Goal: Use online tool/utility: Utilize a website feature to perform a specific function

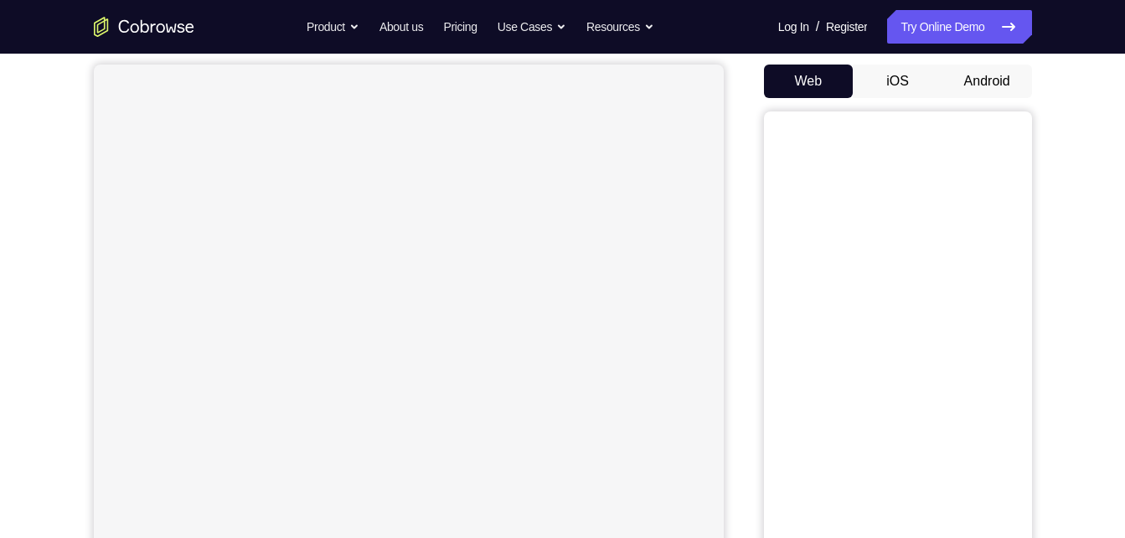
click at [987, 85] on button "Android" at bounding box center [987, 81] width 90 height 34
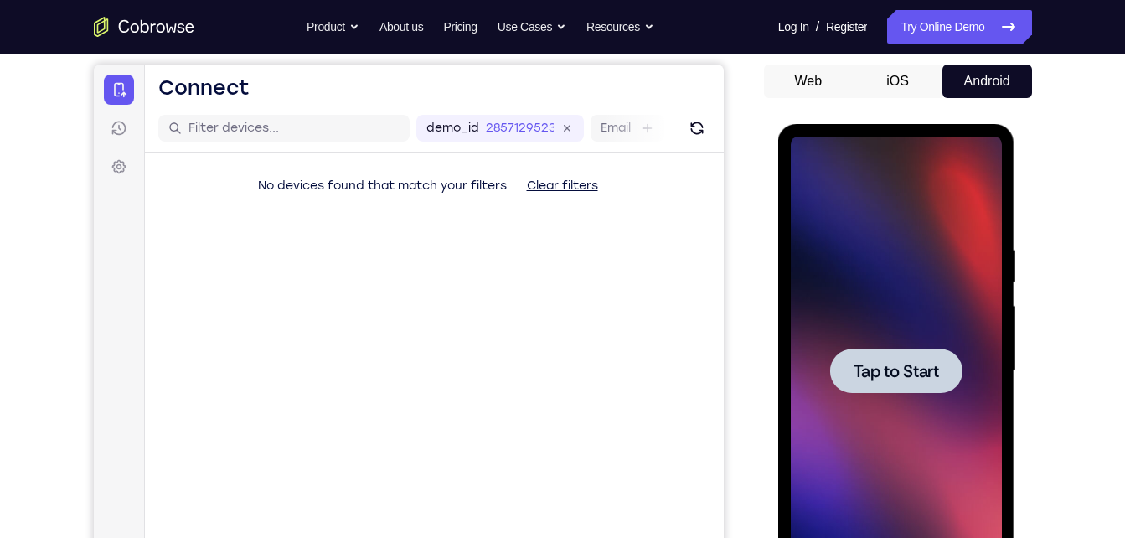
click at [912, 408] on div at bounding box center [896, 371] width 211 height 469
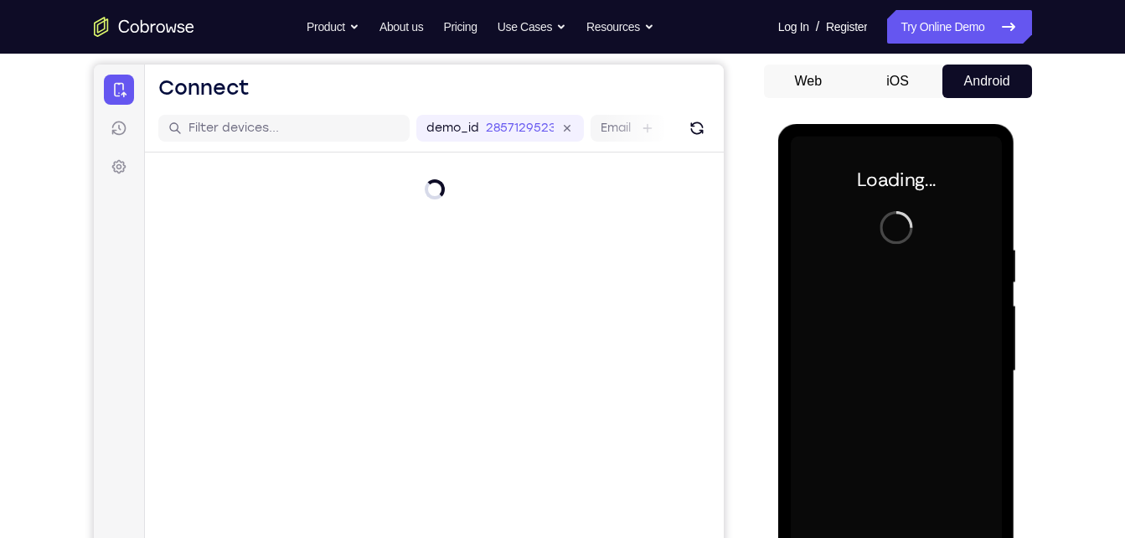
click at [703, 114] on div "demo_id 2857129523 2857129523 Email User ID Device ID Device name" at bounding box center [433, 129] width 579 height 48
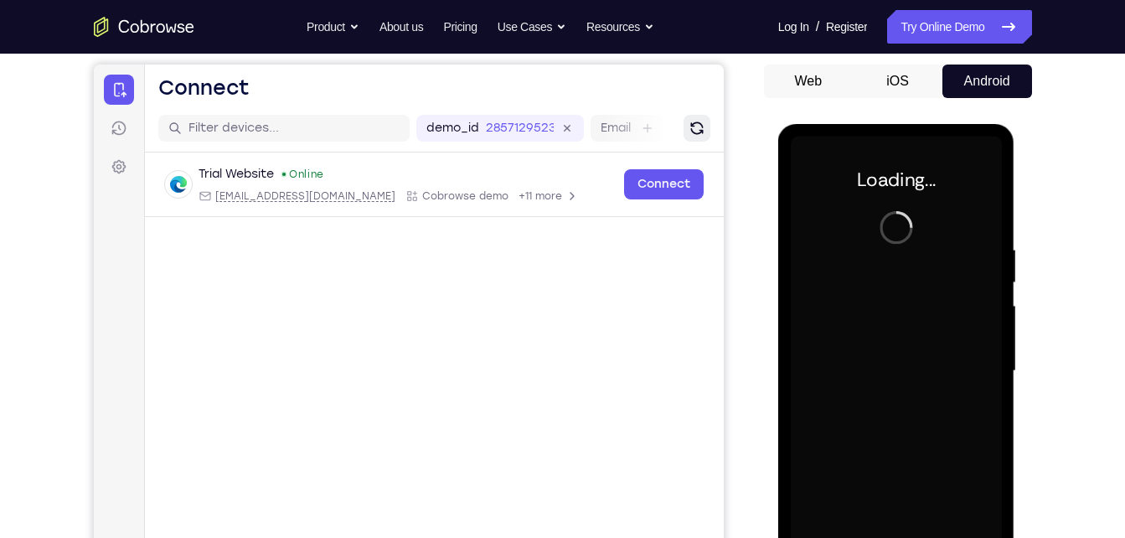
click at [699, 130] on icon "Refresh" at bounding box center [696, 128] width 17 height 17
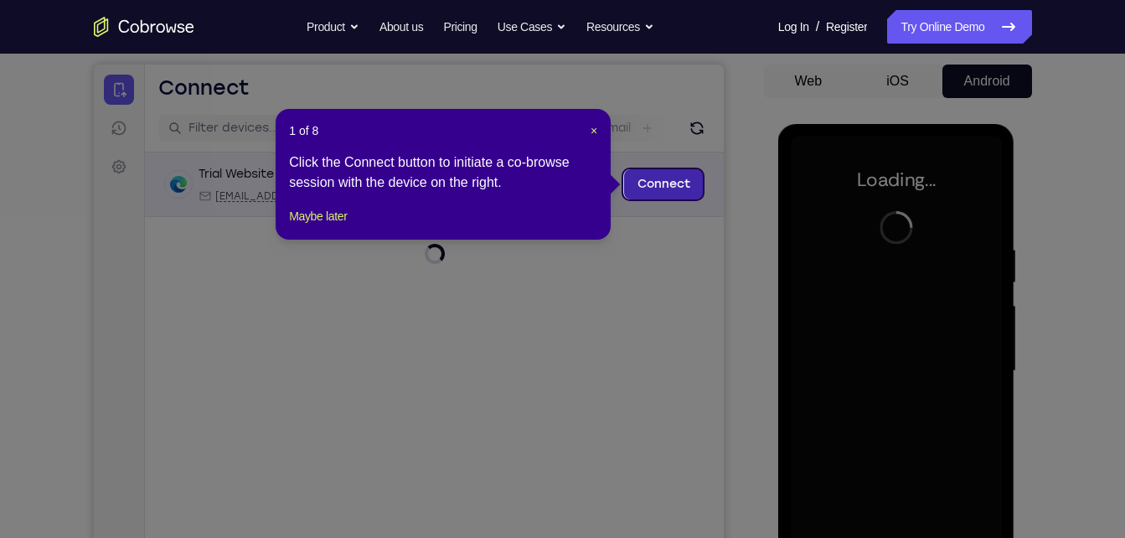
click at [652, 181] on link "Connect" at bounding box center [663, 184] width 80 height 30
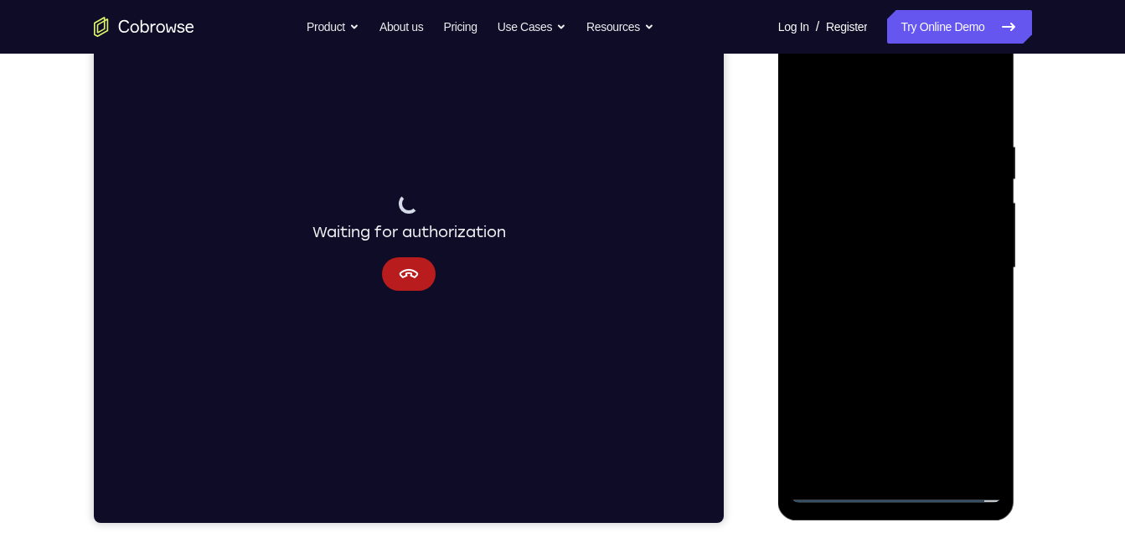
scroll to position [257, 0]
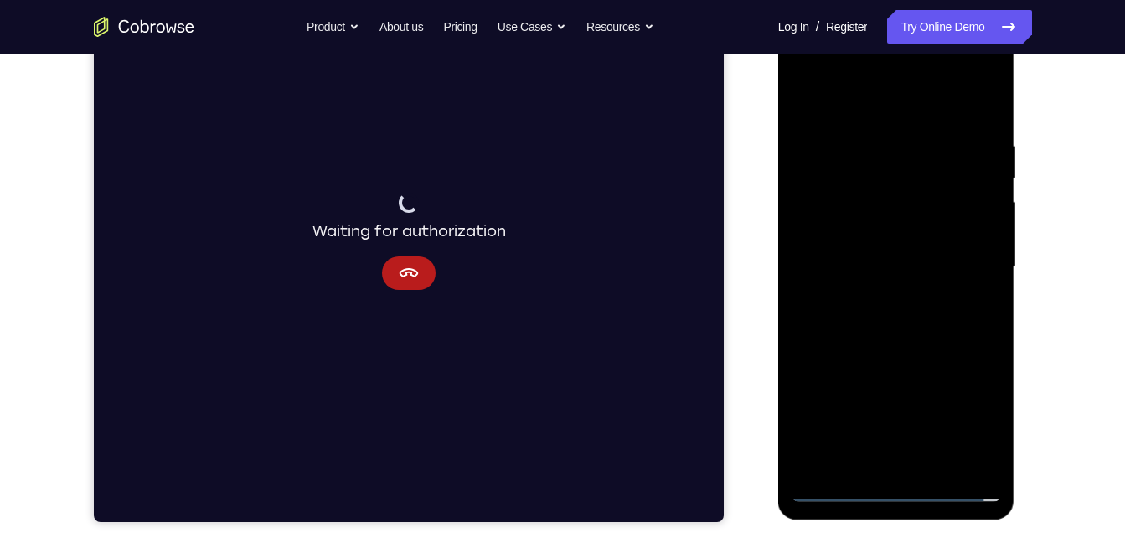
click at [895, 479] on div at bounding box center [896, 267] width 211 height 469
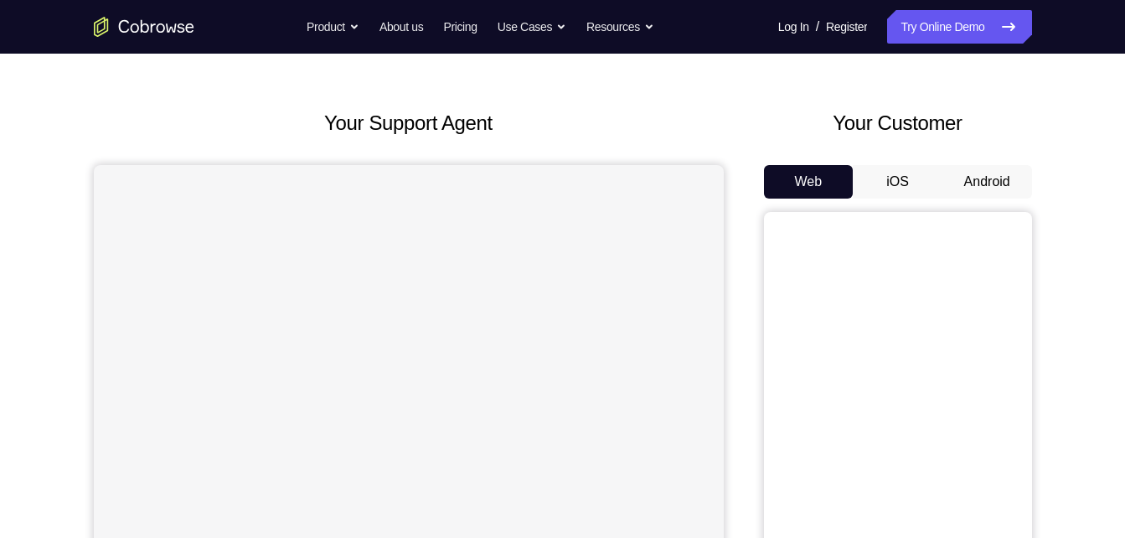
scroll to position [52, 0]
click at [1004, 173] on button "Android" at bounding box center [987, 183] width 90 height 34
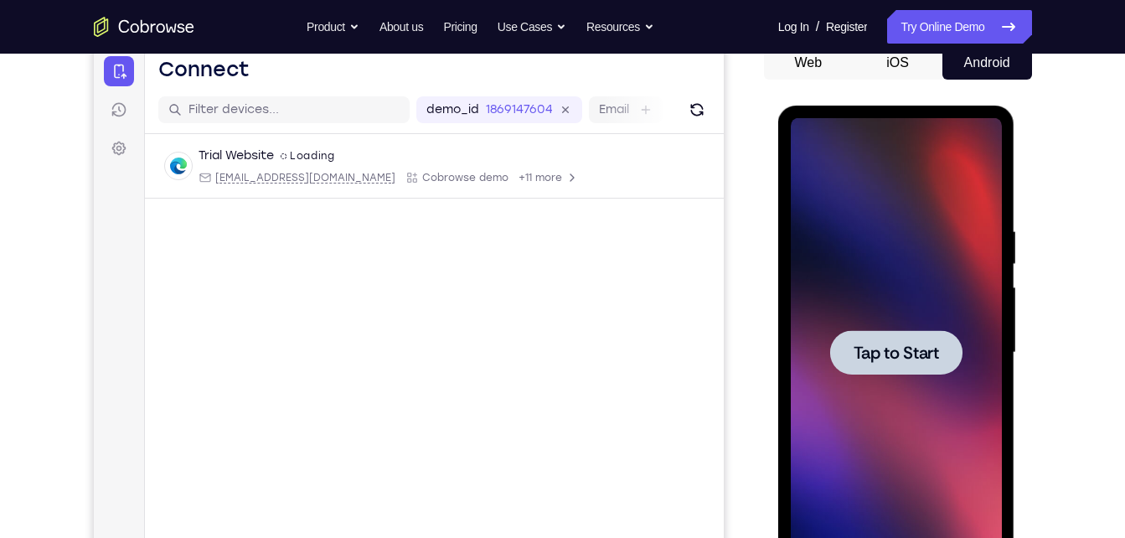
scroll to position [0, 0]
click at [684, 114] on button "Refresh" at bounding box center [696, 109] width 27 height 27
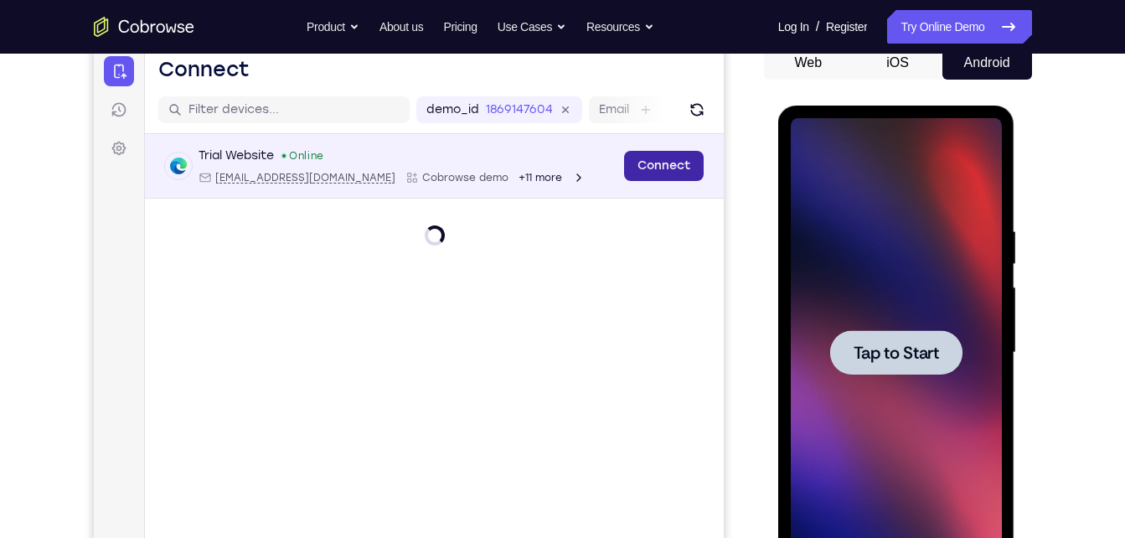
click at [663, 163] on link "Connect" at bounding box center [663, 166] width 80 height 30
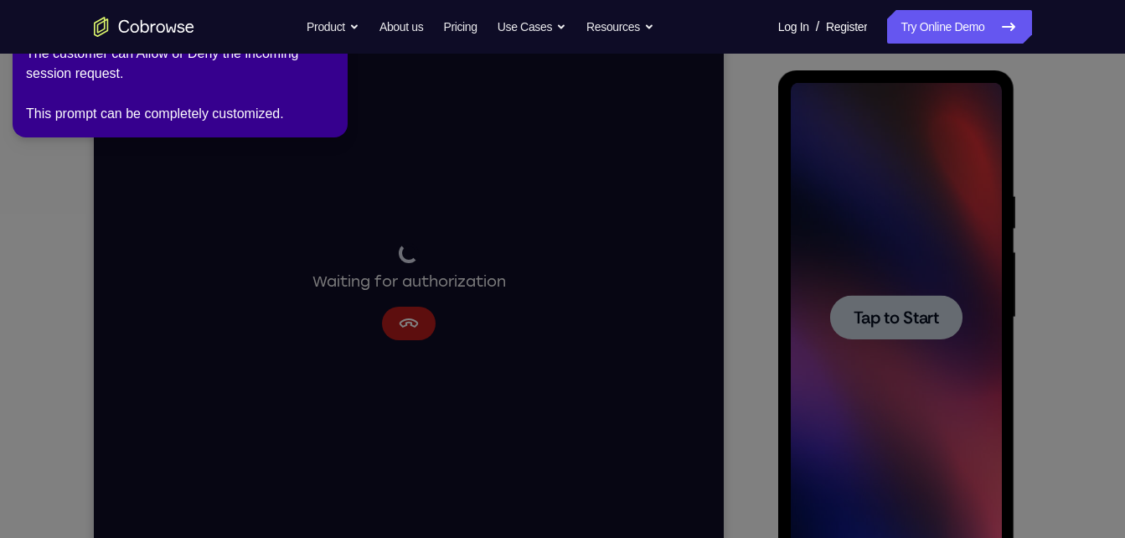
scroll to position [206, 0]
click at [575, 196] on icon at bounding box center [565, 265] width 1144 height 544
click at [889, 342] on icon at bounding box center [565, 265] width 1144 height 544
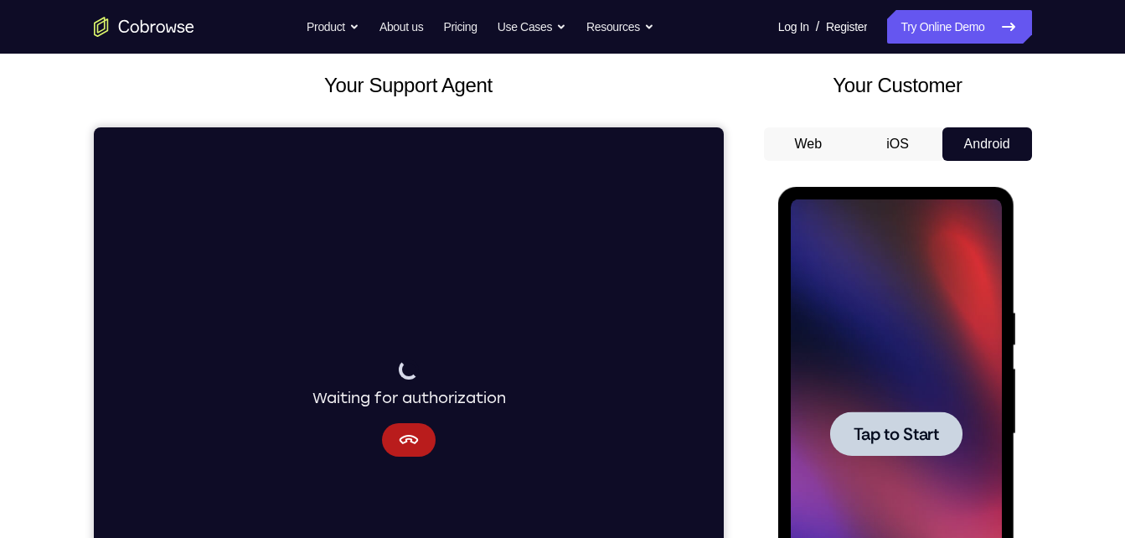
scroll to position [114, 0]
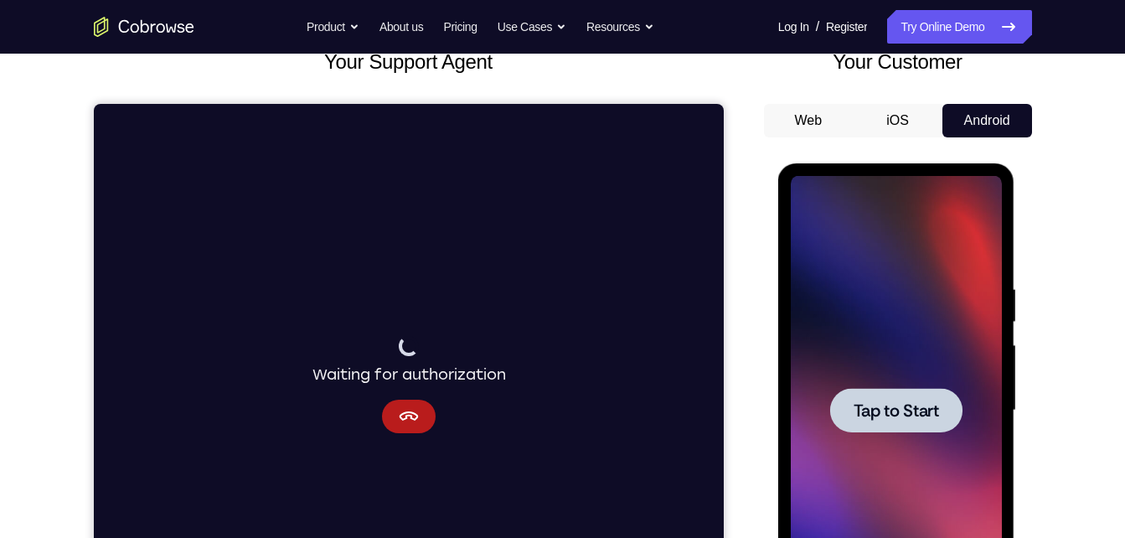
click at [916, 390] on div at bounding box center [896, 410] width 132 height 44
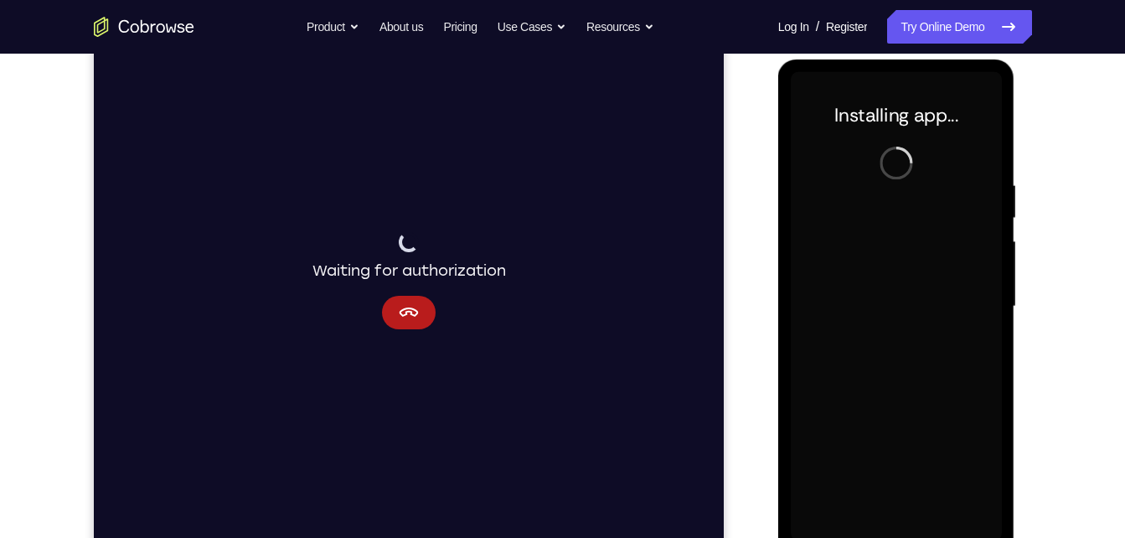
click at [908, 371] on div at bounding box center [896, 306] width 211 height 469
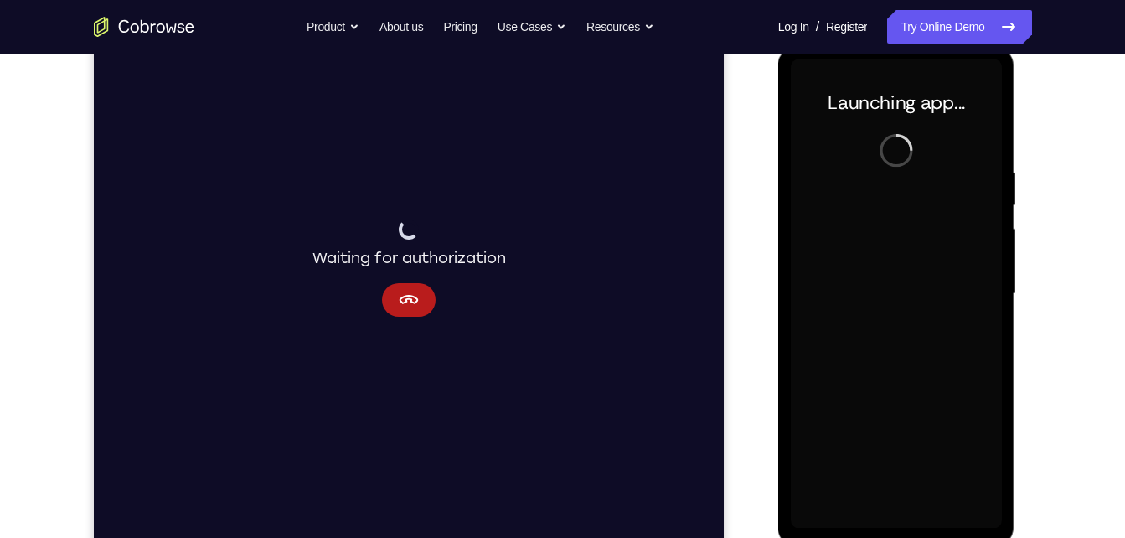
scroll to position [232, 0]
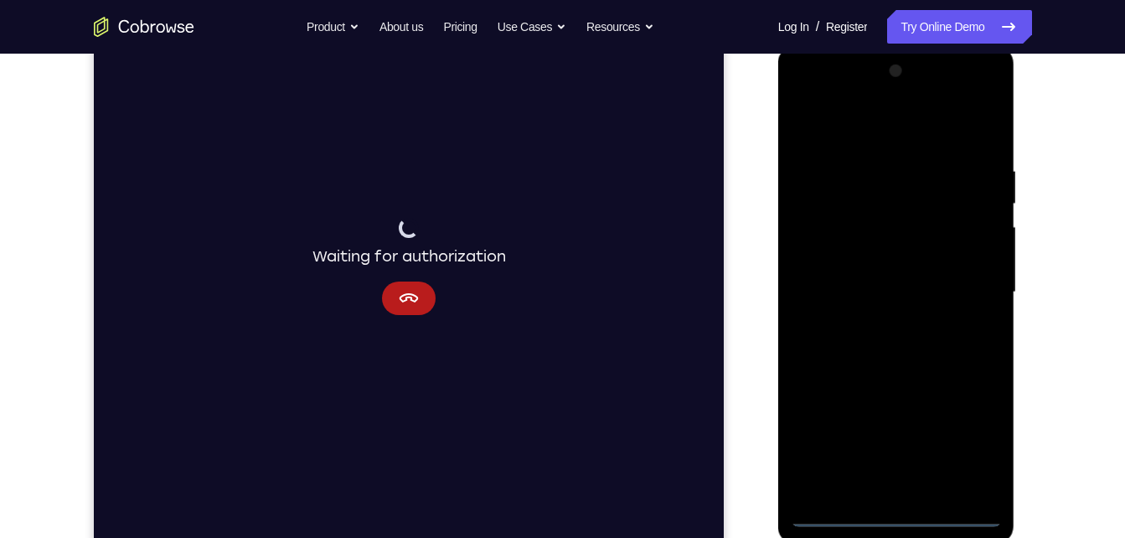
click at [891, 514] on div at bounding box center [896, 292] width 211 height 469
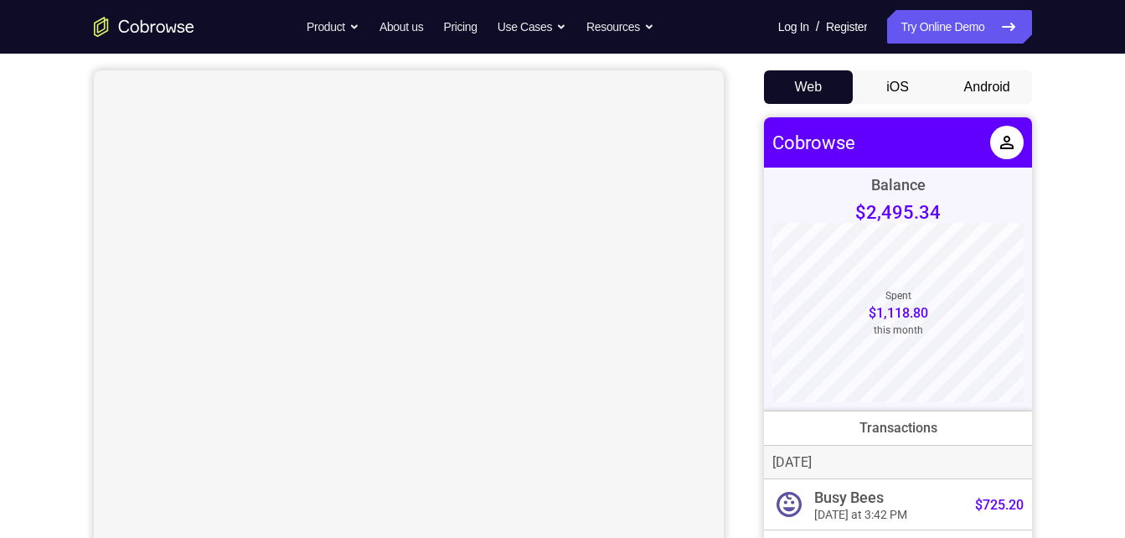
scroll to position [152, 0]
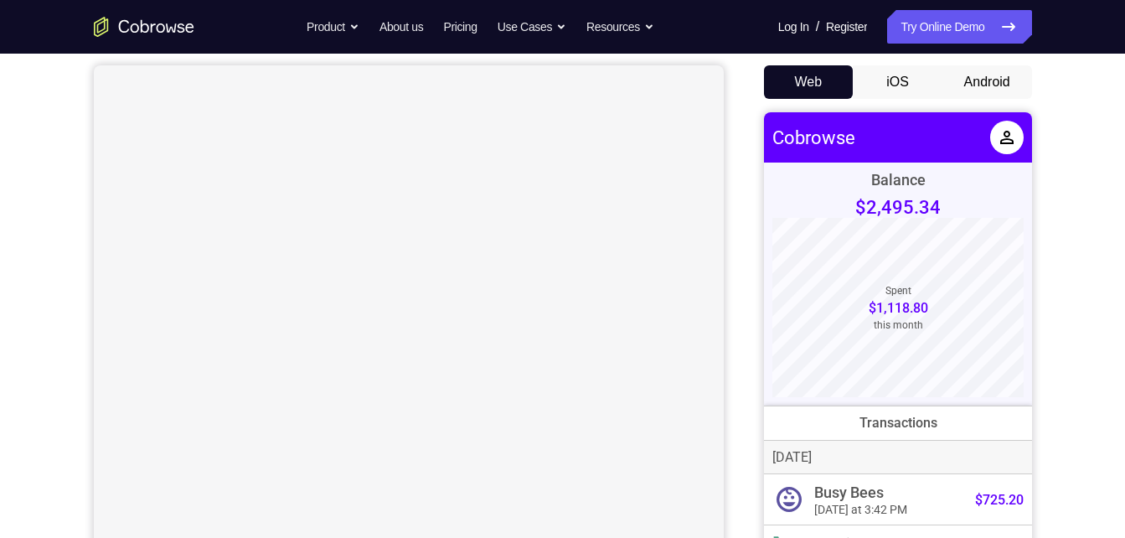
click at [975, 85] on button "Android" at bounding box center [987, 82] width 90 height 34
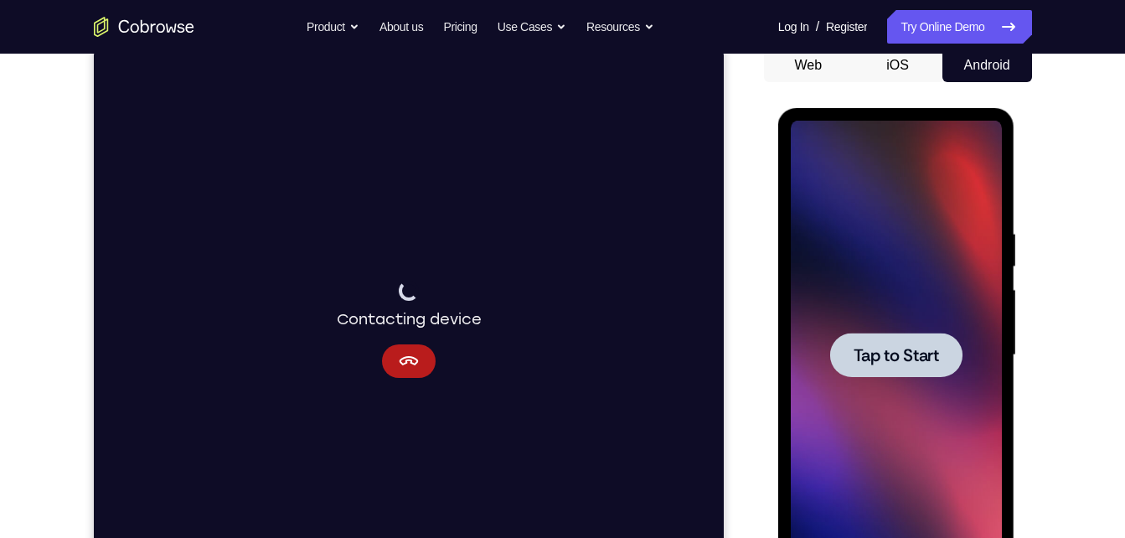
scroll to position [0, 0]
click at [948, 371] on div at bounding box center [896, 355] width 132 height 44
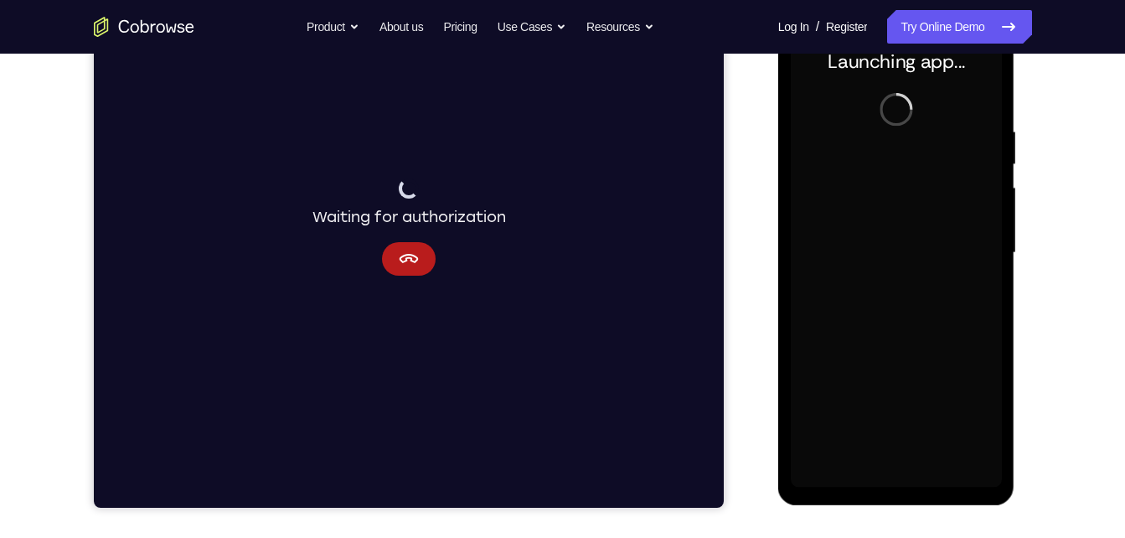
scroll to position [272, 0]
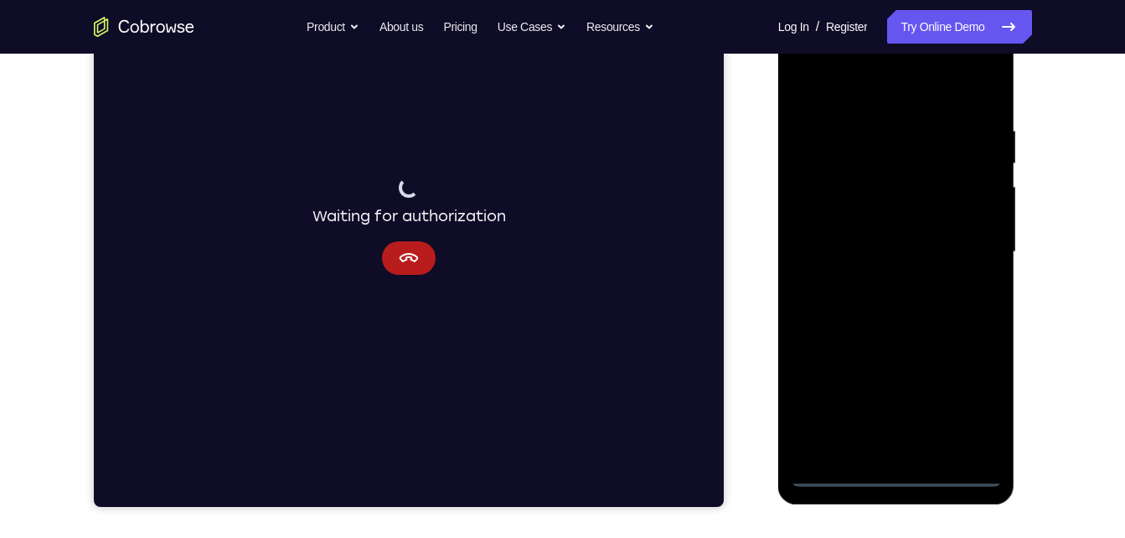
click at [884, 494] on div at bounding box center [896, 254] width 237 height 499
click at [894, 472] on div at bounding box center [896, 252] width 211 height 469
click at [960, 477] on div at bounding box center [896, 252] width 211 height 469
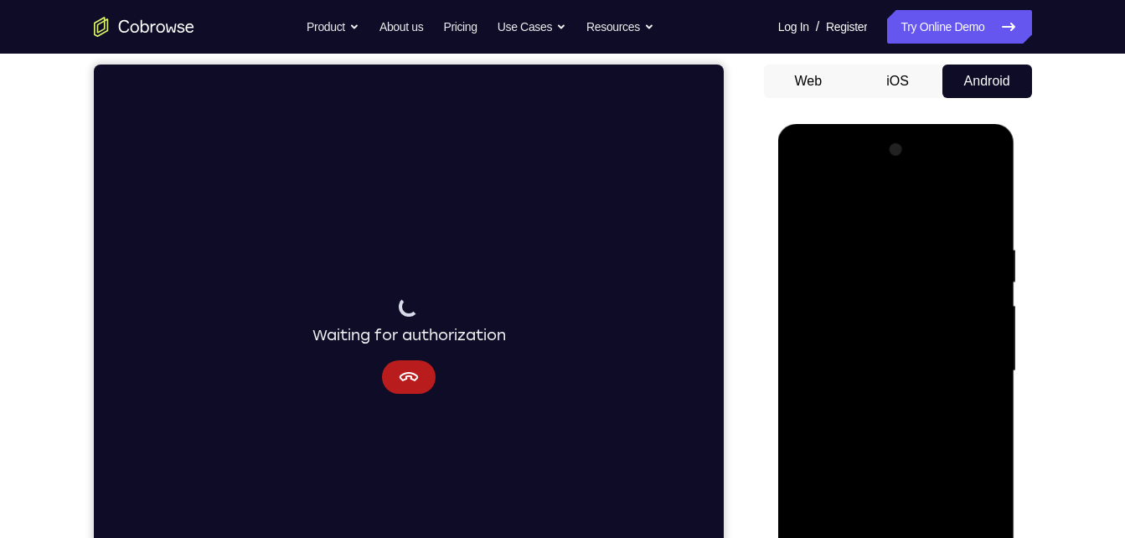
scroll to position [152, 0]
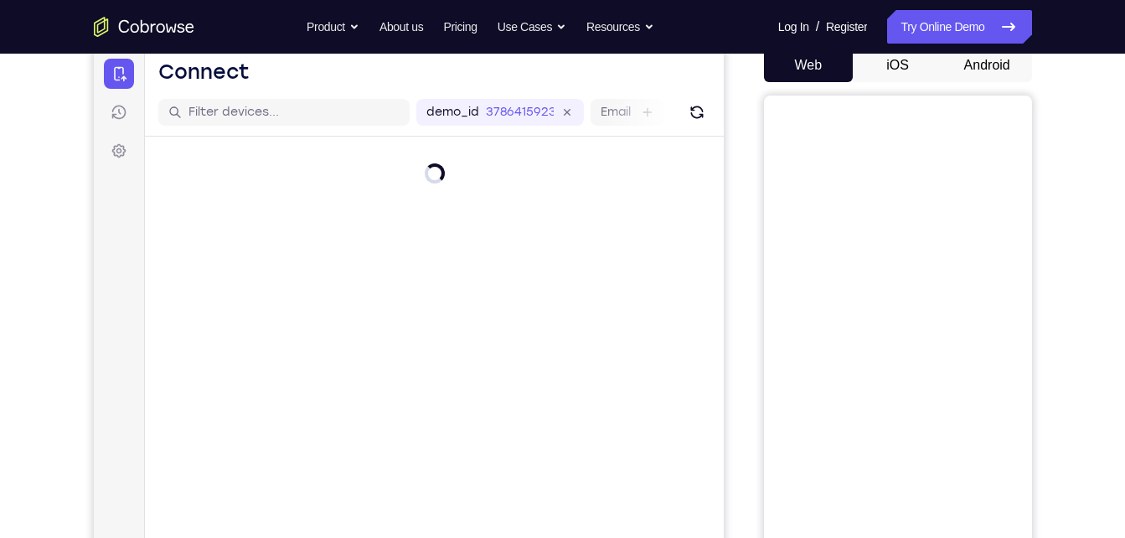
click at [973, 63] on button "Android" at bounding box center [987, 66] width 90 height 34
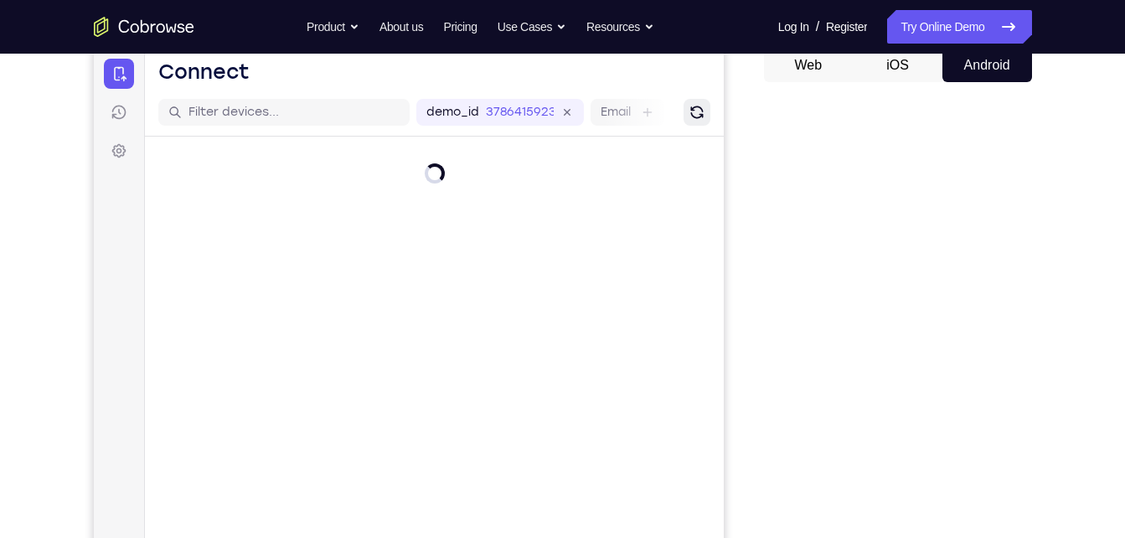
click at [696, 111] on icon "Refresh" at bounding box center [695, 112] width 23 height 23
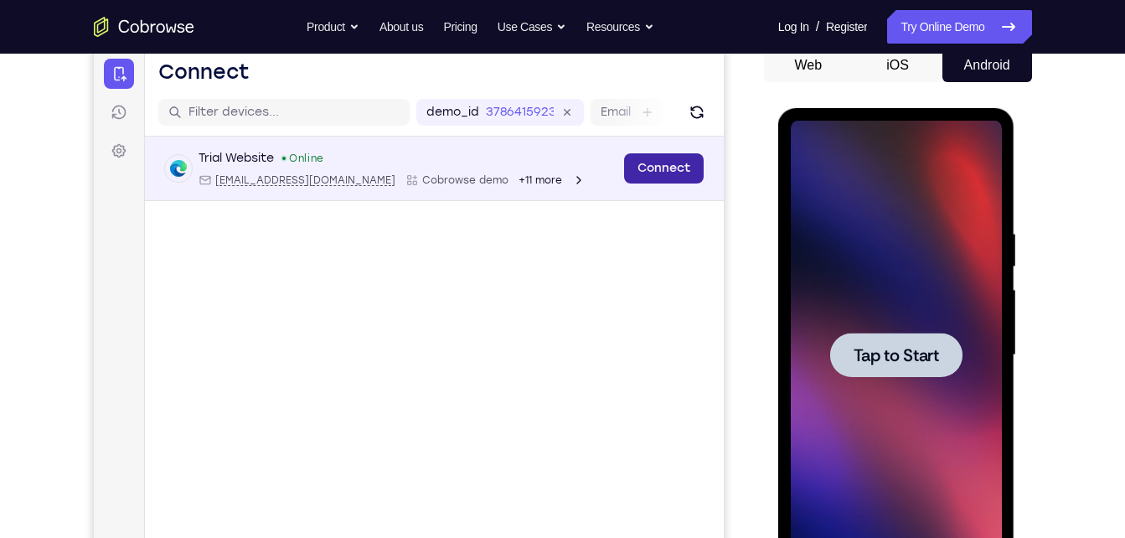
click at [682, 169] on link "Connect" at bounding box center [663, 168] width 80 height 30
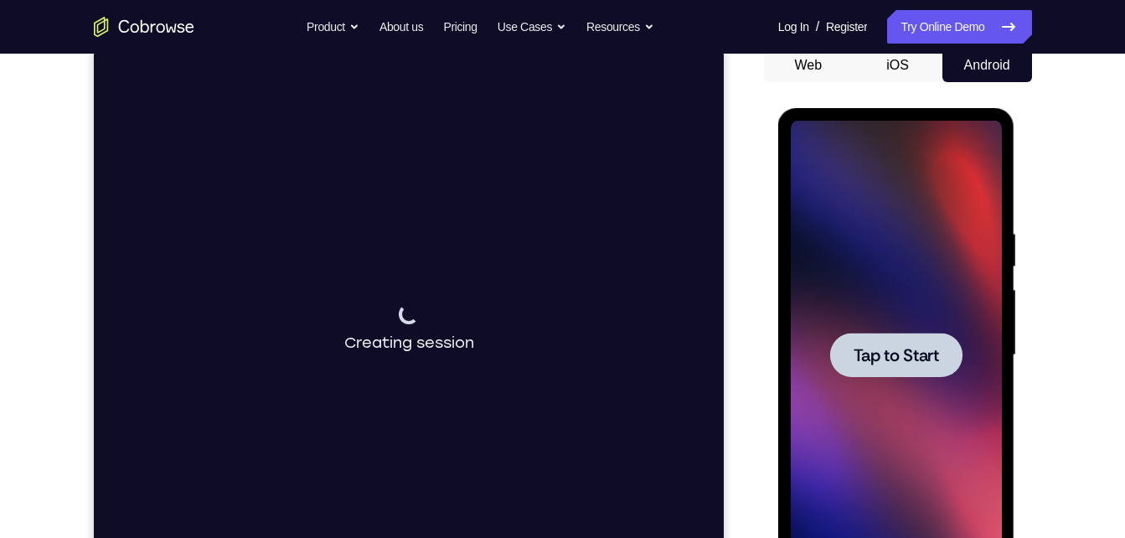
click at [900, 325] on div at bounding box center [896, 355] width 211 height 469
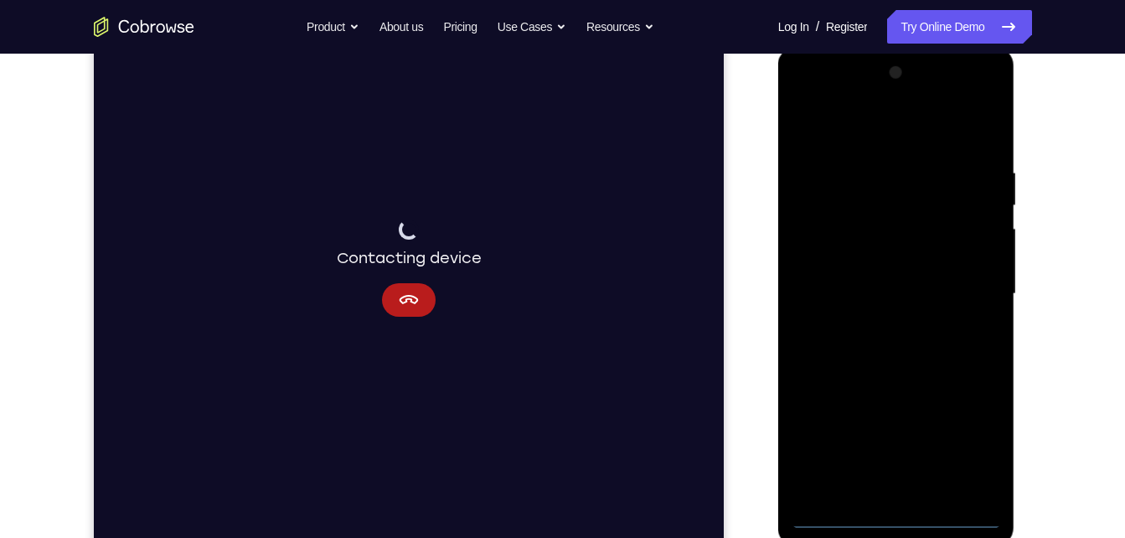
scroll to position [233, 0]
click at [895, 513] on div at bounding box center [896, 291] width 211 height 469
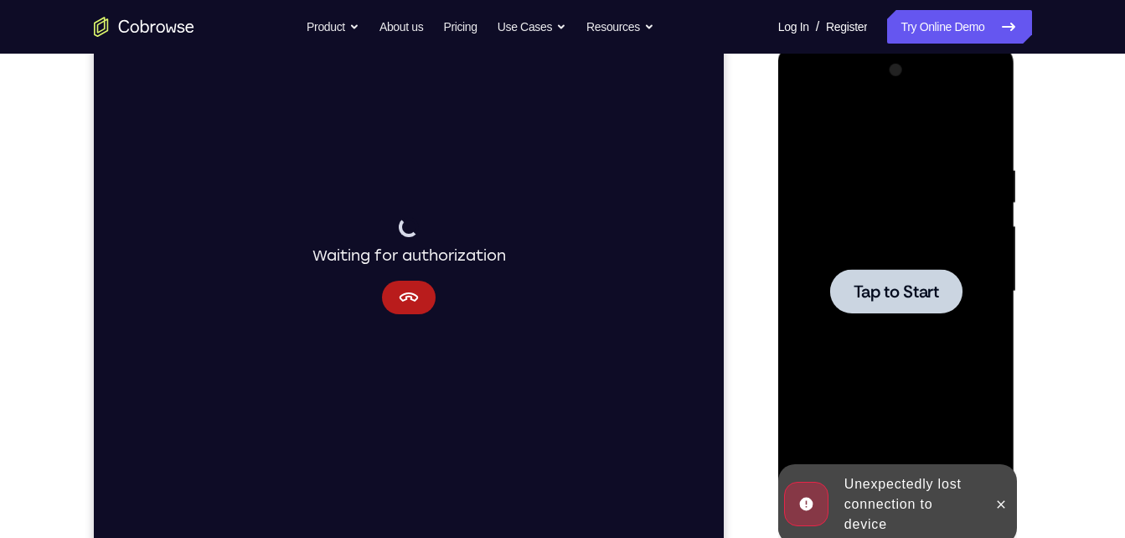
click at [853, 278] on div at bounding box center [896, 291] width 132 height 44
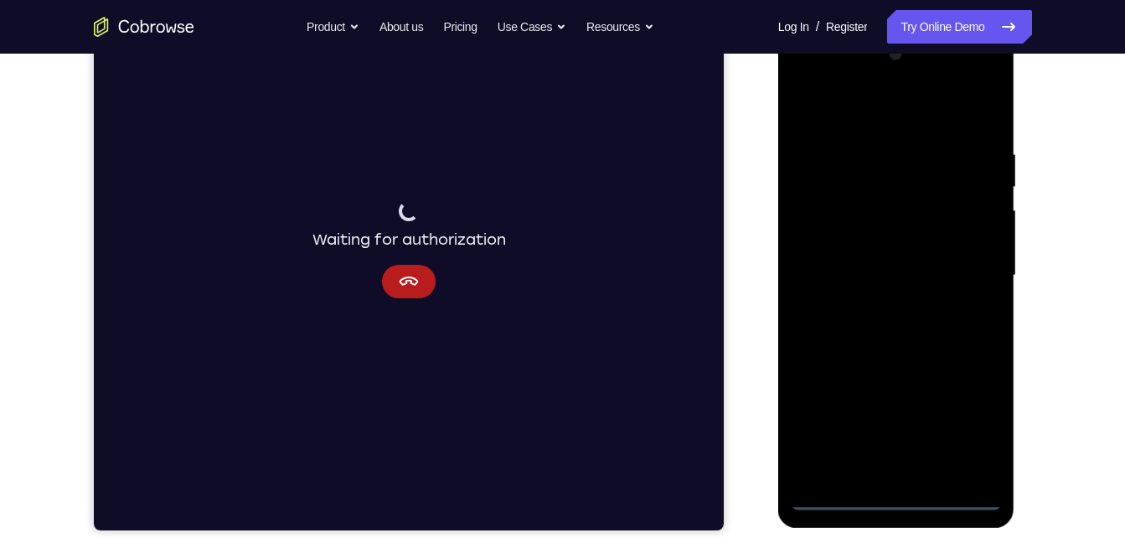
click at [897, 496] on div at bounding box center [896, 275] width 211 height 469
click at [973, 421] on div at bounding box center [896, 275] width 211 height 469
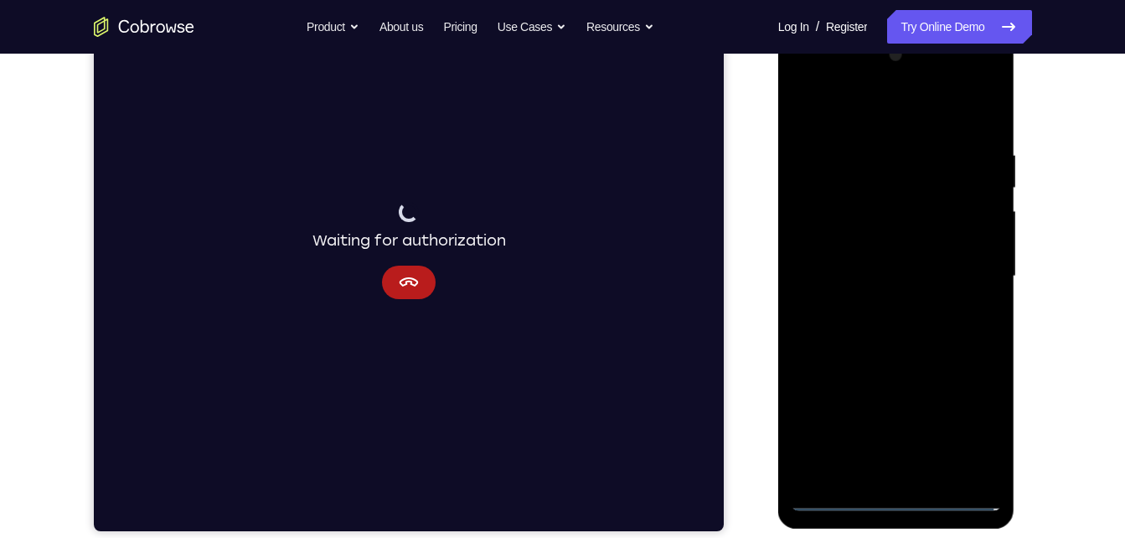
scroll to position [247, 0]
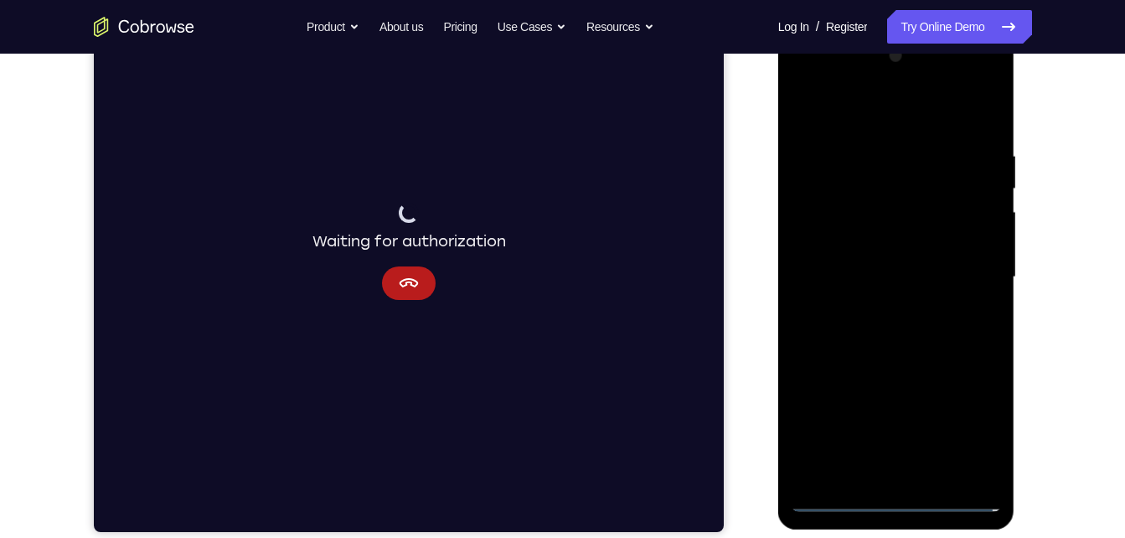
click at [869, 117] on div at bounding box center [896, 277] width 211 height 469
click at [967, 271] on div at bounding box center [896, 277] width 211 height 469
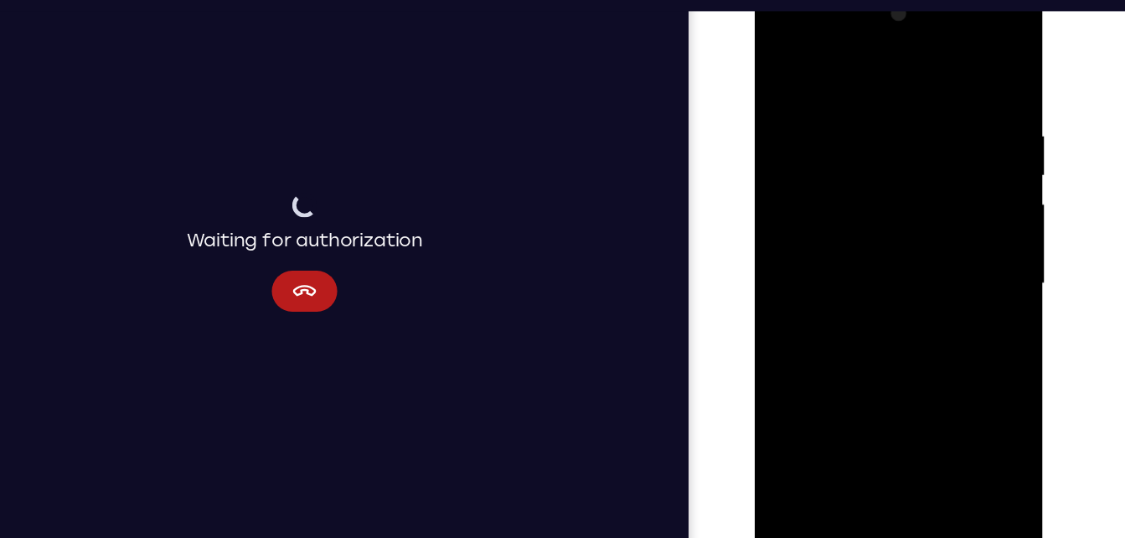
click at [889, 425] on div at bounding box center [872, 230] width 211 height 469
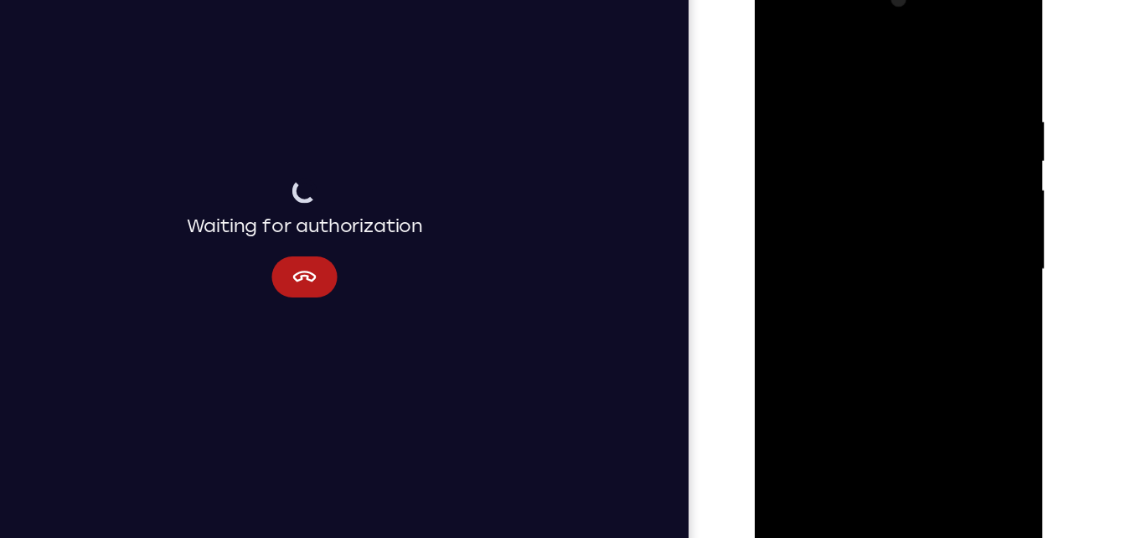
click at [851, 199] on div at bounding box center [872, 216] width 211 height 469
click at [860, 183] on div at bounding box center [872, 216] width 211 height 469
click at [862, 218] on div at bounding box center [872, 216] width 211 height 469
click at [863, 269] on div at bounding box center [872, 216] width 211 height 469
click at [912, 410] on div at bounding box center [872, 216] width 211 height 469
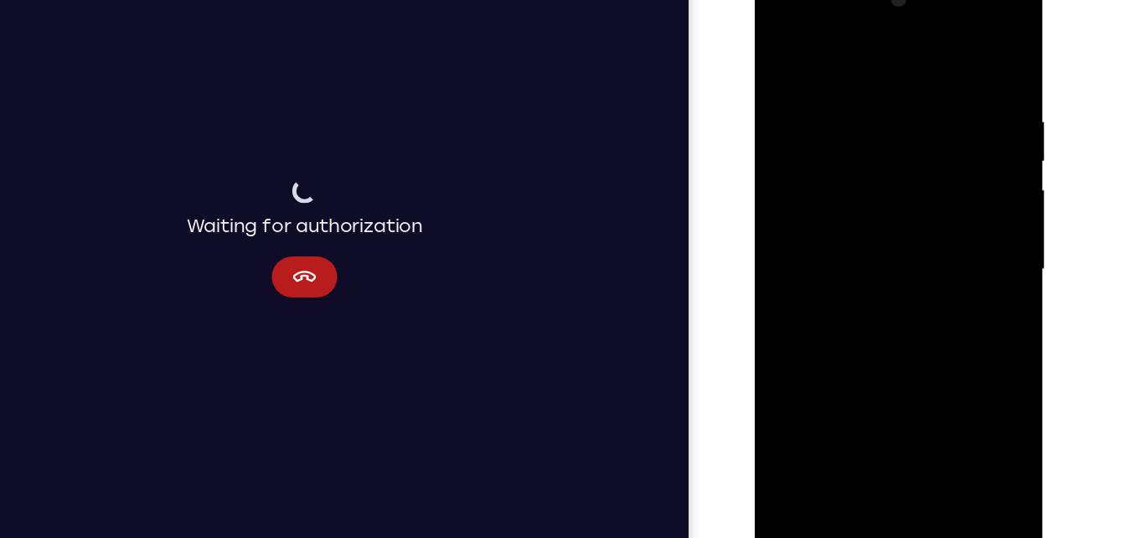
click at [911, 304] on div at bounding box center [872, 216] width 211 height 469
click at [902, 234] on div at bounding box center [872, 216] width 211 height 469
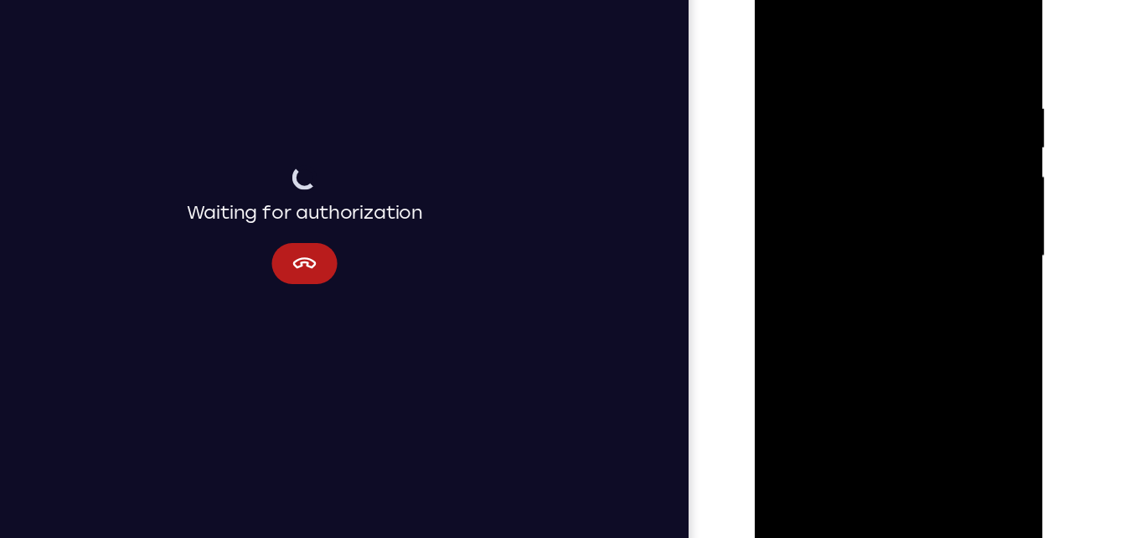
click at [782, 34] on div at bounding box center [872, 202] width 211 height 469
click at [845, 288] on div at bounding box center [872, 202] width 211 height 469
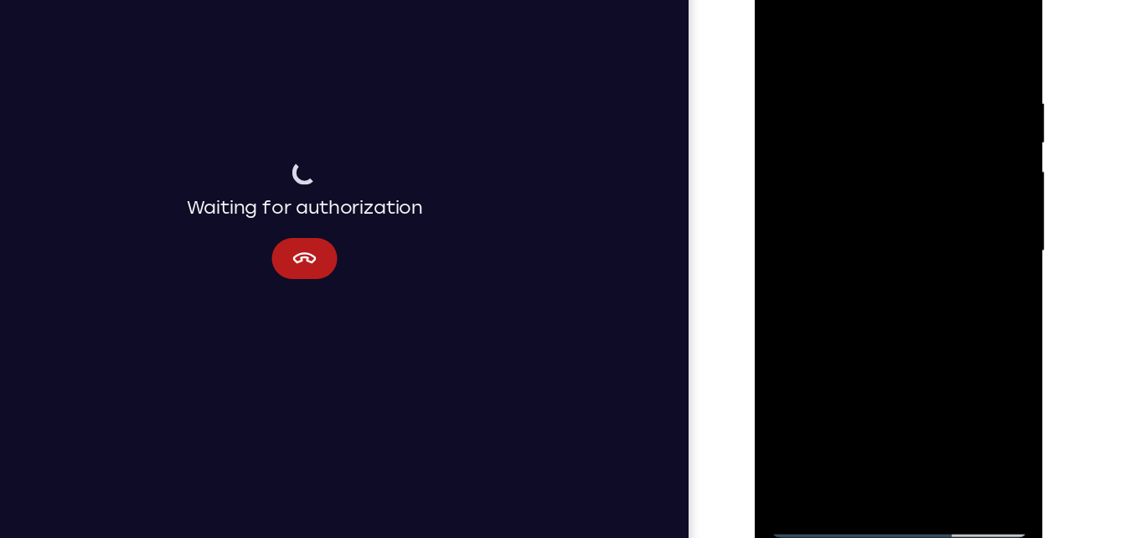
click at [843, 386] on div at bounding box center [872, 197] width 211 height 469
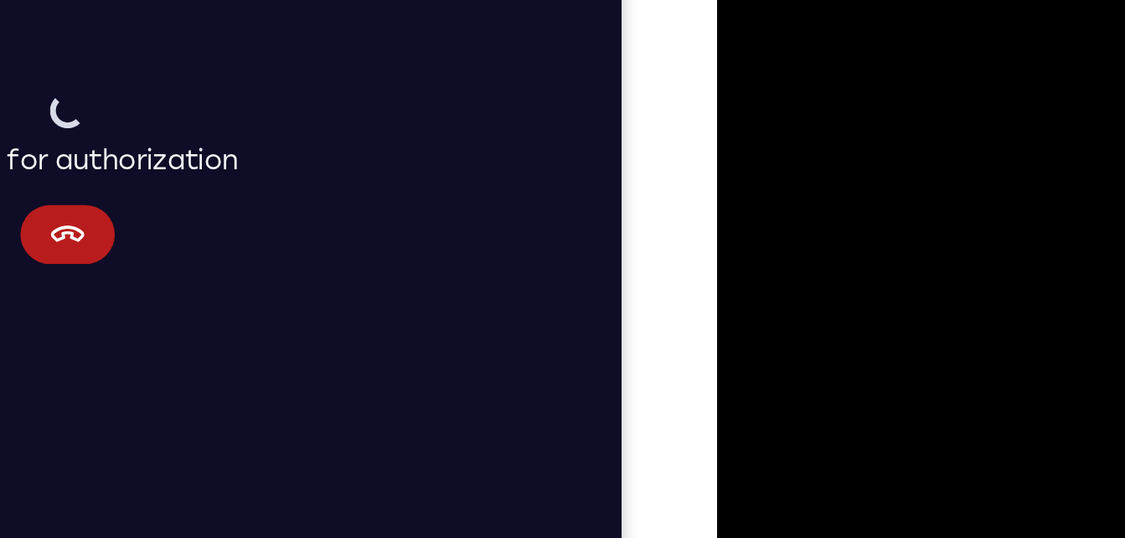
click at [918, 76] on div at bounding box center [835, 36] width 211 height 469
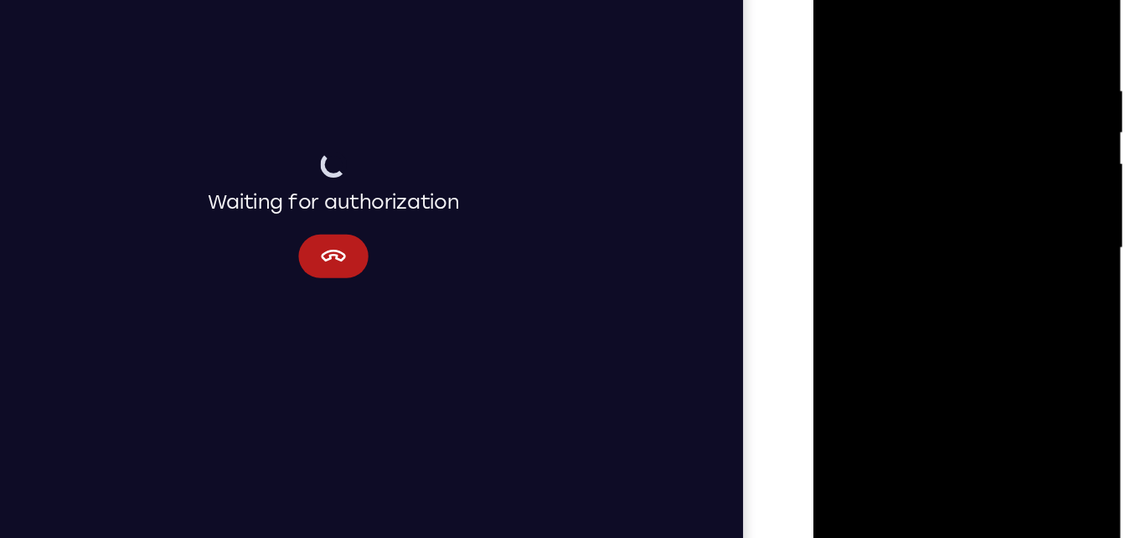
click at [841, 7] on div at bounding box center [932, 174] width 211 height 469
click at [910, 224] on div at bounding box center [932, 174] width 211 height 469
click at [1011, 219] on div at bounding box center [932, 174] width 211 height 469
click at [900, 119] on div at bounding box center [932, 174] width 211 height 469
click at [929, 116] on div at bounding box center [932, 174] width 211 height 469
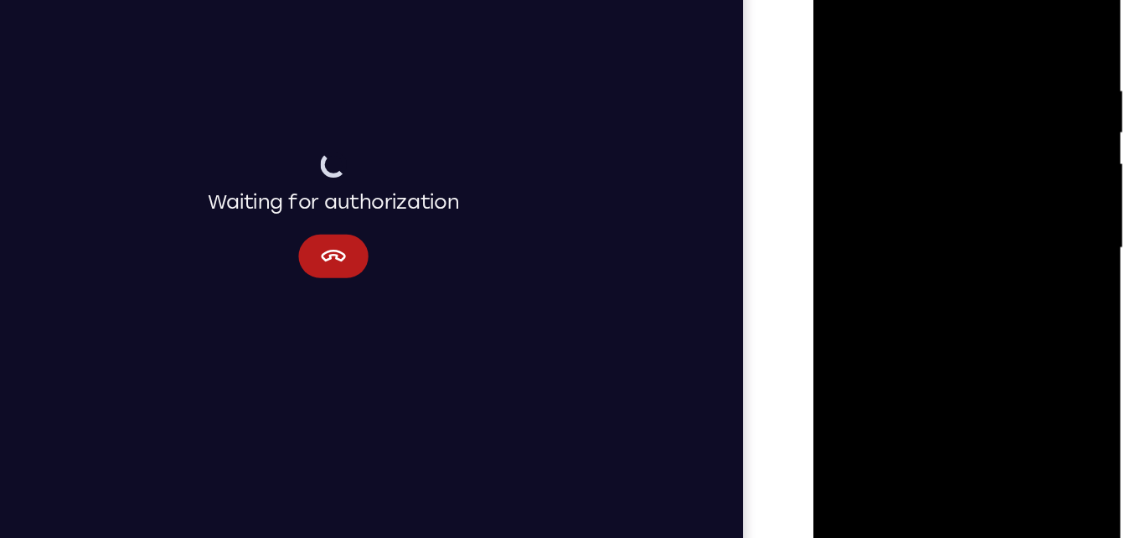
click at [937, 261] on div at bounding box center [932, 174] width 211 height 469
click at [958, 264] on div at bounding box center [932, 174] width 211 height 469
click at [1006, 217] on div at bounding box center [932, 174] width 211 height 469
click at [837, 8] on div at bounding box center [932, 174] width 211 height 469
click at [954, 258] on div at bounding box center [932, 174] width 211 height 469
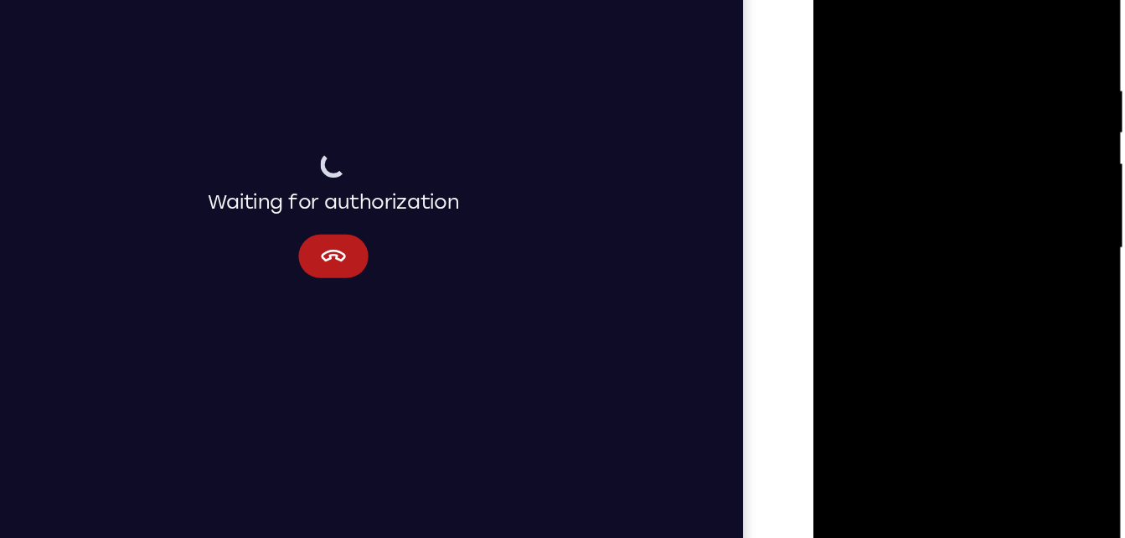
click at [875, 365] on div at bounding box center [932, 174] width 211 height 469
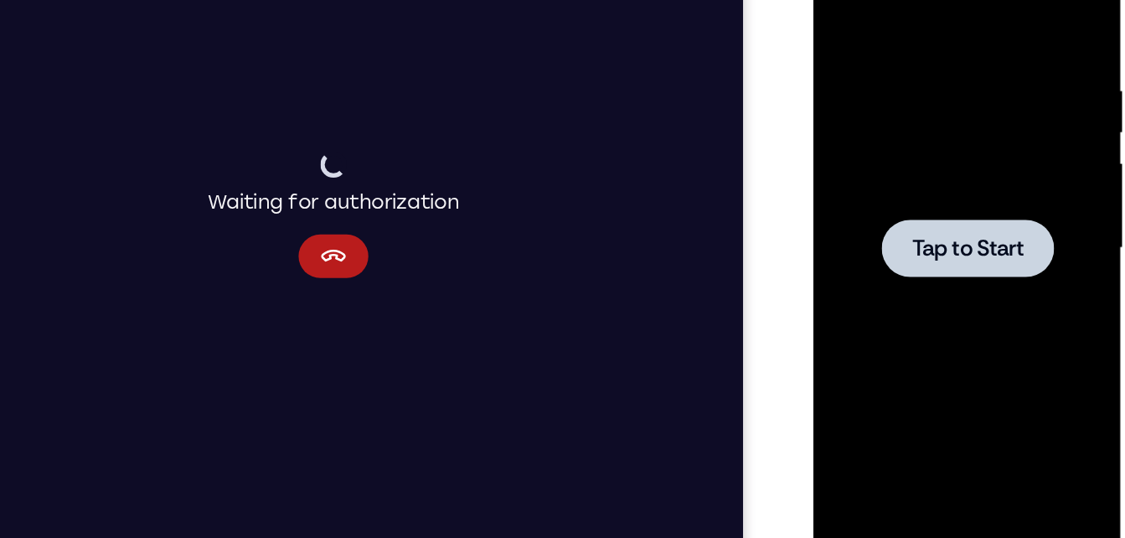
click at [924, 125] on div at bounding box center [932, 174] width 211 height 469
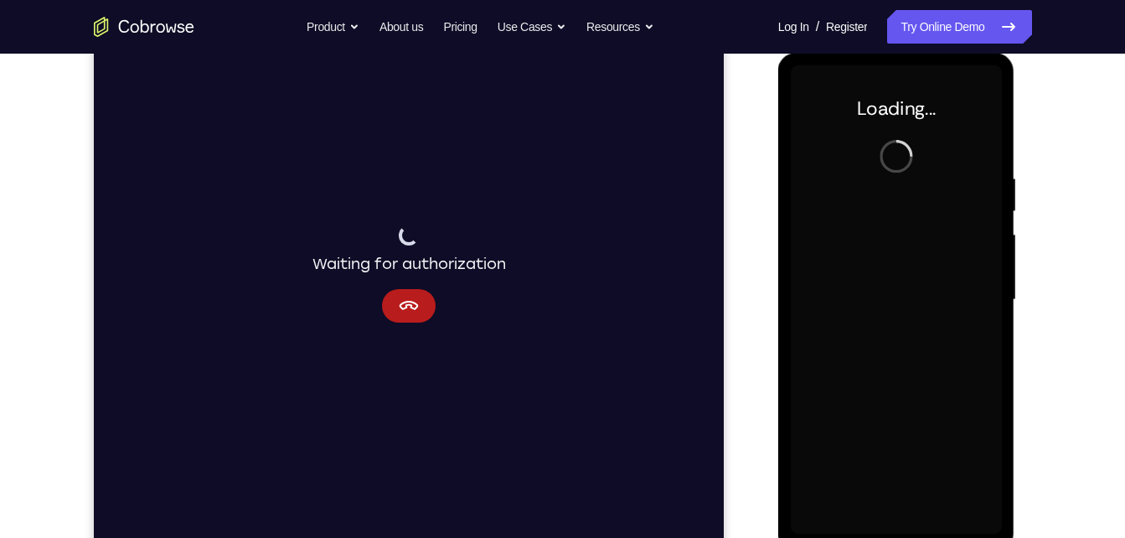
scroll to position [223, 0]
click at [416, 298] on icon "Cancel" at bounding box center [408, 307] width 20 height 20
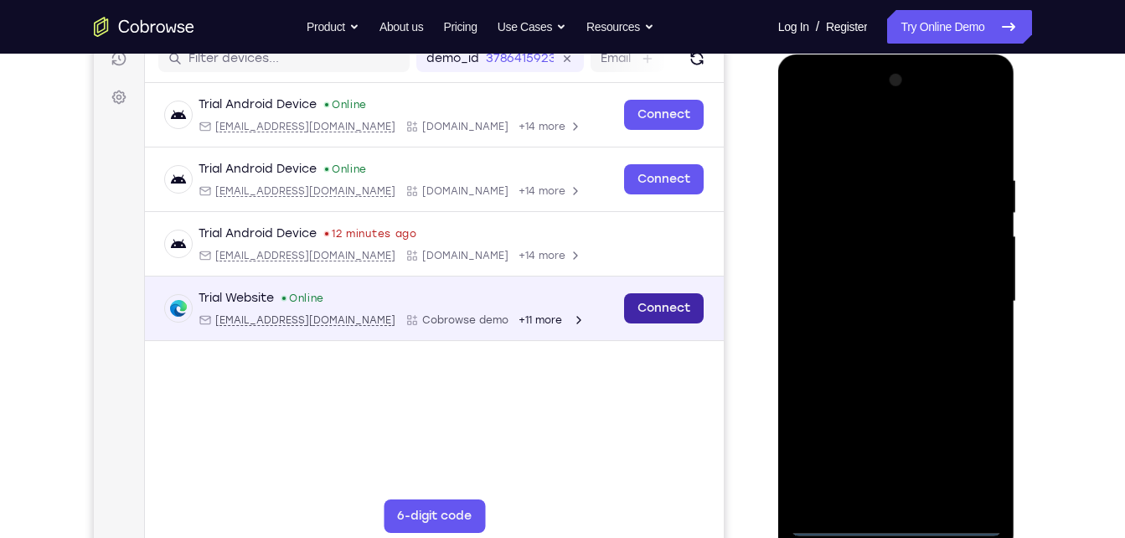
click at [664, 304] on link "Connect" at bounding box center [663, 308] width 80 height 30
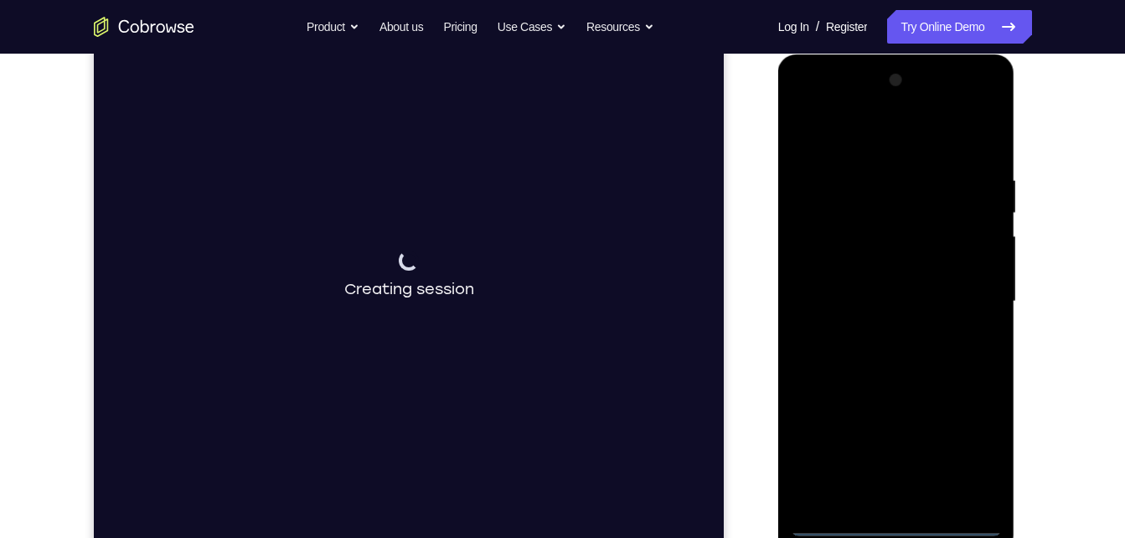
click at [898, 518] on div at bounding box center [896, 301] width 211 height 469
click at [895, 522] on div at bounding box center [896, 301] width 211 height 469
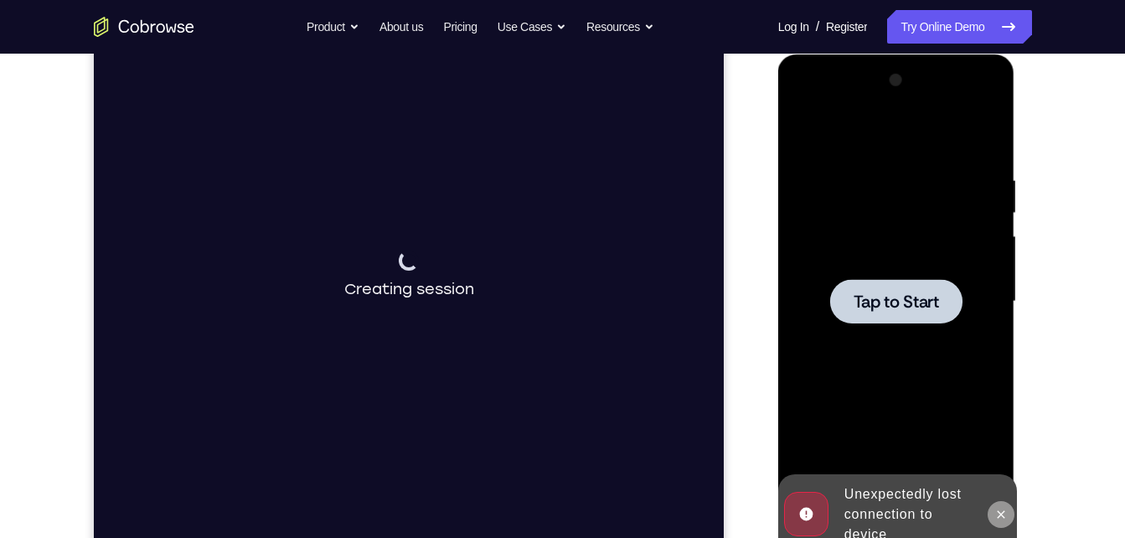
click at [1000, 513] on icon at bounding box center [1002, 514] width 8 height 8
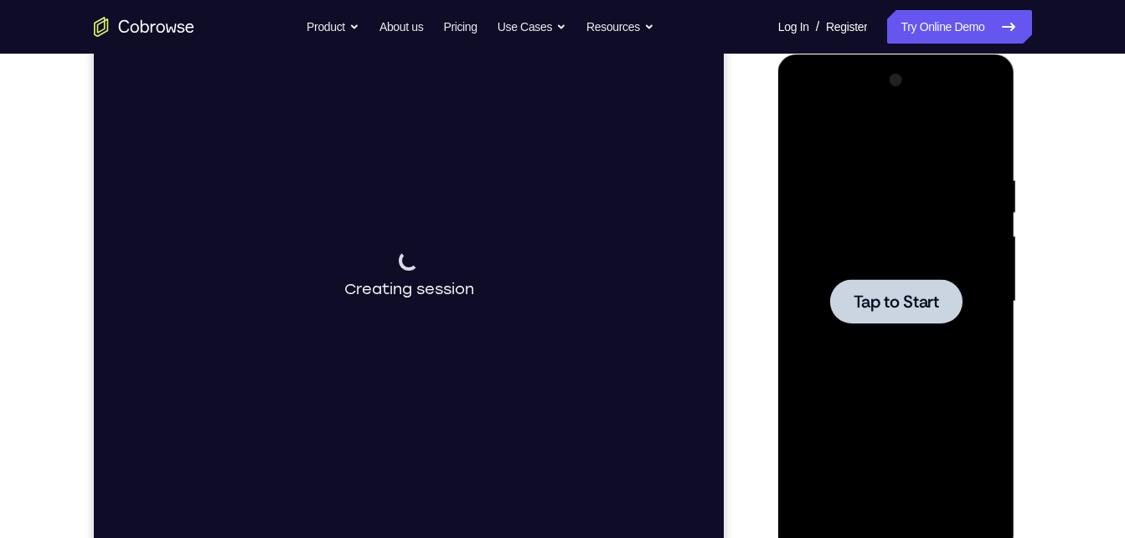
click at [869, 316] on div at bounding box center [896, 301] width 132 height 44
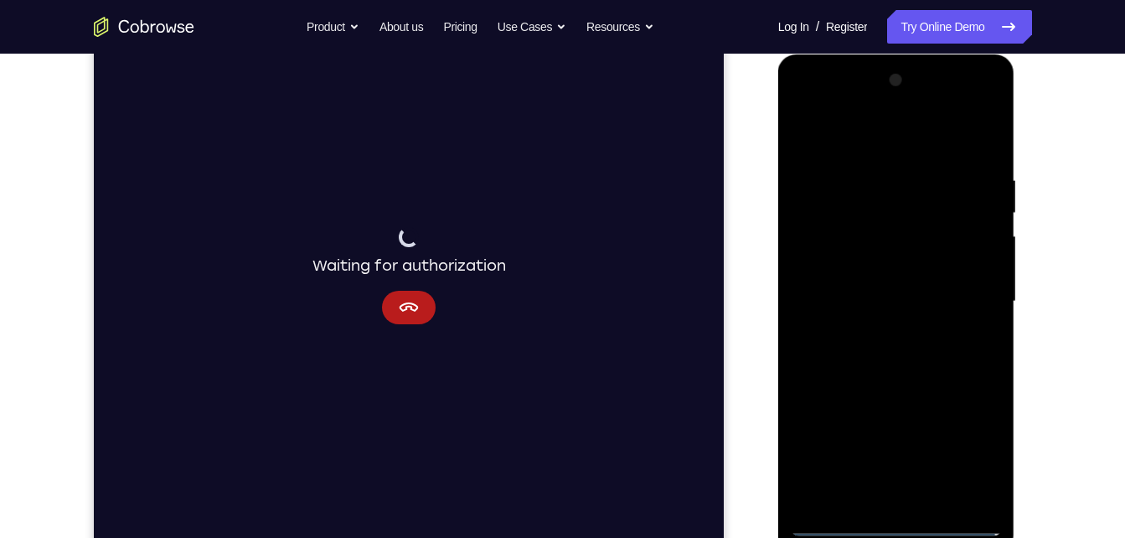
click at [904, 528] on div at bounding box center [896, 301] width 211 height 469
click at [983, 445] on div at bounding box center [896, 301] width 211 height 469
click at [897, 134] on div at bounding box center [896, 301] width 211 height 469
click at [964, 290] on div at bounding box center [896, 301] width 211 height 469
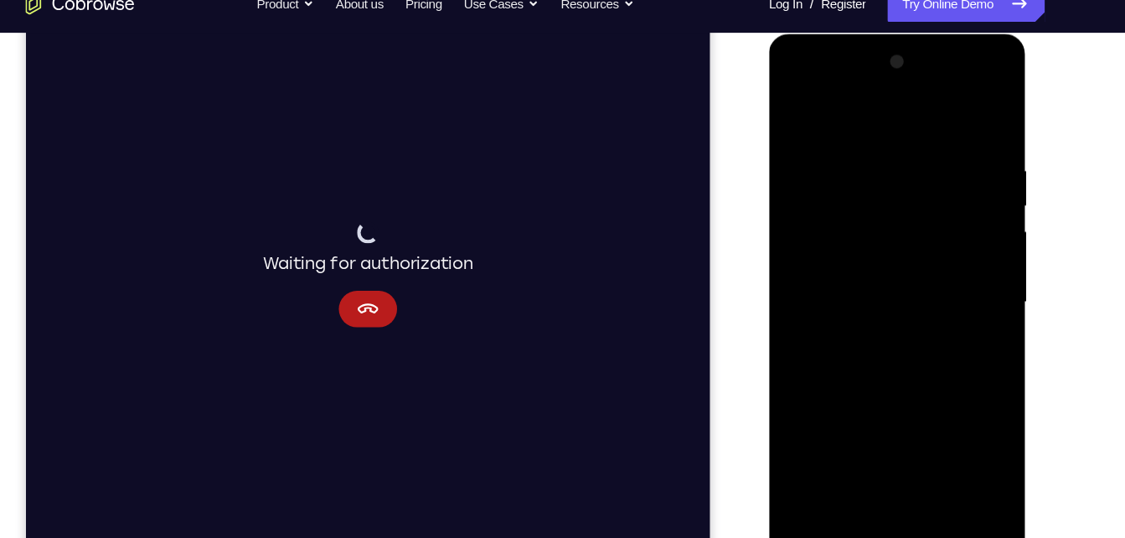
click at [870, 312] on div at bounding box center [887, 280] width 211 height 469
click at [886, 266] on div at bounding box center [887, 280] width 211 height 469
click at [864, 250] on div at bounding box center [887, 280] width 211 height 469
click at [864, 280] on div at bounding box center [887, 280] width 211 height 469
click at [869, 336] on div at bounding box center [887, 280] width 211 height 469
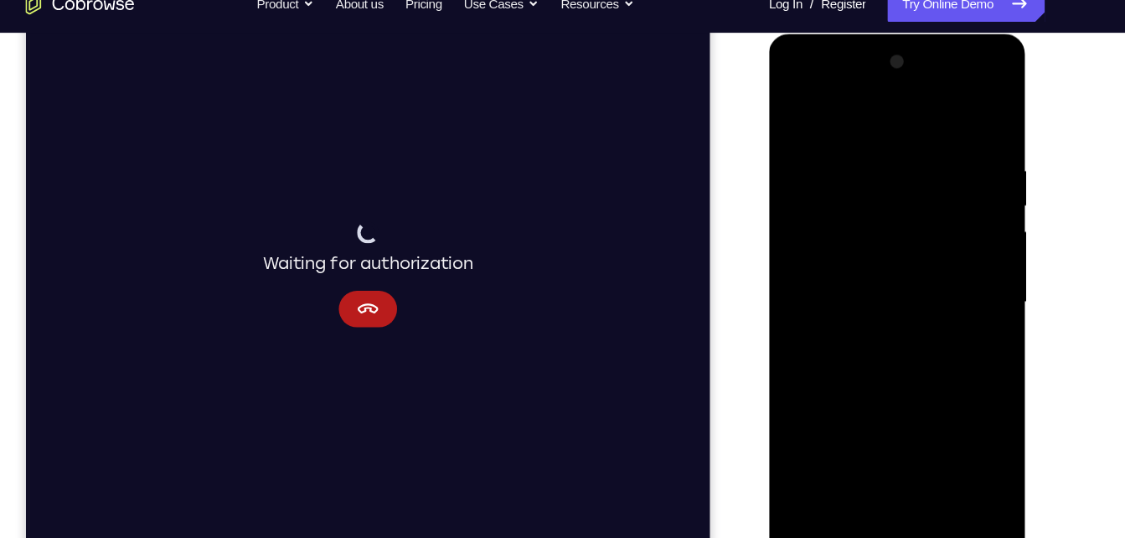
click at [873, 338] on div at bounding box center [887, 280] width 211 height 469
click at [867, 337] on div at bounding box center [887, 280] width 211 height 469
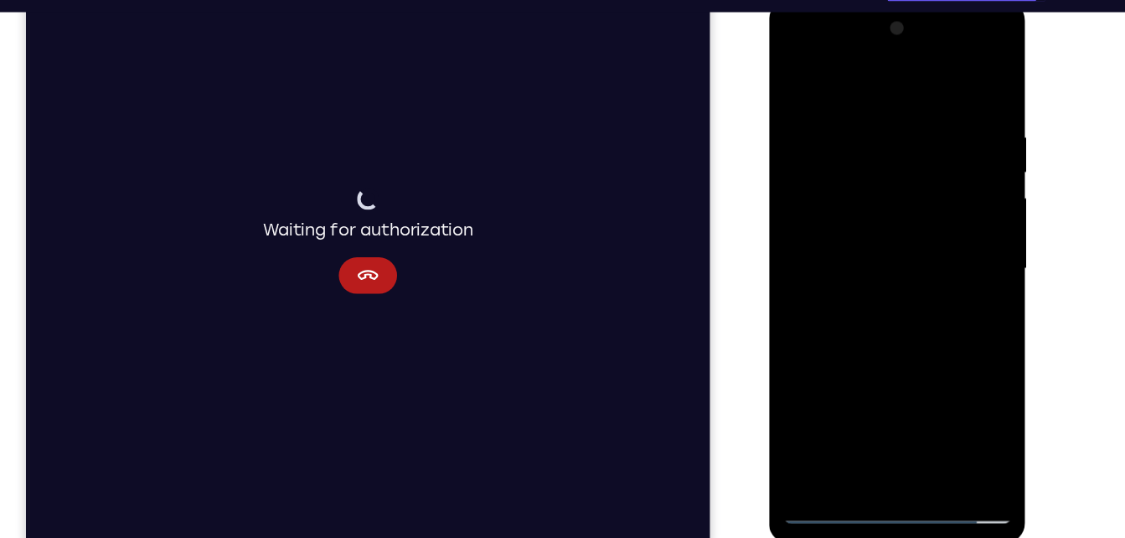
scroll to position [232, 0]
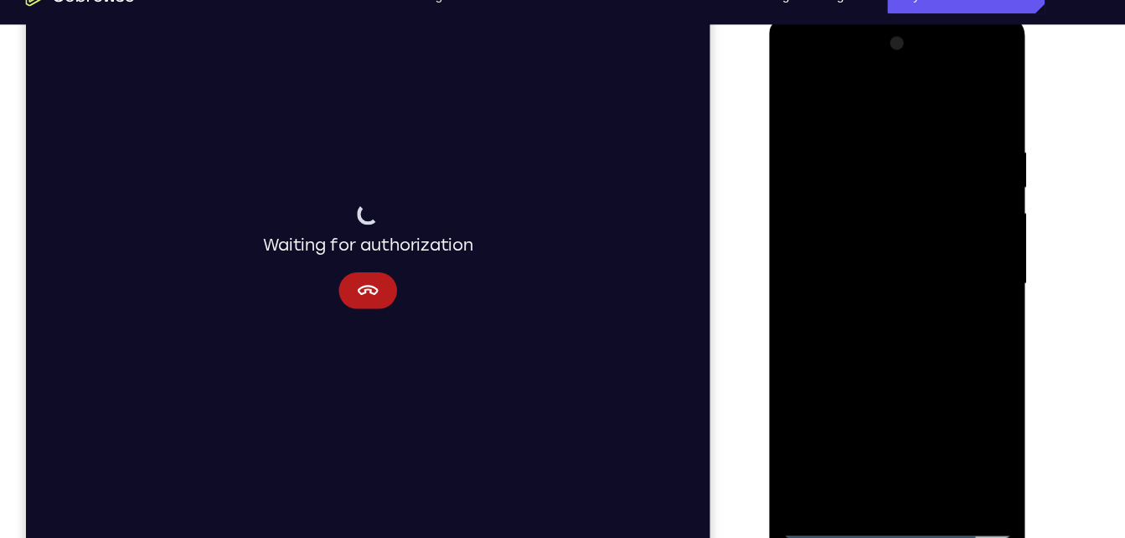
click at [866, 129] on div at bounding box center [887, 262] width 211 height 469
click at [978, 116] on div at bounding box center [887, 262] width 211 height 469
click at [854, 137] on div at bounding box center [887, 262] width 211 height 469
click at [969, 103] on div at bounding box center [887, 262] width 211 height 469
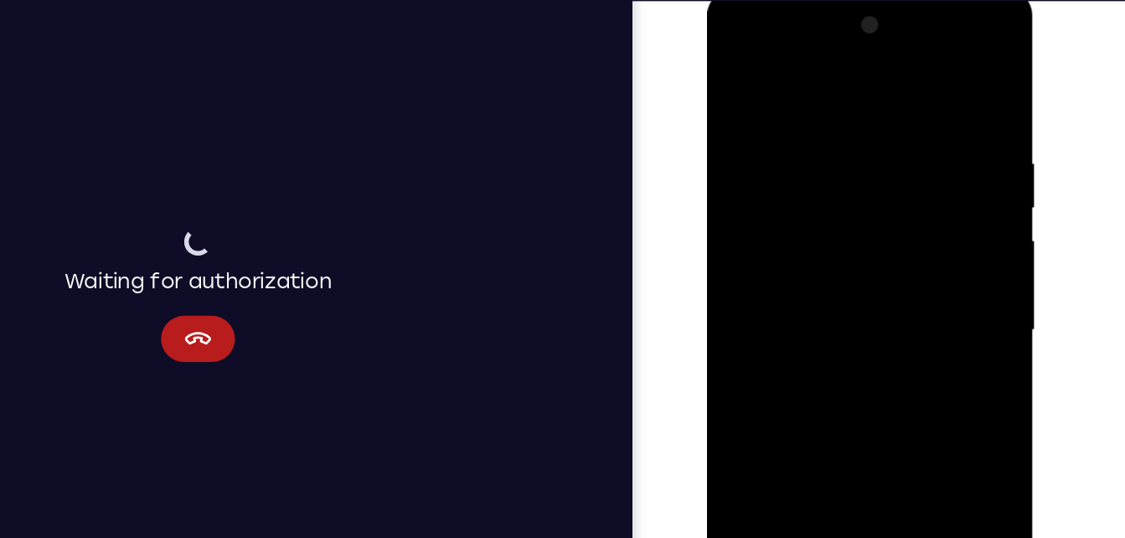
drag, startPoint x: 913, startPoint y: 78, endPoint x: 921, endPoint y: 188, distance: 110.1
click at [921, 188] on div at bounding box center [825, 237] width 211 height 469
click at [916, 59] on div at bounding box center [825, 237] width 211 height 469
click at [919, 64] on div at bounding box center [825, 237] width 211 height 469
click at [889, 94] on div at bounding box center [825, 237] width 211 height 469
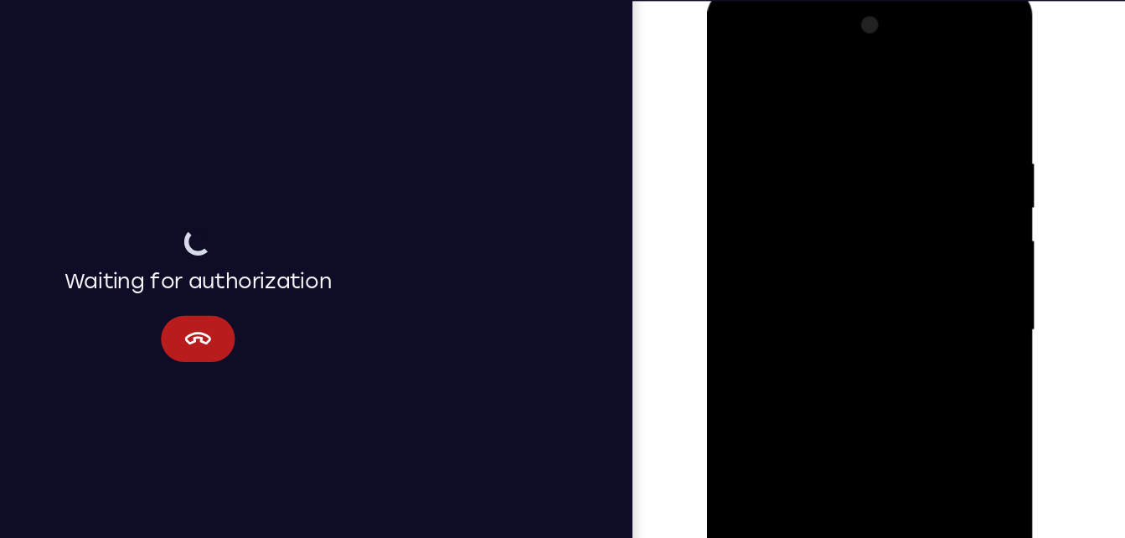
click at [859, 100] on div at bounding box center [825, 237] width 211 height 469
click at [740, 132] on div at bounding box center [825, 237] width 211 height 469
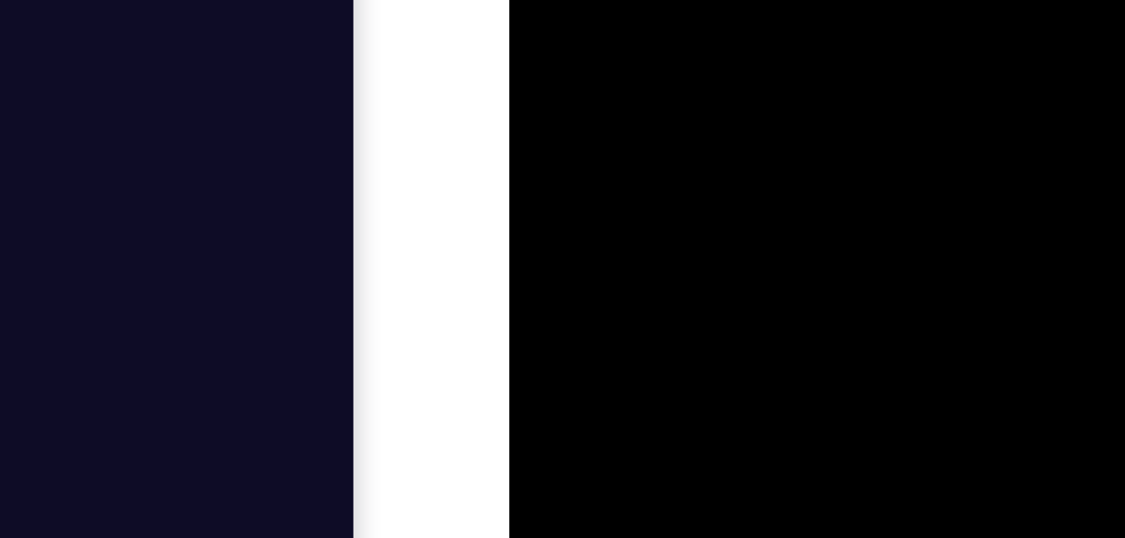
drag, startPoint x: 642, startPoint y: -320, endPoint x: 640, endPoint y: -172, distance: 148.3
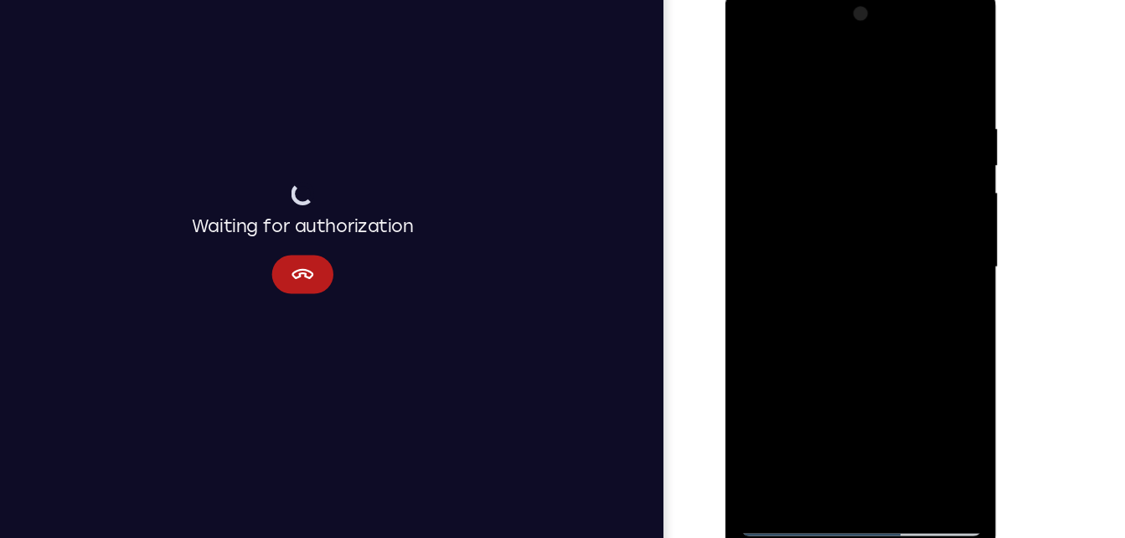
scroll to position [223, 0]
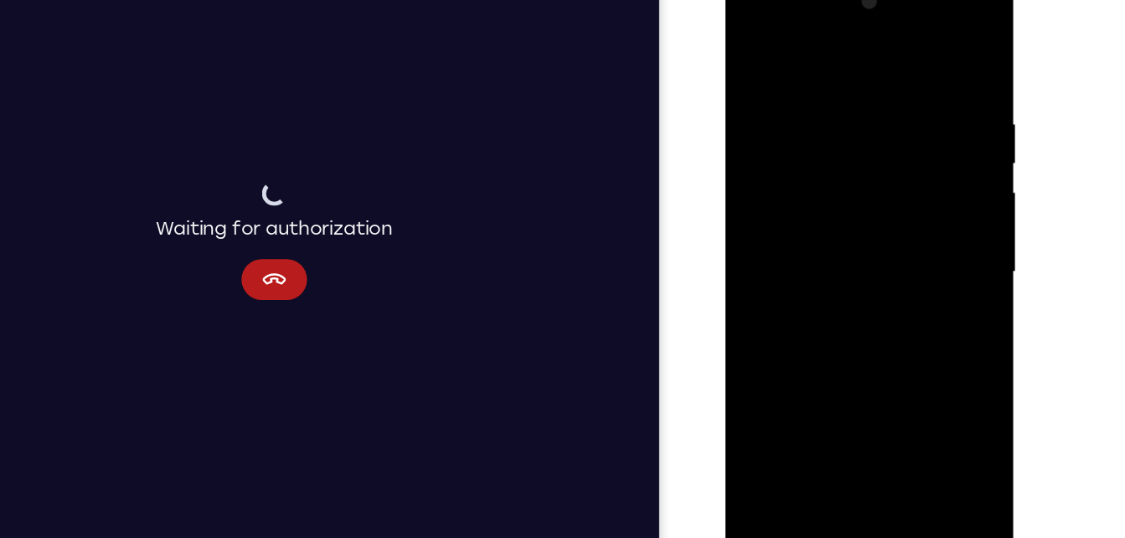
click at [753, 51] on div at bounding box center [843, 217] width 211 height 469
click at [867, 71] on div at bounding box center [843, 217] width 211 height 469
click at [882, 414] on div at bounding box center [843, 217] width 211 height 469
click at [860, 307] on div at bounding box center [843, 217] width 211 height 469
click at [836, 199] on div at bounding box center [843, 217] width 211 height 469
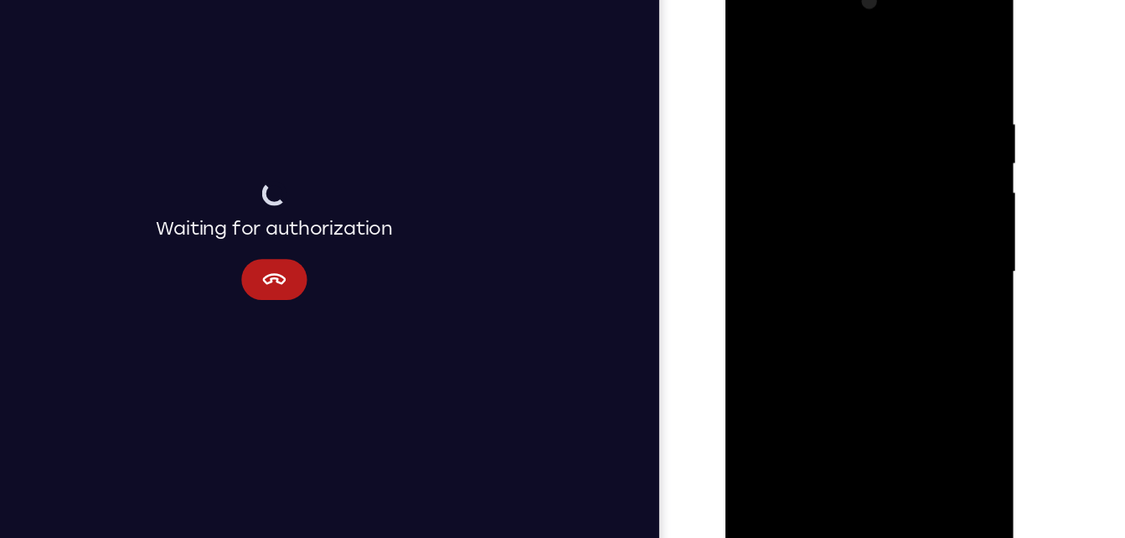
click at [752, 48] on div at bounding box center [843, 217] width 211 height 469
click at [844, 267] on div at bounding box center [843, 217] width 211 height 469
click at [802, 406] on div at bounding box center [843, 217] width 211 height 469
click at [921, 263] on div at bounding box center [843, 217] width 211 height 469
click at [755, 49] on div at bounding box center [843, 217] width 211 height 469
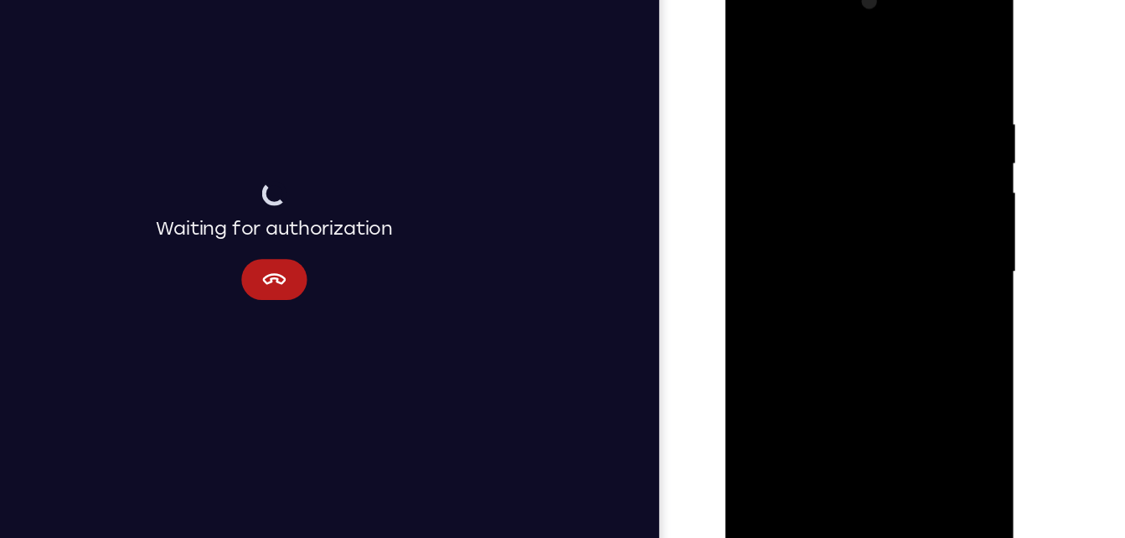
click at [750, 44] on div at bounding box center [843, 217] width 211 height 469
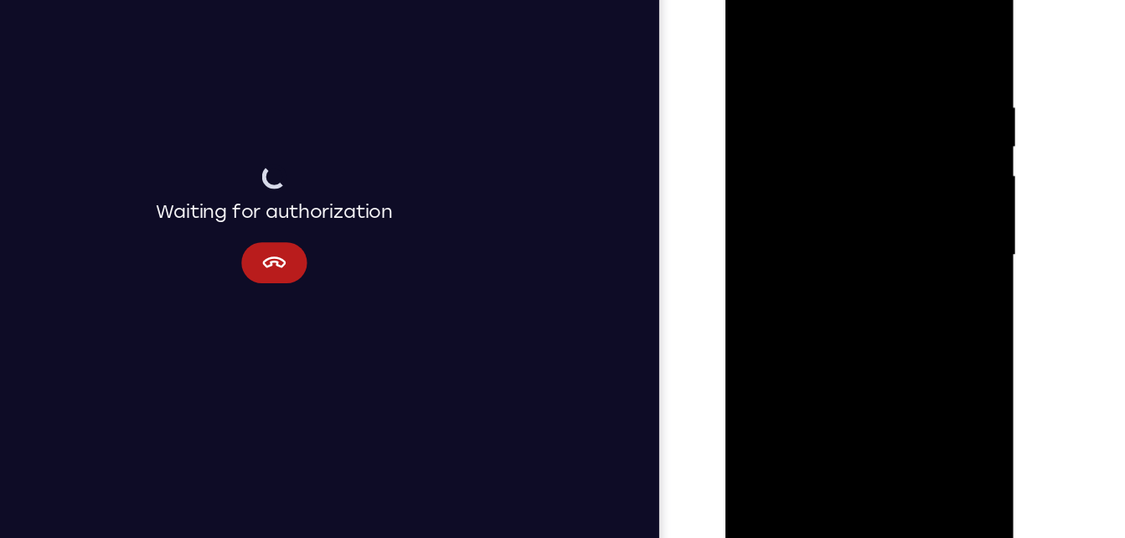
click at [931, 274] on div at bounding box center [843, 200] width 211 height 469
click at [943, 238] on div at bounding box center [843, 200] width 211 height 469
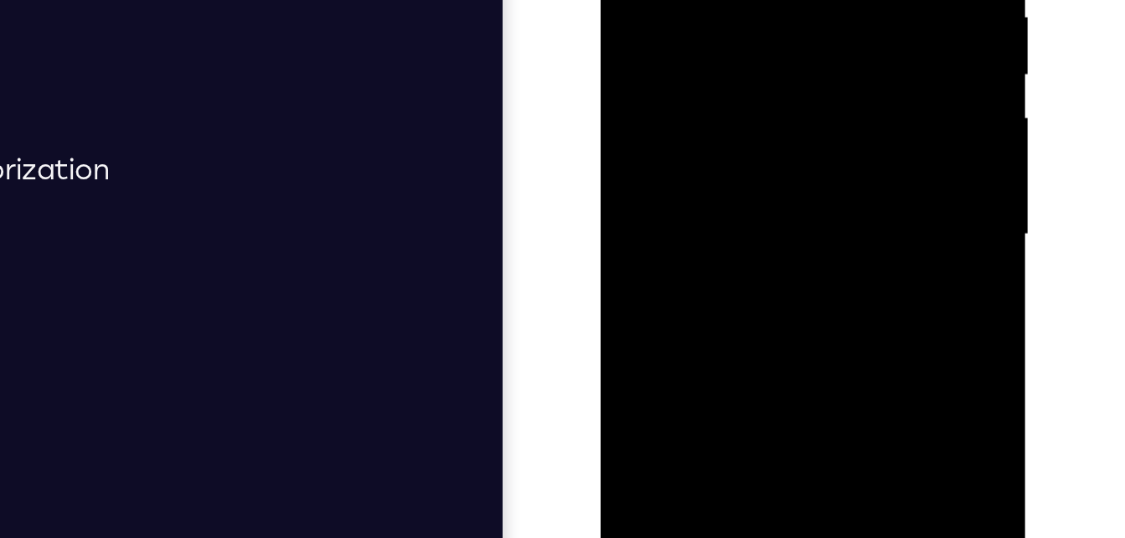
click at [820, 72] on div at bounding box center [718, 37] width 211 height 469
click at [814, 72] on div at bounding box center [718, 37] width 211 height 469
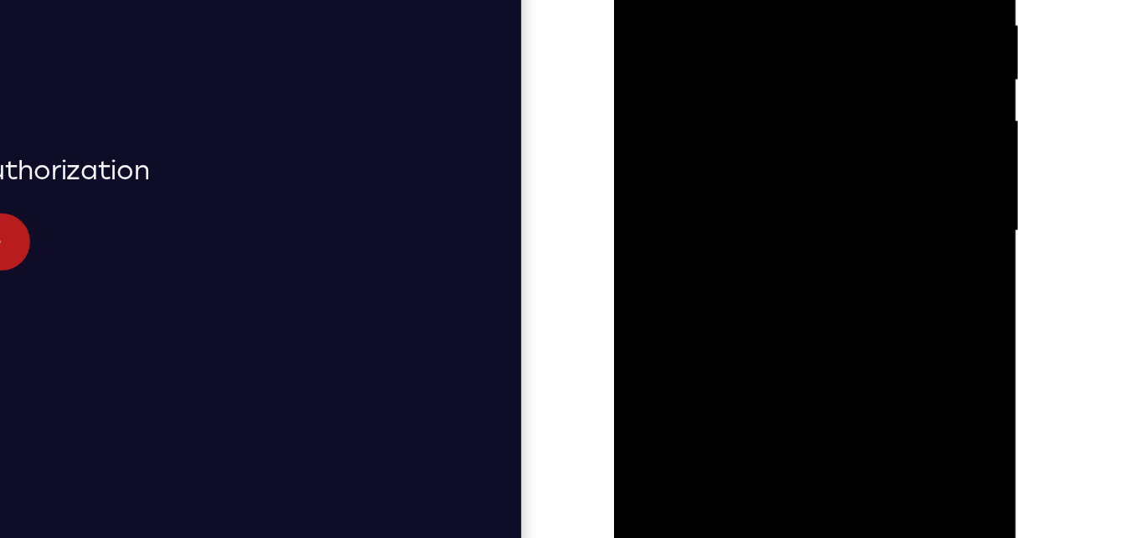
drag, startPoint x: 758, startPoint y: 21, endPoint x: 746, endPoint y: 261, distance: 240.7
click at [746, 261] on div at bounding box center [732, 57] width 211 height 469
drag, startPoint x: 735, startPoint y: 25, endPoint x: 739, endPoint y: 262, distance: 237.1
click at [739, 262] on div at bounding box center [732, 57] width 211 height 469
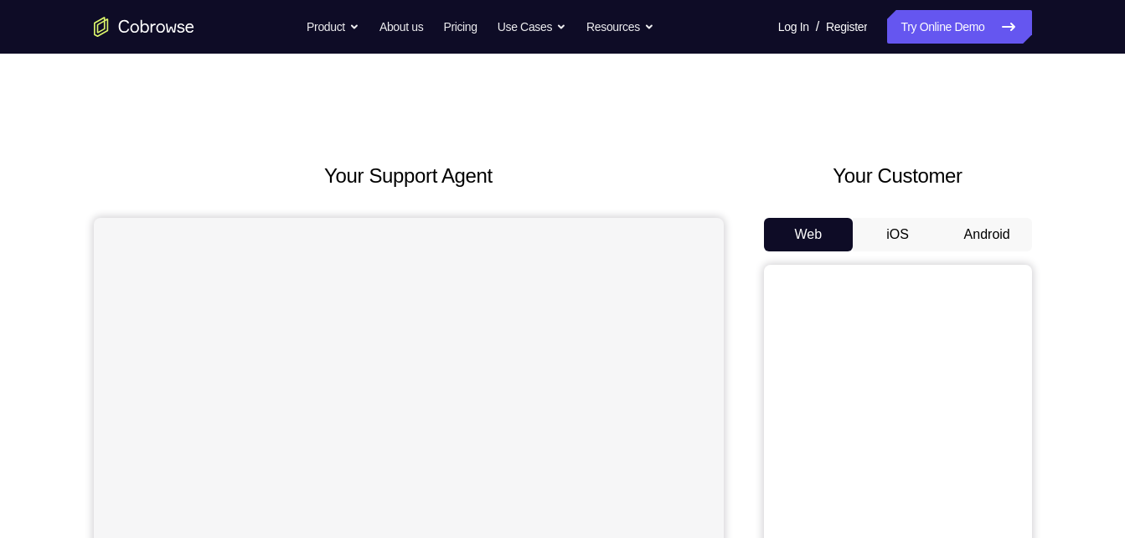
click at [962, 227] on button "Android" at bounding box center [987, 235] width 90 height 34
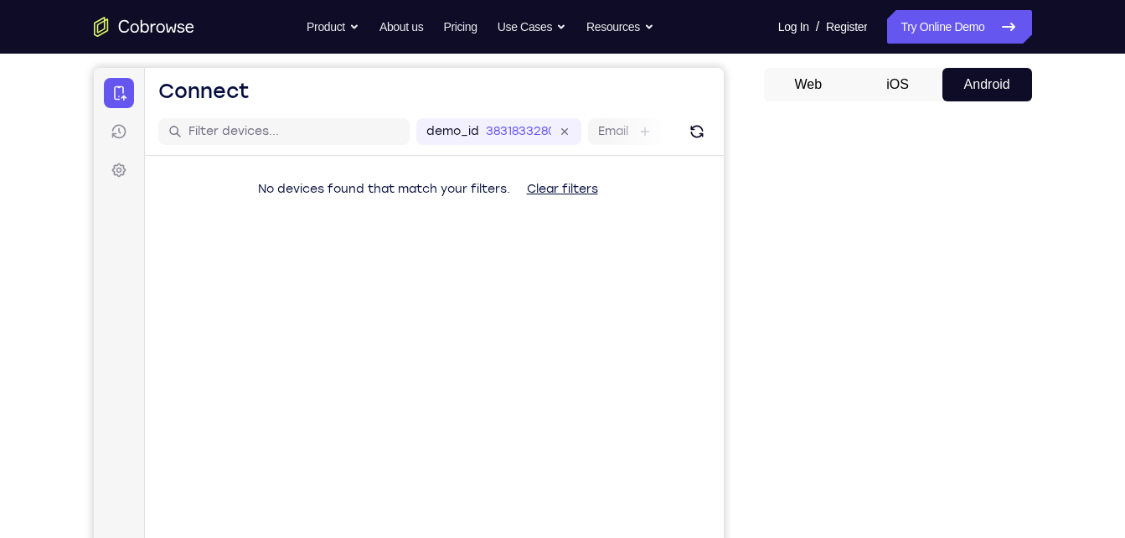
scroll to position [151, 0]
click at [695, 124] on icon "Refresh" at bounding box center [696, 130] width 17 height 17
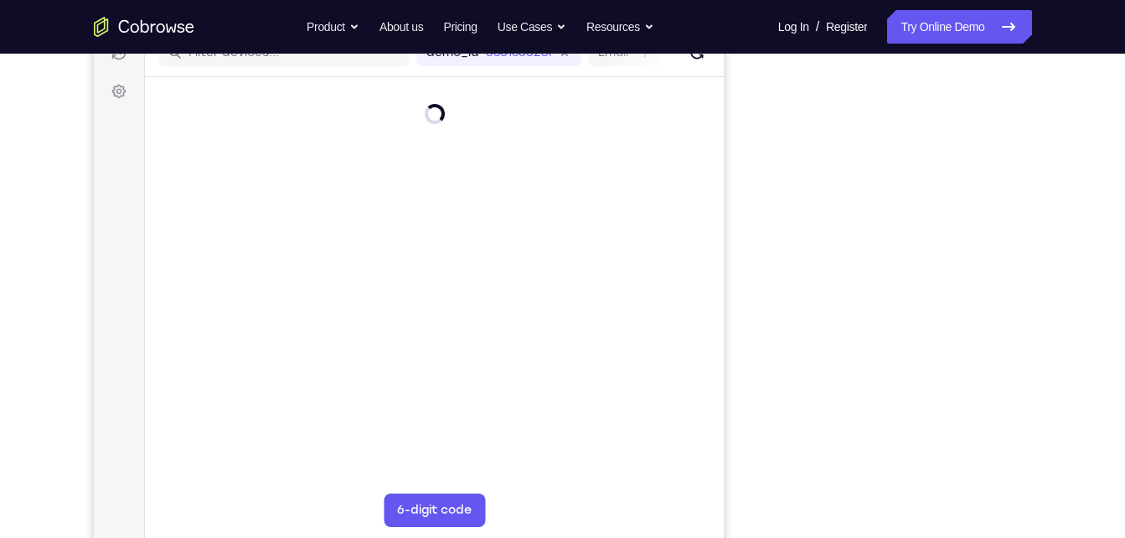
scroll to position [230, 0]
click at [693, 54] on icon "Refresh" at bounding box center [695, 51] width 23 height 23
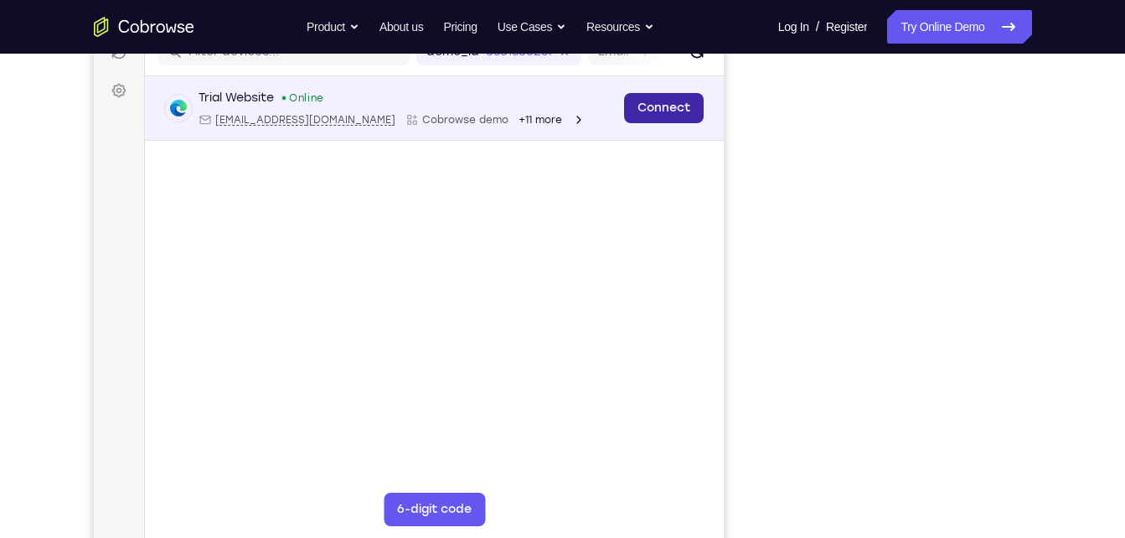
click at [678, 104] on link "Connect" at bounding box center [663, 108] width 80 height 30
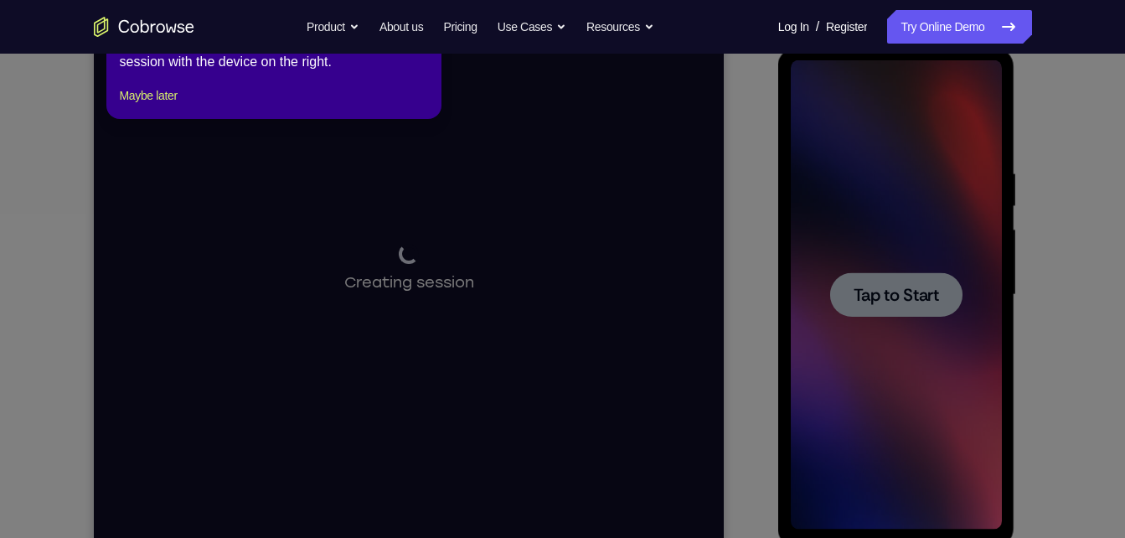
scroll to position [0, 0]
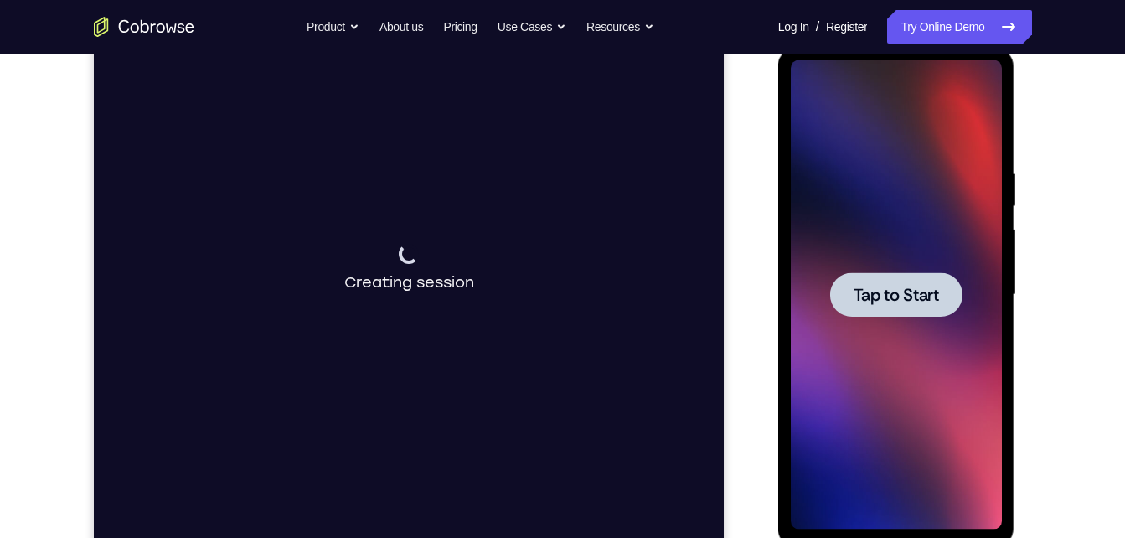
click at [945, 294] on div at bounding box center [896, 294] width 132 height 44
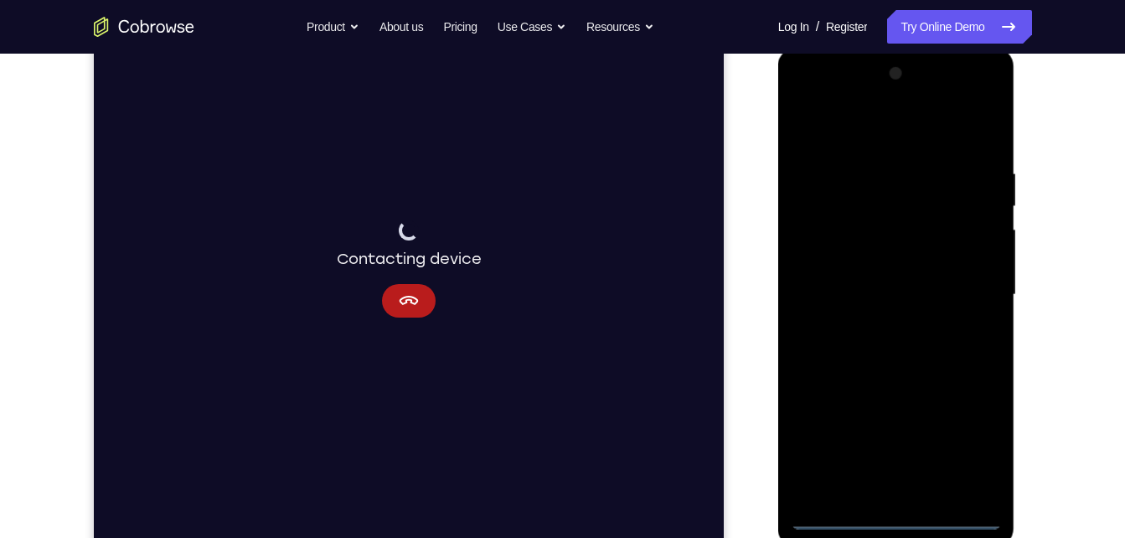
click at [896, 516] on div at bounding box center [896, 294] width 211 height 469
click at [967, 441] on div at bounding box center [896, 294] width 211 height 469
click at [914, 125] on div at bounding box center [896, 294] width 211 height 469
click at [962, 289] on div at bounding box center [896, 294] width 211 height 469
click at [879, 325] on div at bounding box center [896, 294] width 211 height 469
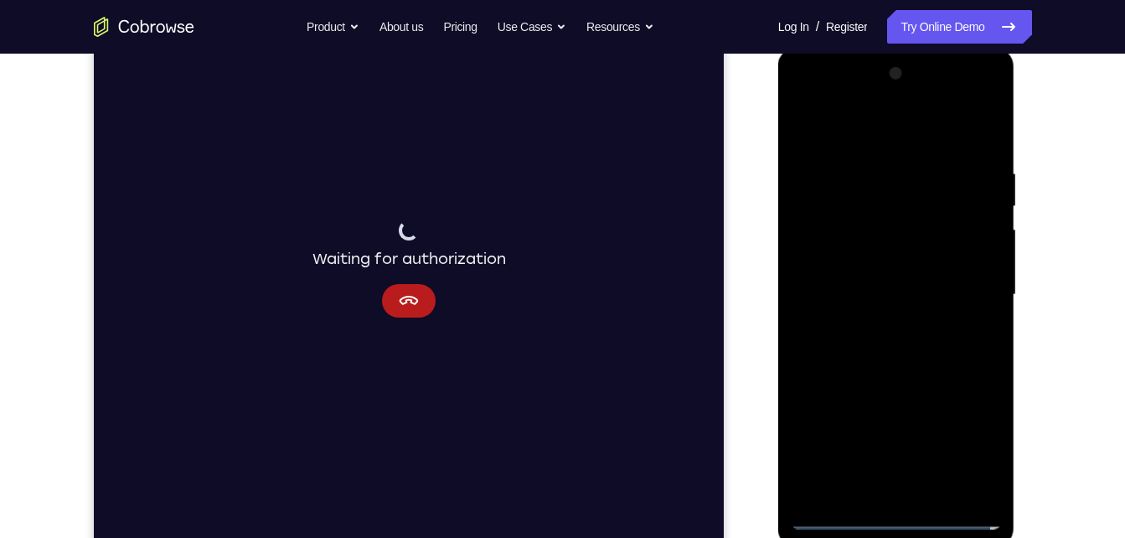
click at [893, 276] on div at bounding box center [896, 294] width 211 height 469
click at [899, 270] on div at bounding box center [896, 294] width 211 height 469
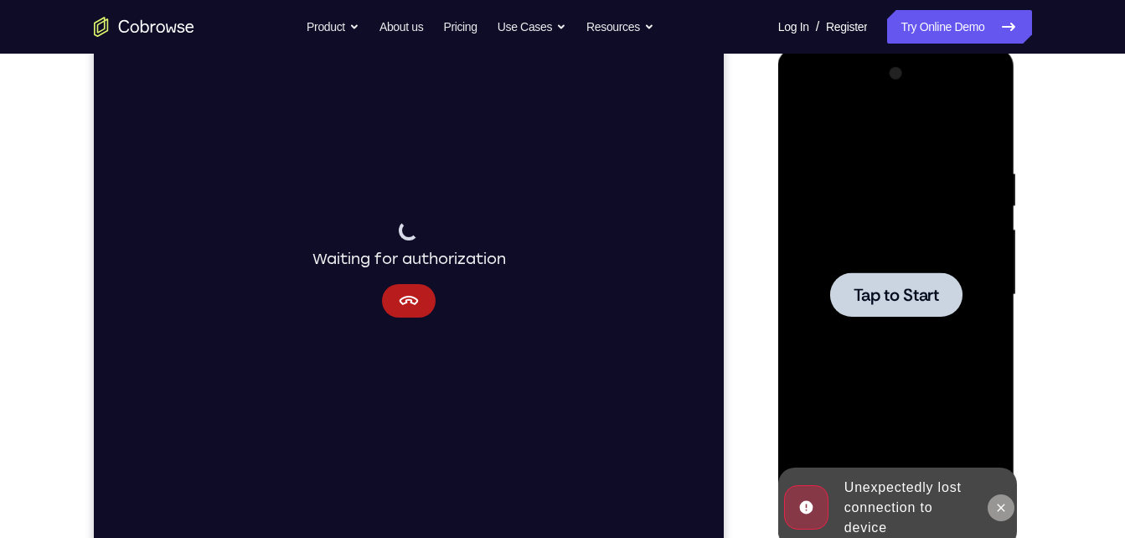
click at [999, 514] on button at bounding box center [1001, 507] width 27 height 27
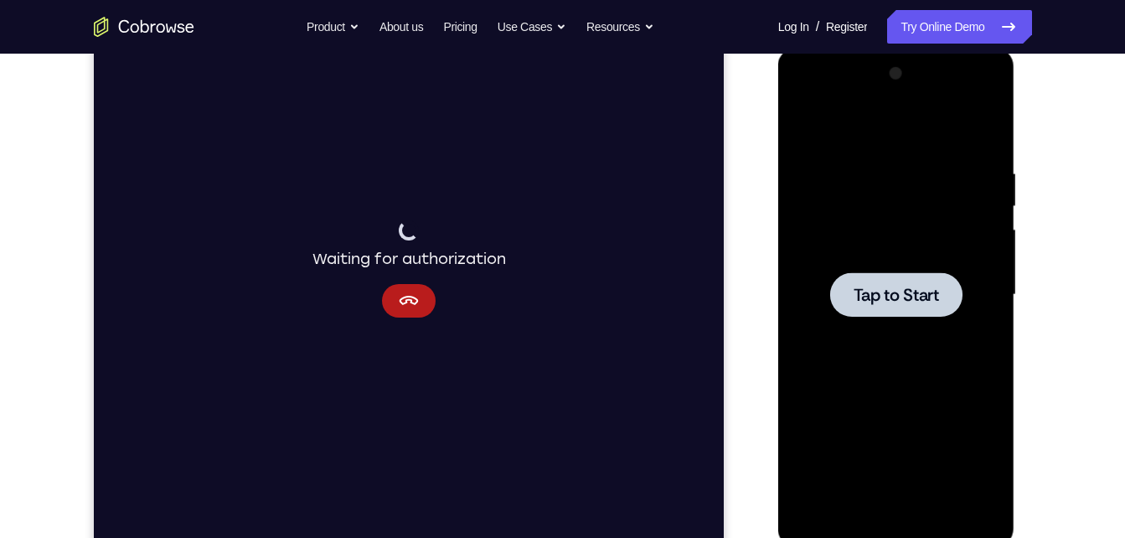
click at [885, 290] on span "Tap to Start" at bounding box center [896, 294] width 85 height 17
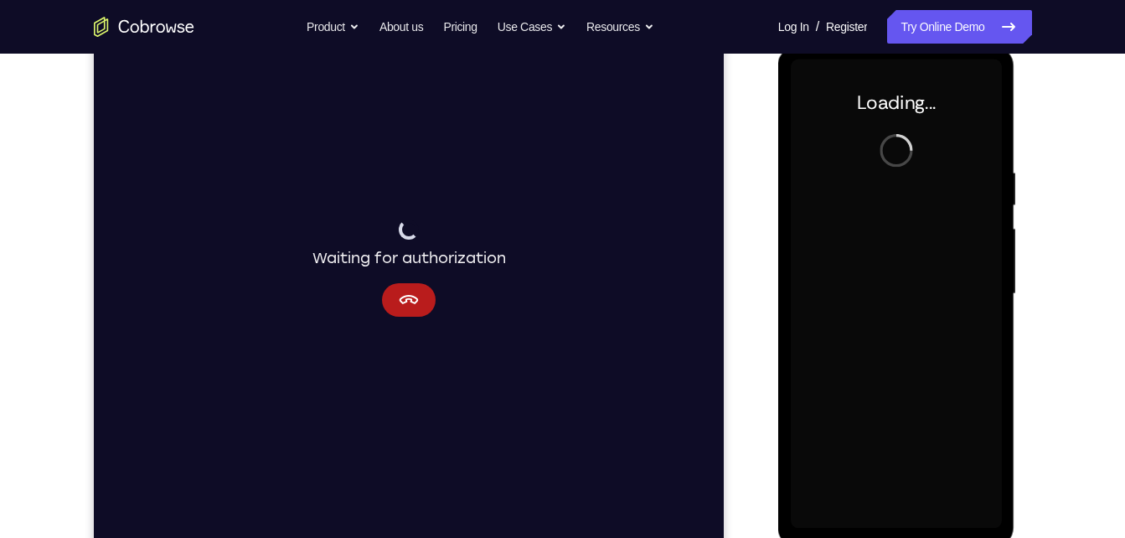
scroll to position [230, 0]
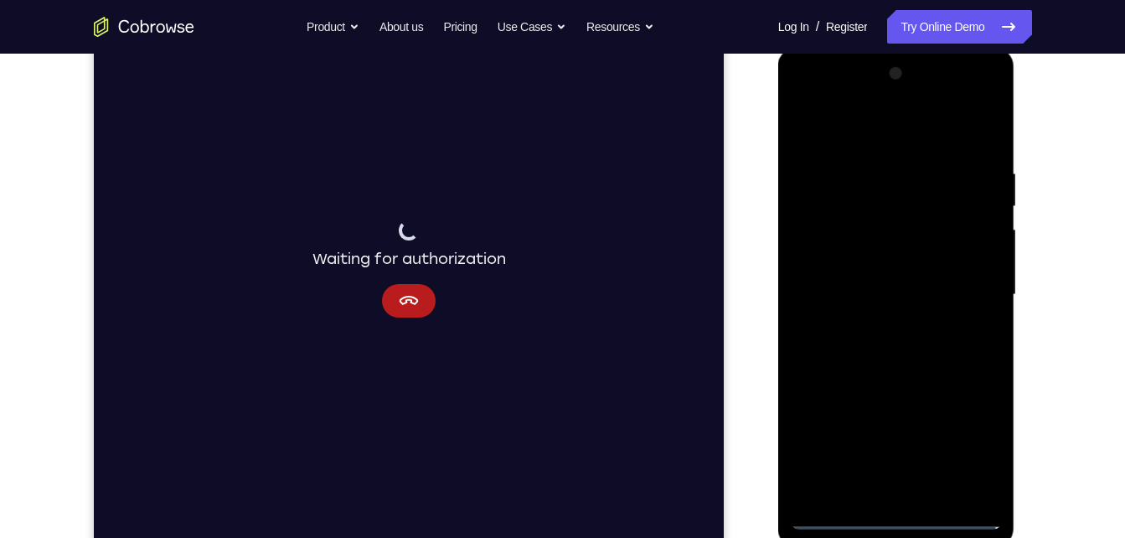
click at [892, 520] on div at bounding box center [896, 294] width 211 height 469
click at [968, 449] on div at bounding box center [896, 294] width 211 height 469
click at [867, 126] on div at bounding box center [896, 294] width 211 height 469
click at [973, 294] on div at bounding box center [896, 294] width 211 height 469
click at [871, 322] on div at bounding box center [896, 294] width 211 height 469
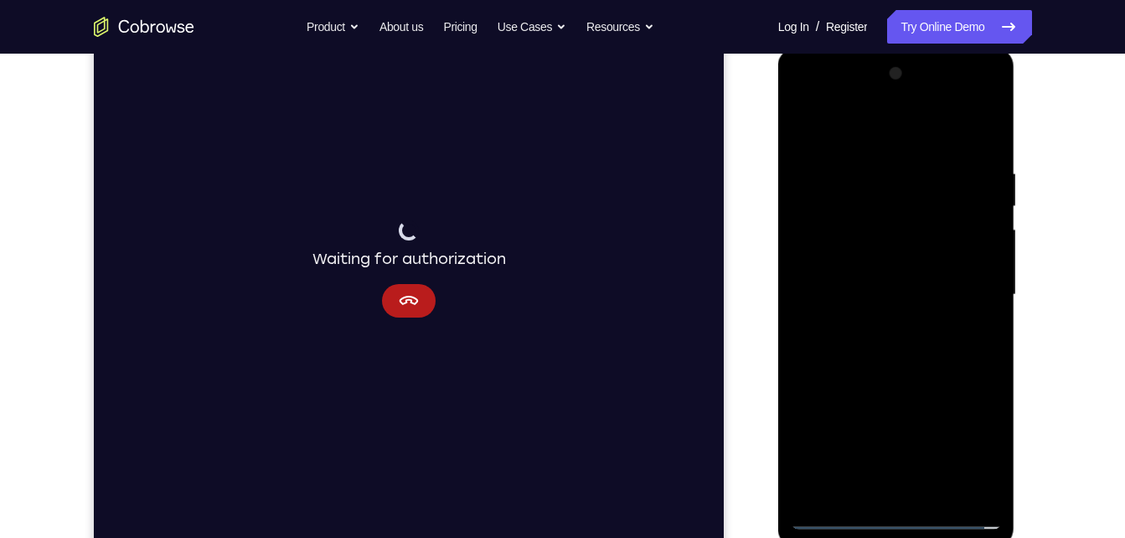
click at [876, 284] on div at bounding box center [896, 294] width 211 height 469
click at [893, 263] on div at bounding box center [896, 294] width 211 height 469
click at [902, 296] on div at bounding box center [896, 294] width 211 height 469
click at [903, 349] on div at bounding box center [896, 294] width 211 height 469
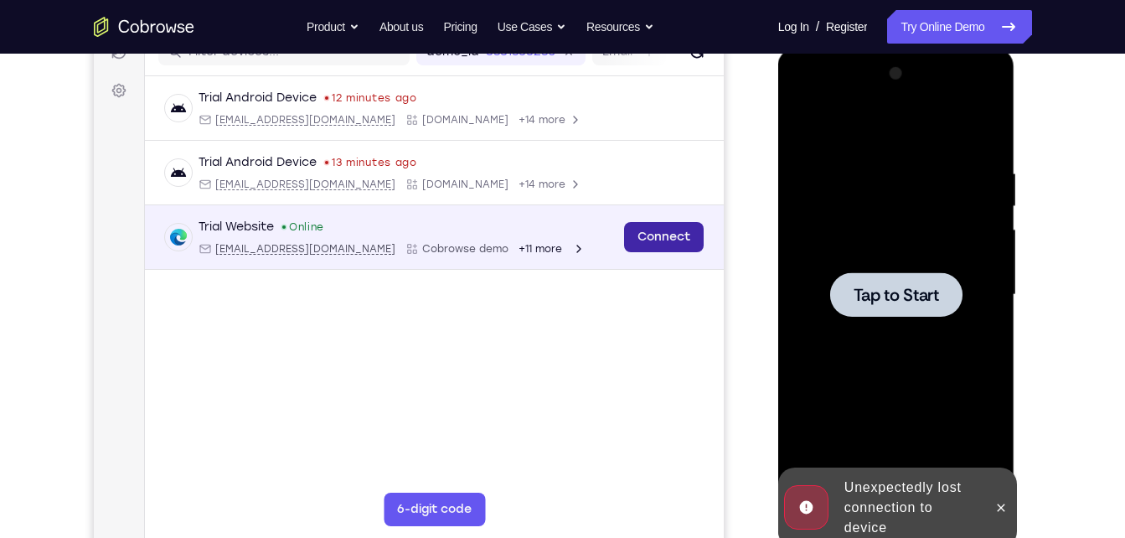
click at [697, 226] on link "Connect" at bounding box center [663, 237] width 80 height 30
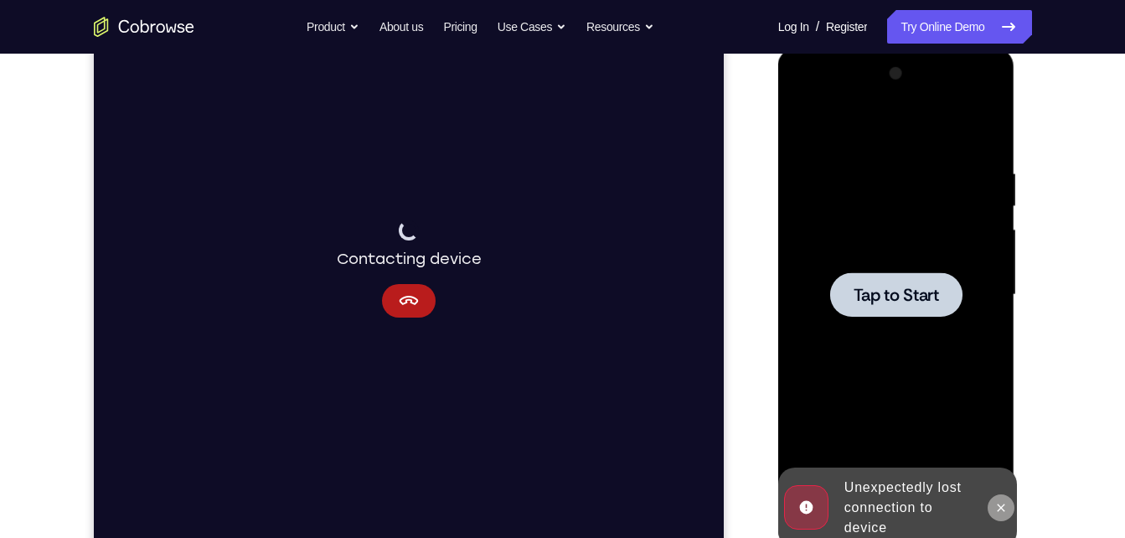
click at [996, 504] on icon at bounding box center [1000, 507] width 13 height 13
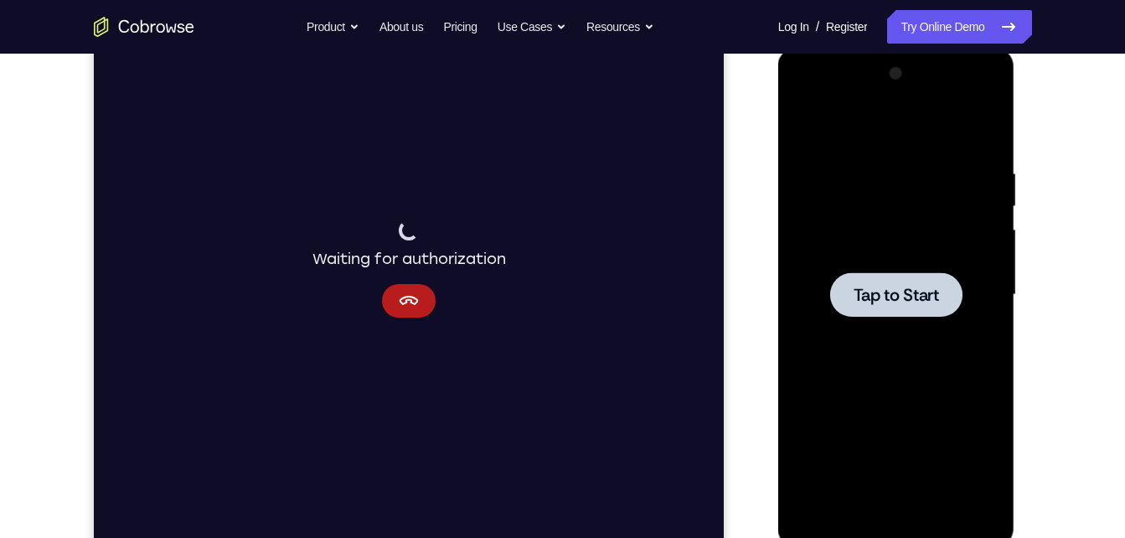
click at [917, 301] on span "Tap to Start" at bounding box center [896, 294] width 85 height 17
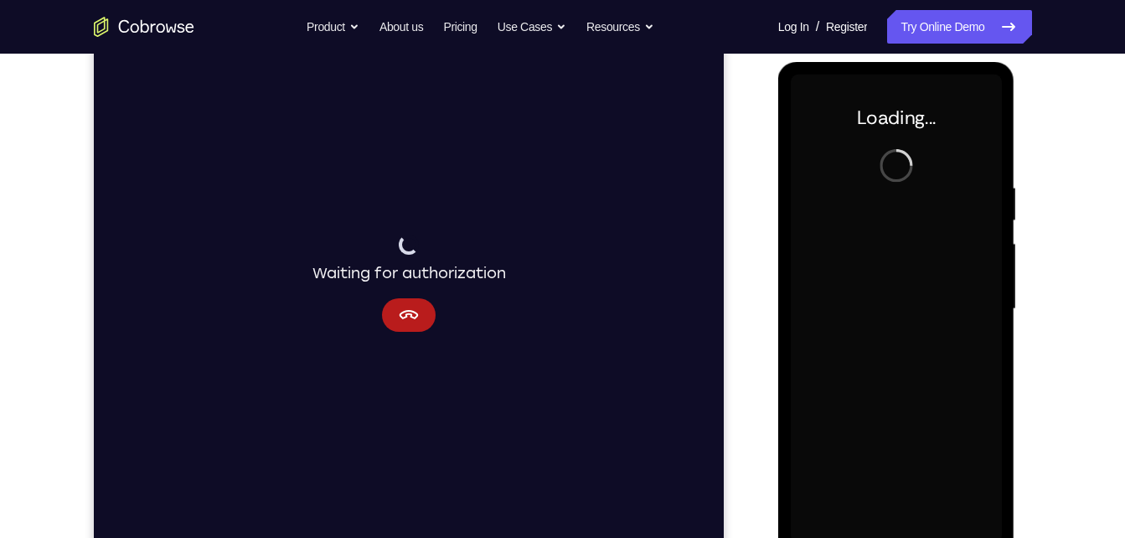
scroll to position [214, 0]
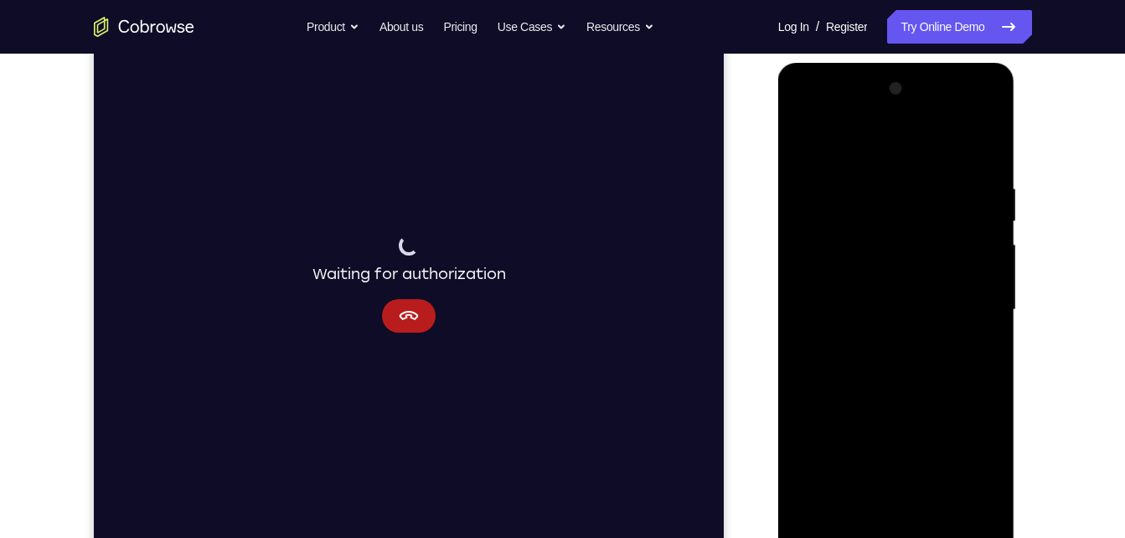
click at [900, 525] on div at bounding box center [896, 309] width 211 height 469
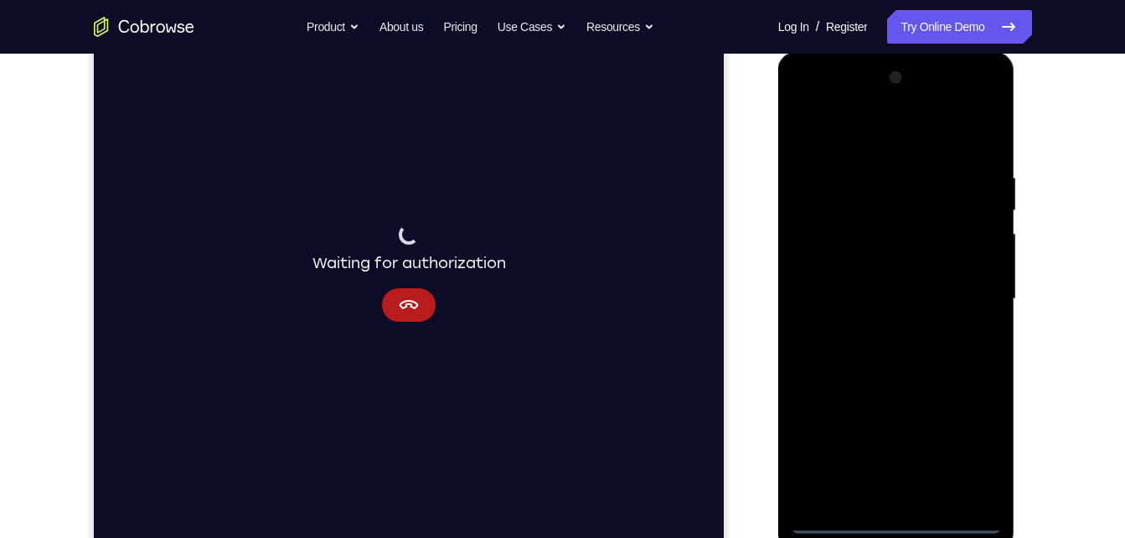
scroll to position [231, 0]
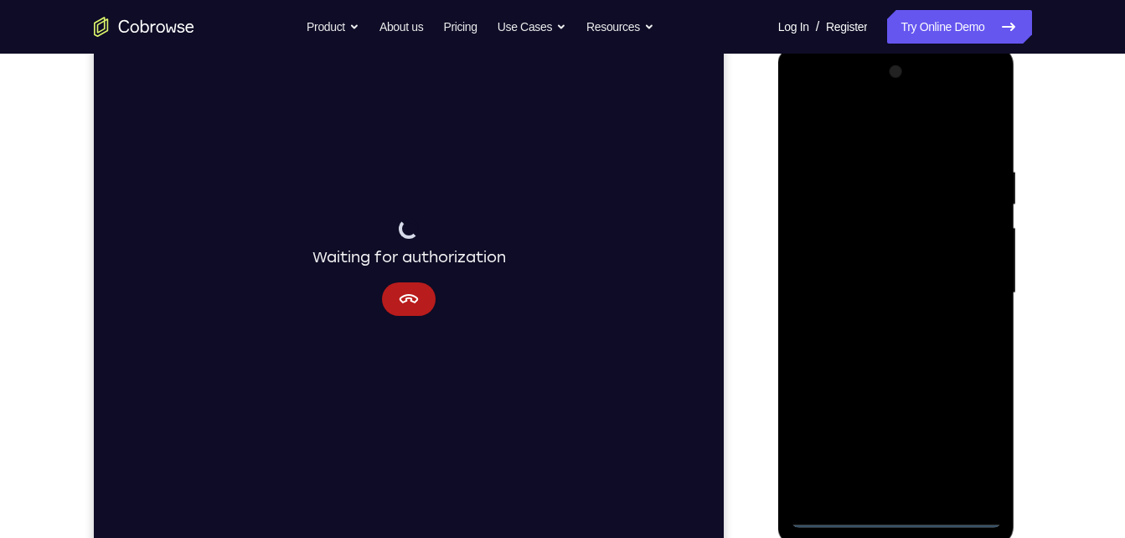
click at [896, 518] on div at bounding box center [896, 293] width 211 height 469
click at [978, 420] on div at bounding box center [896, 293] width 211 height 469
click at [978, 437] on div at bounding box center [896, 293] width 211 height 469
click at [868, 139] on div at bounding box center [896, 293] width 211 height 469
click at [962, 290] on div at bounding box center [896, 293] width 211 height 469
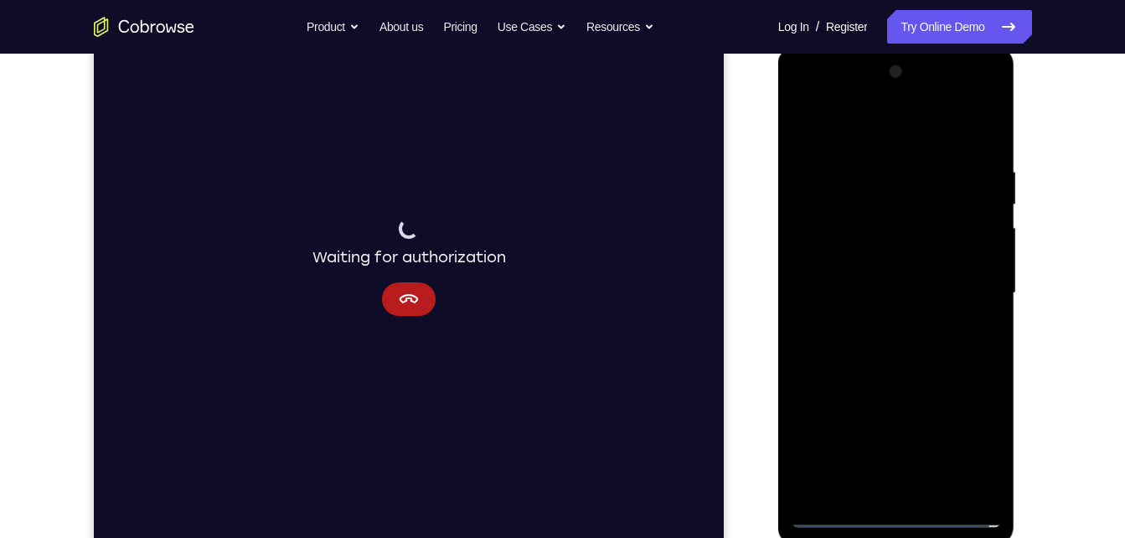
click at [873, 324] on div at bounding box center [896, 293] width 211 height 469
click at [855, 269] on div at bounding box center [896, 293] width 211 height 469
click at [861, 263] on div at bounding box center [896, 293] width 211 height 469
click at [863, 295] on div at bounding box center [896, 293] width 211 height 469
click at [878, 349] on div at bounding box center [896, 293] width 211 height 469
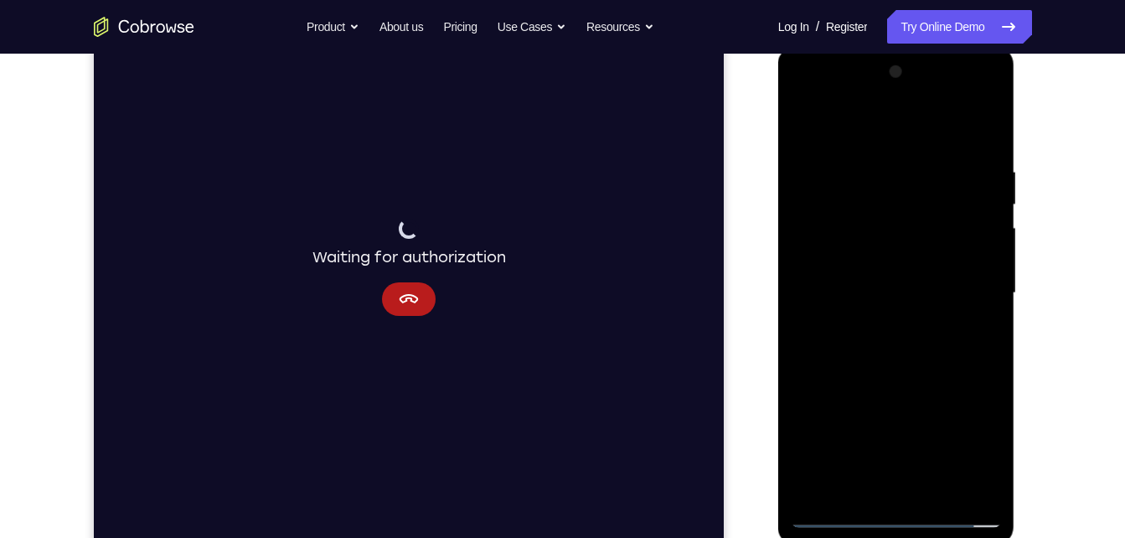
click at [891, 345] on div at bounding box center [896, 293] width 211 height 469
click at [937, 495] on div at bounding box center [896, 293] width 211 height 469
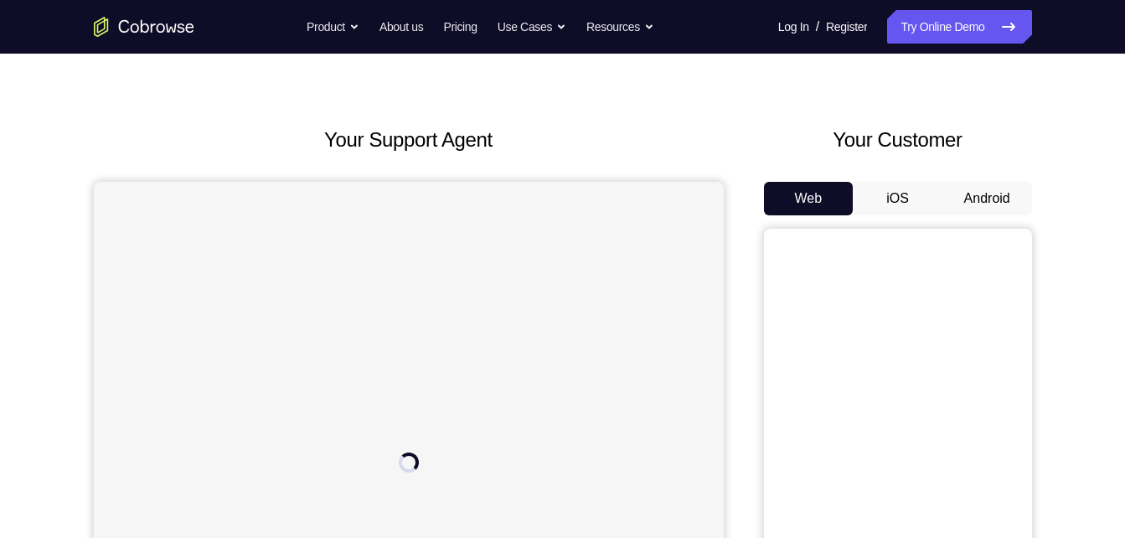
click at [1001, 193] on button "Android" at bounding box center [987, 199] width 90 height 34
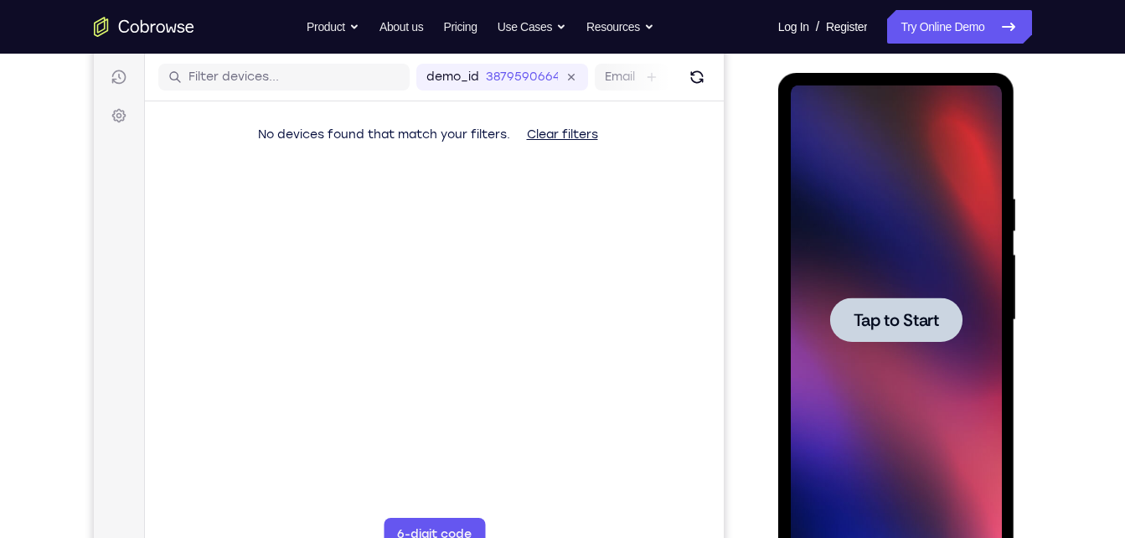
click at [864, 328] on span "Tap to Start" at bounding box center [896, 320] width 85 height 17
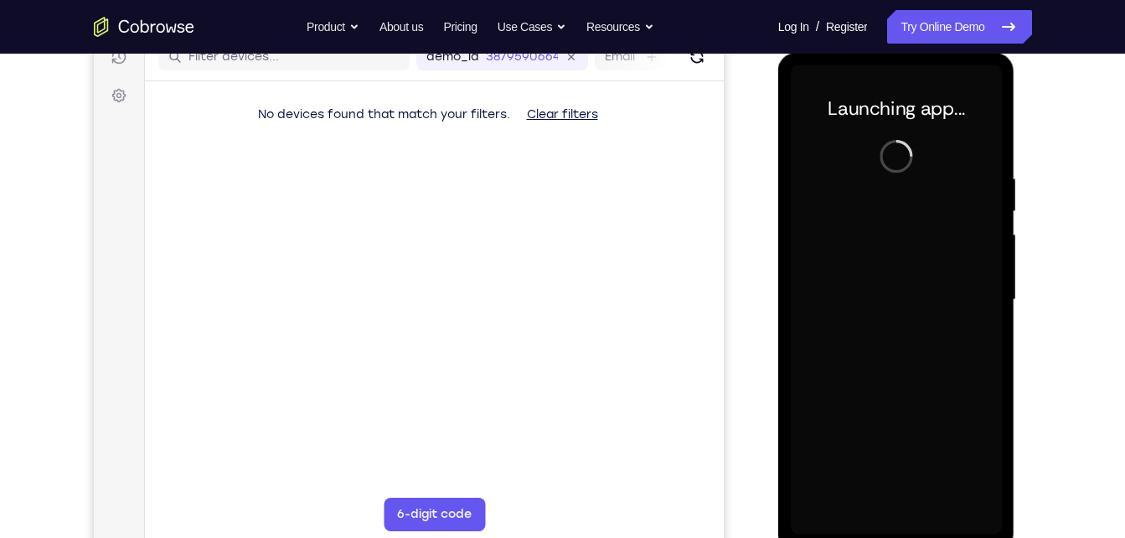
scroll to position [225, 0]
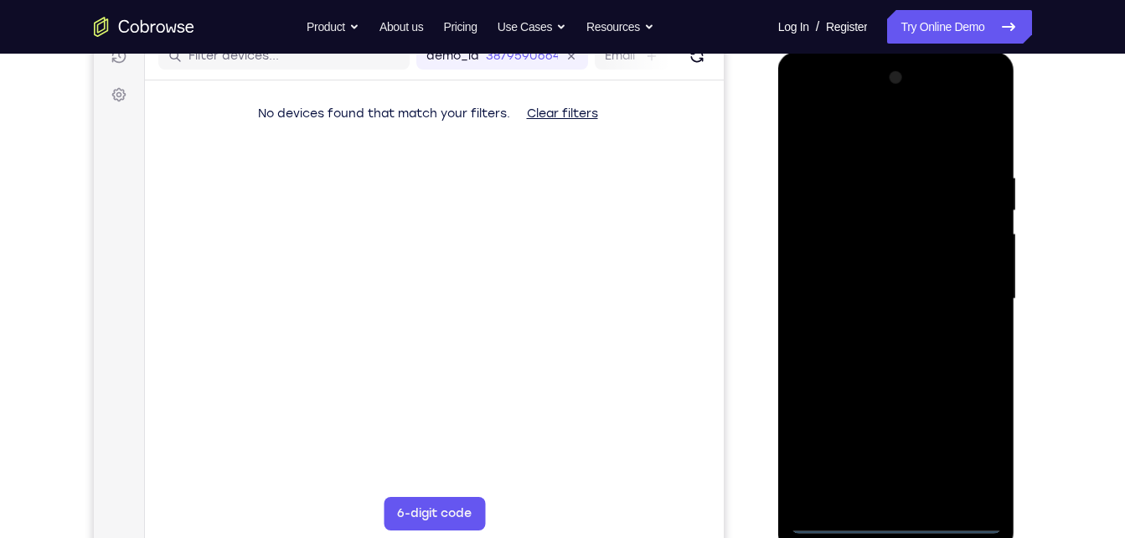
click at [892, 517] on div at bounding box center [896, 298] width 211 height 469
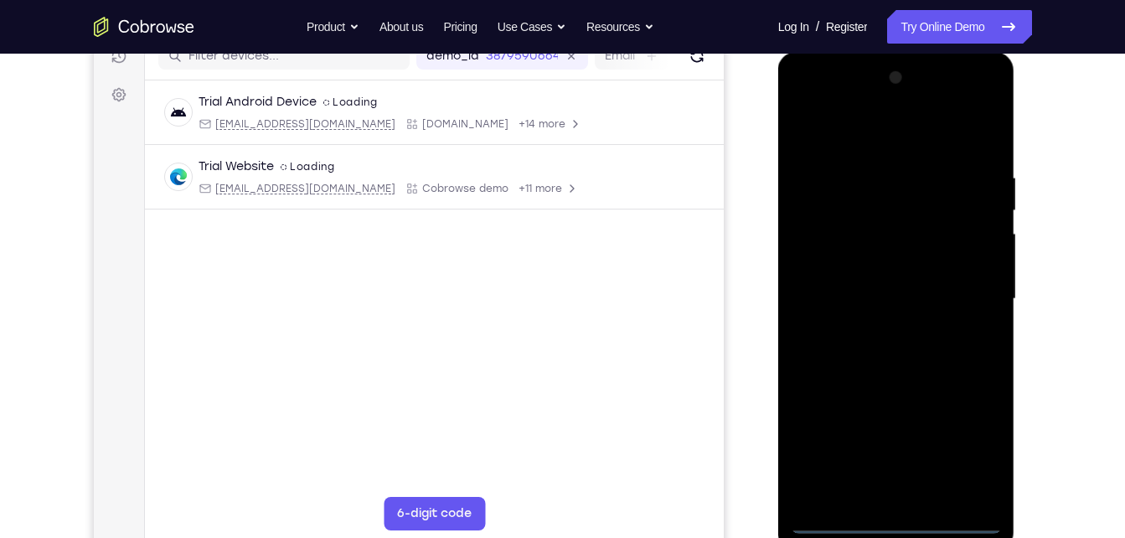
click at [973, 443] on div at bounding box center [896, 298] width 211 height 469
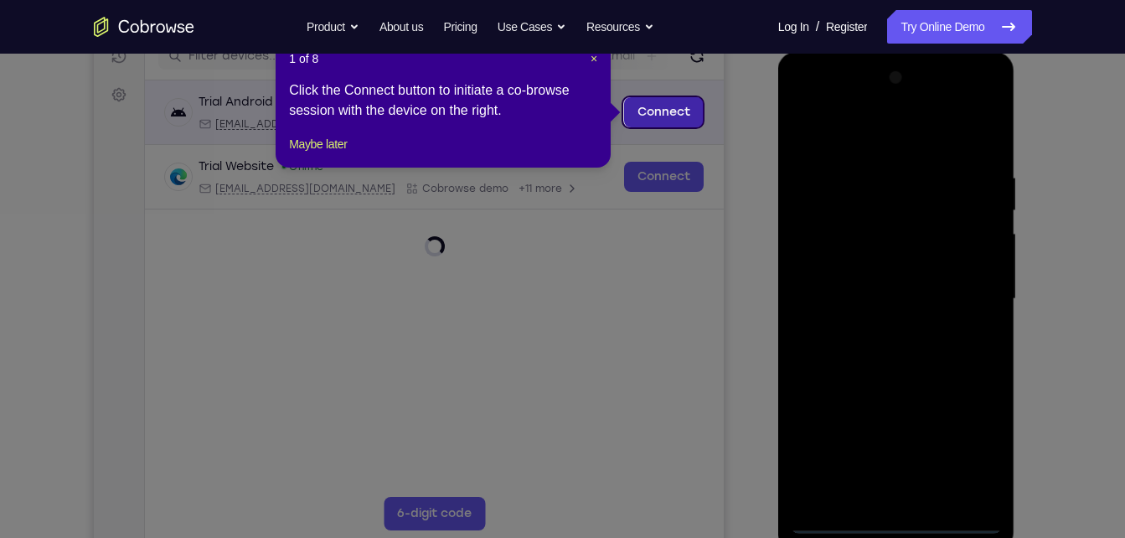
click at [680, 106] on link "Connect" at bounding box center [663, 112] width 80 height 30
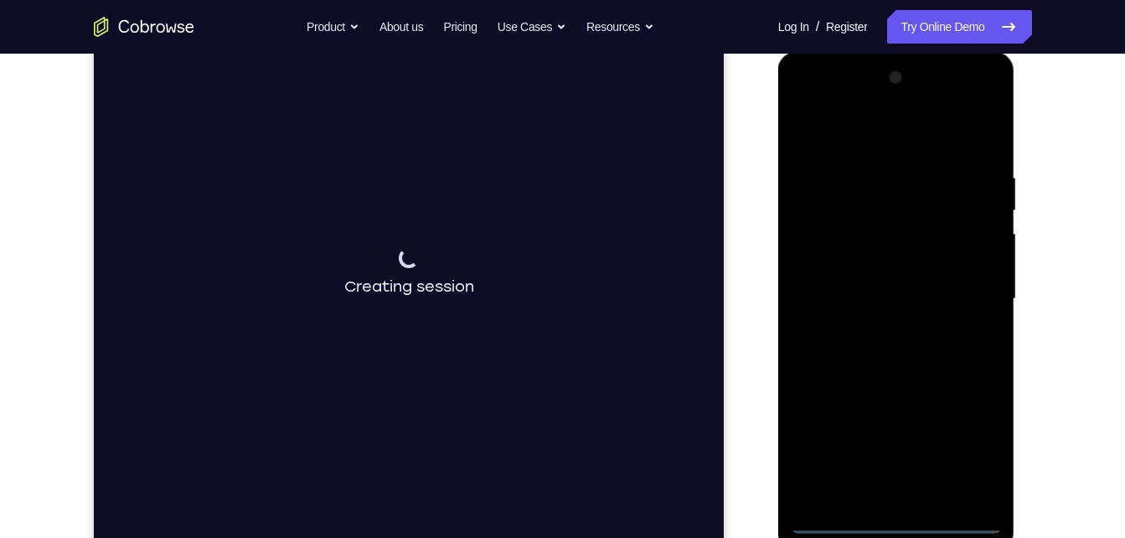
click at [905, 131] on div at bounding box center [896, 298] width 211 height 469
click at [962, 302] on div at bounding box center [896, 298] width 211 height 469
click at [924, 328] on div at bounding box center [896, 298] width 211 height 469
click at [960, 508] on div at bounding box center [896, 298] width 211 height 469
click at [920, 321] on div at bounding box center [896, 298] width 211 height 469
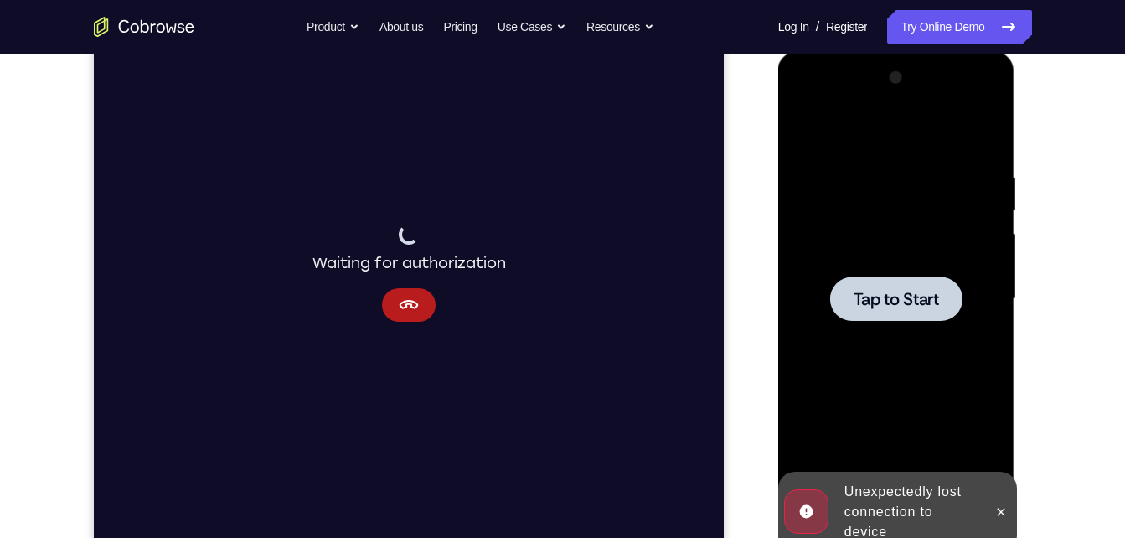
click at [913, 334] on div at bounding box center [896, 298] width 211 height 469
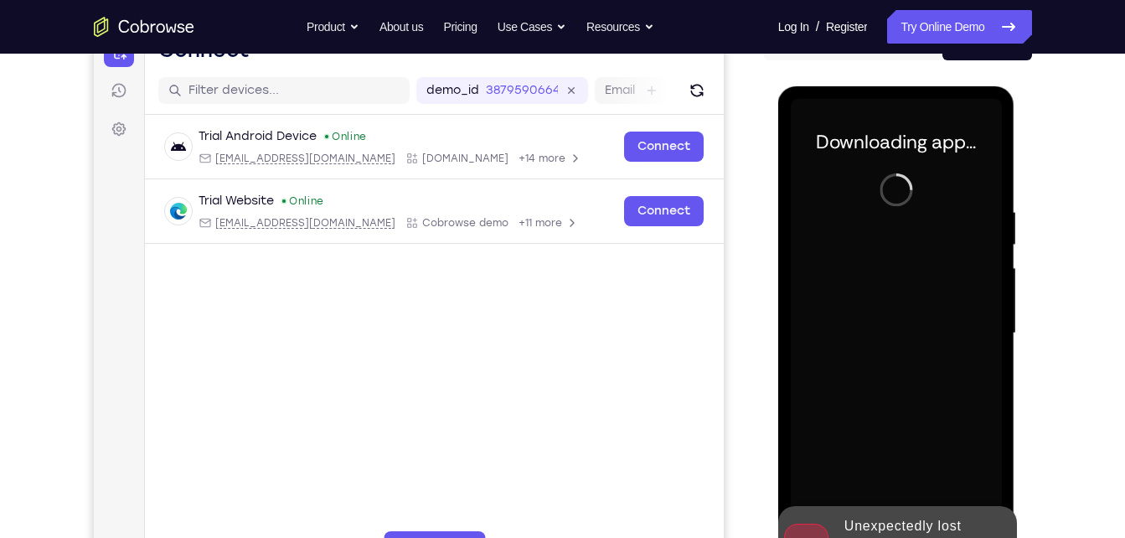
scroll to position [189, 0]
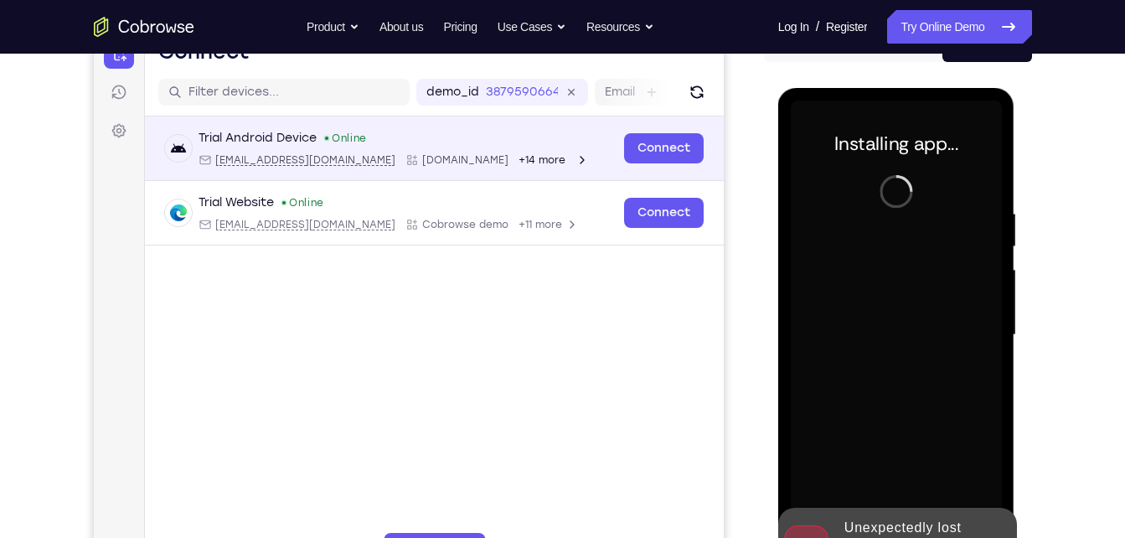
click at [634, 128] on div "Trial Android Device Online [EMAIL_ADDRESS][DOMAIN_NAME] [DOMAIN_NAME] +14 more…" at bounding box center [433, 148] width 579 height 64
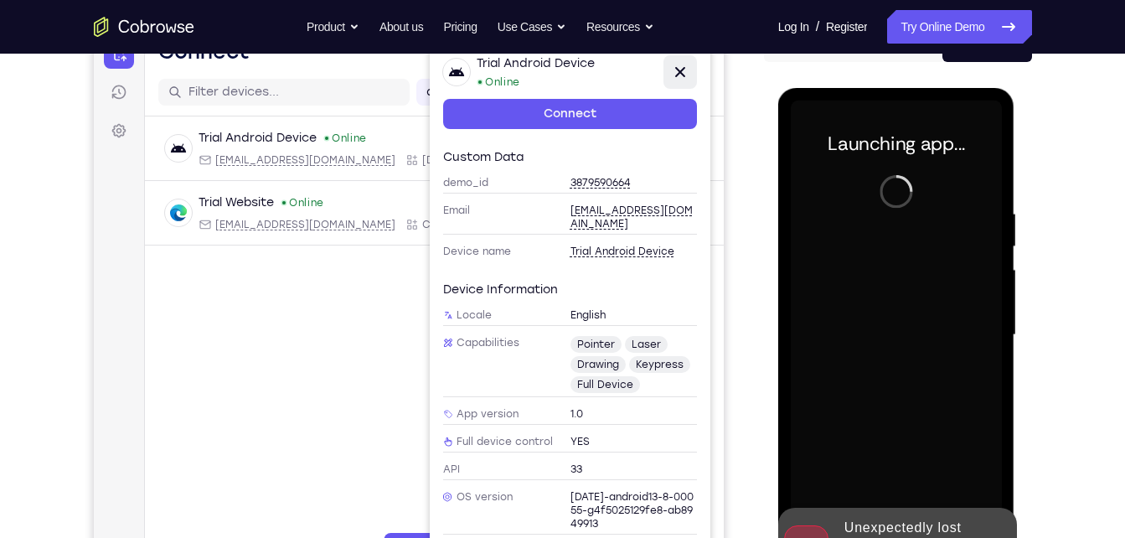
click at [684, 75] on icon at bounding box center [679, 72] width 20 height 20
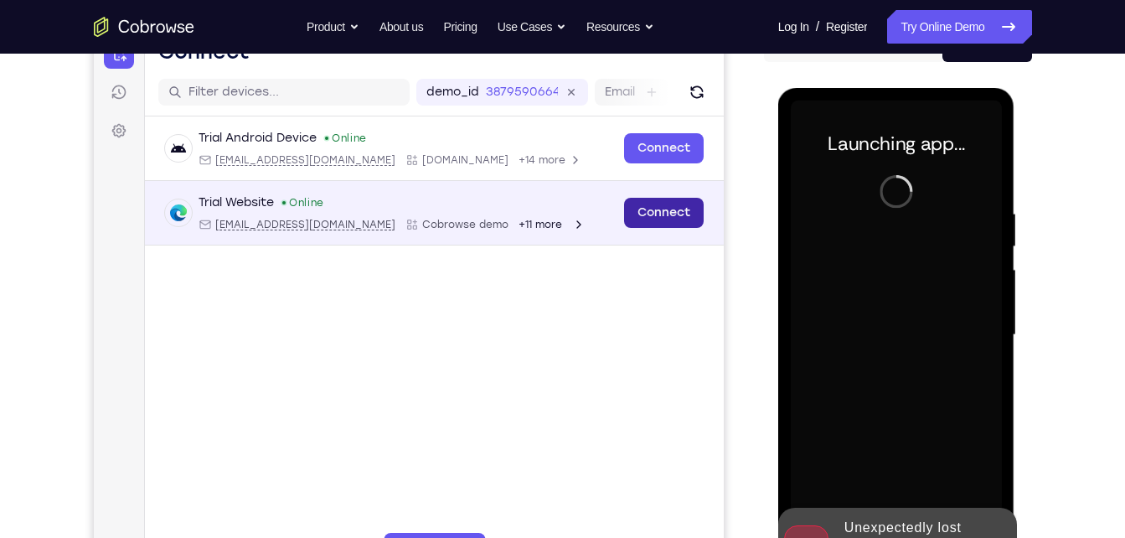
click at [675, 217] on link "Connect" at bounding box center [663, 213] width 80 height 30
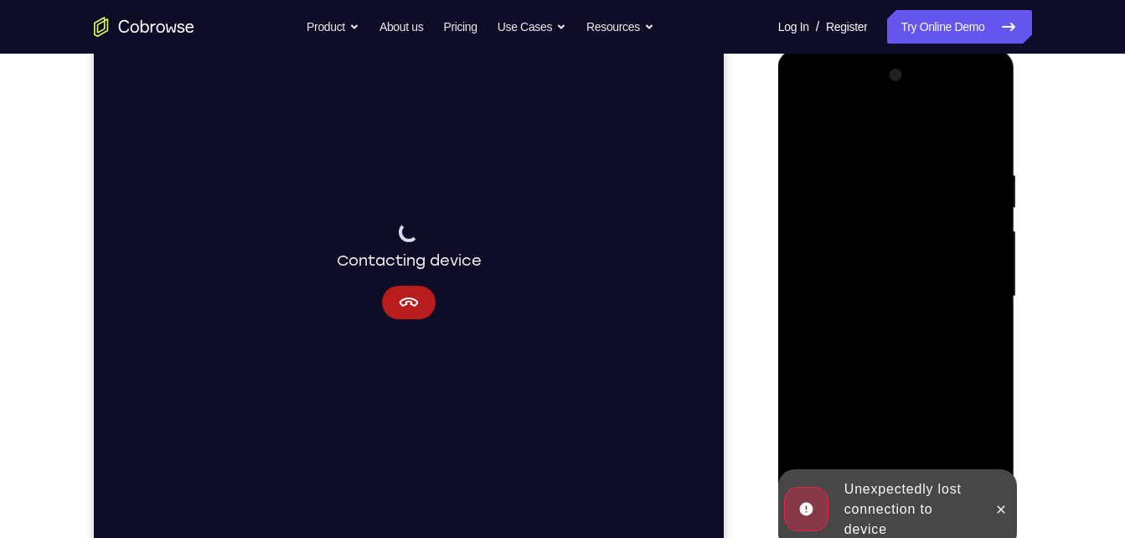
scroll to position [229, 0]
click at [996, 506] on icon at bounding box center [1000, 508] width 13 height 13
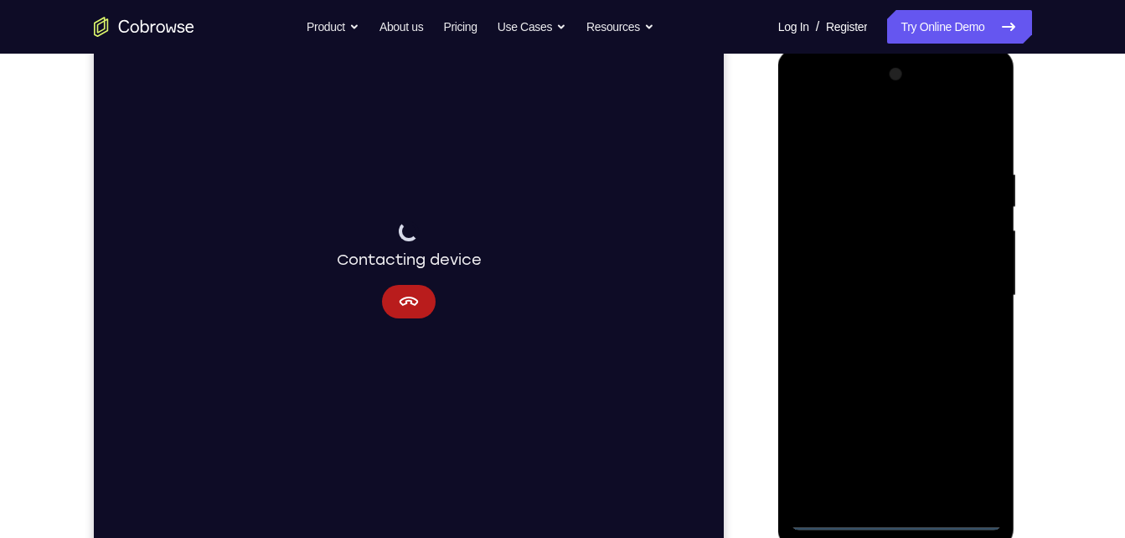
click at [890, 518] on div at bounding box center [896, 295] width 211 height 469
click at [978, 447] on div at bounding box center [896, 295] width 211 height 469
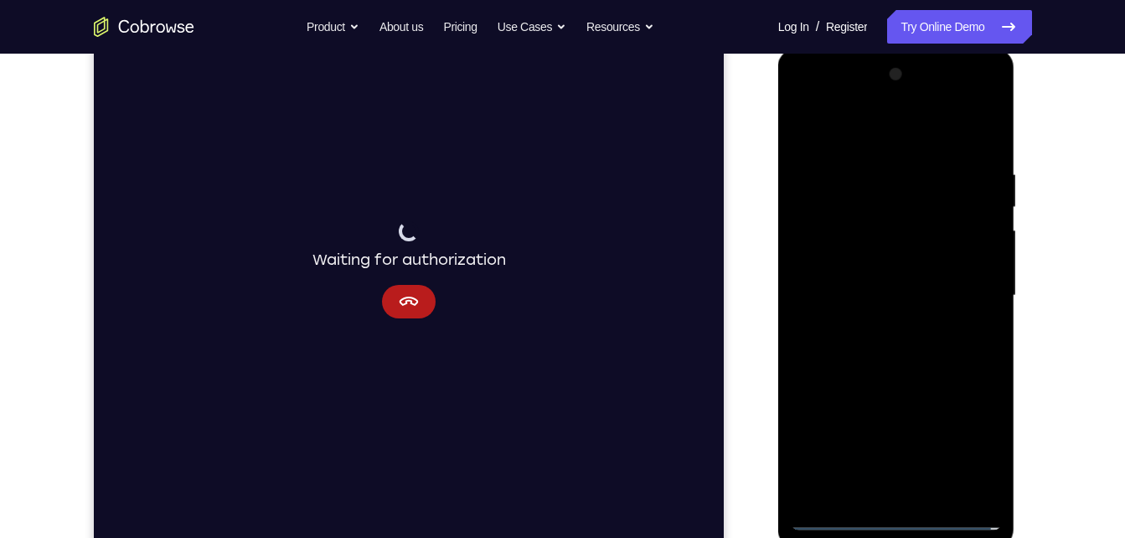
click at [978, 447] on div at bounding box center [896, 295] width 211 height 469
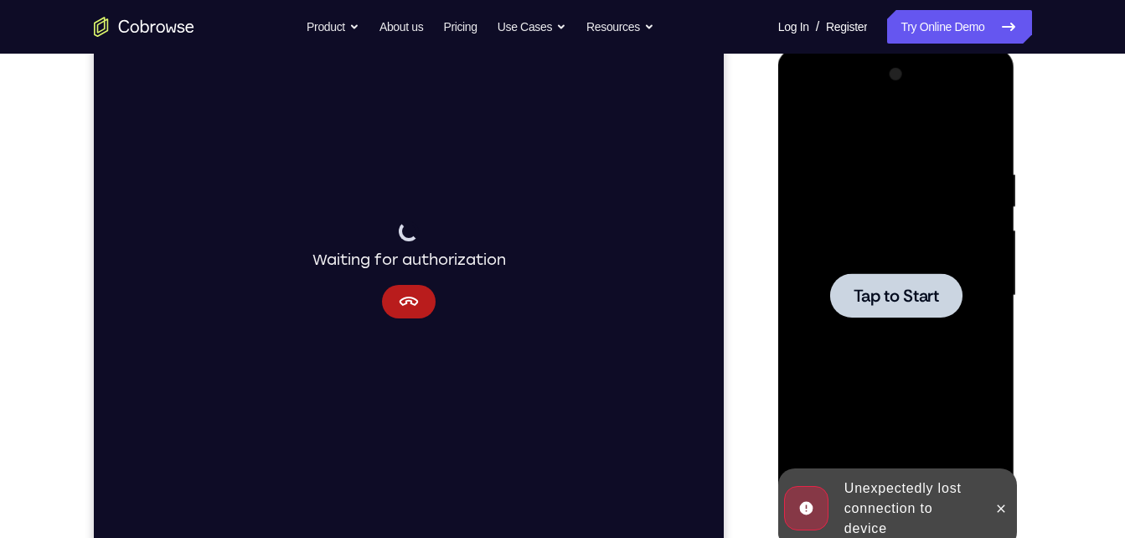
click at [875, 307] on div at bounding box center [896, 295] width 132 height 44
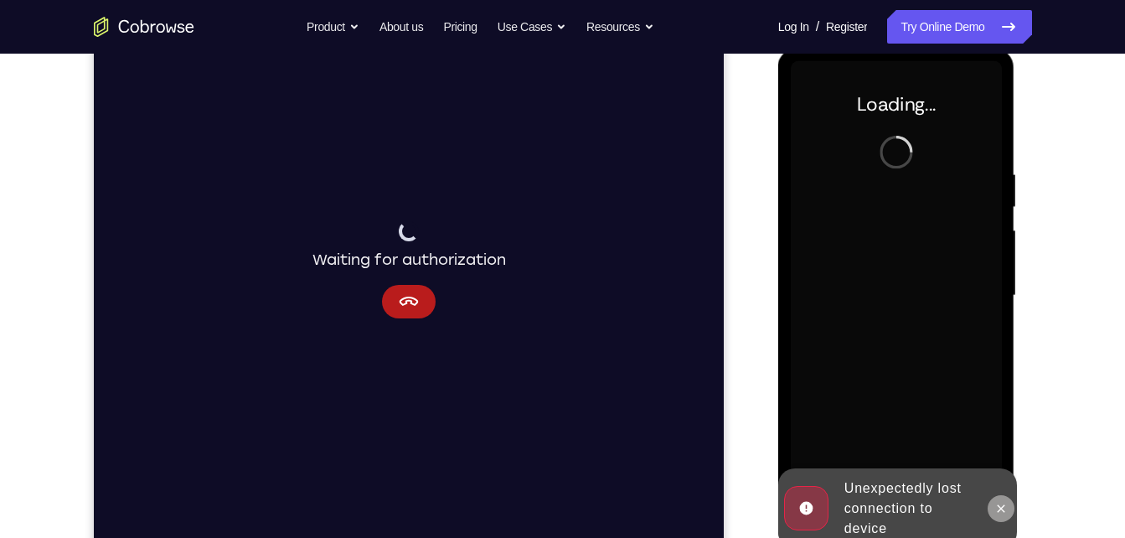
click at [1002, 506] on icon at bounding box center [1000, 508] width 13 height 13
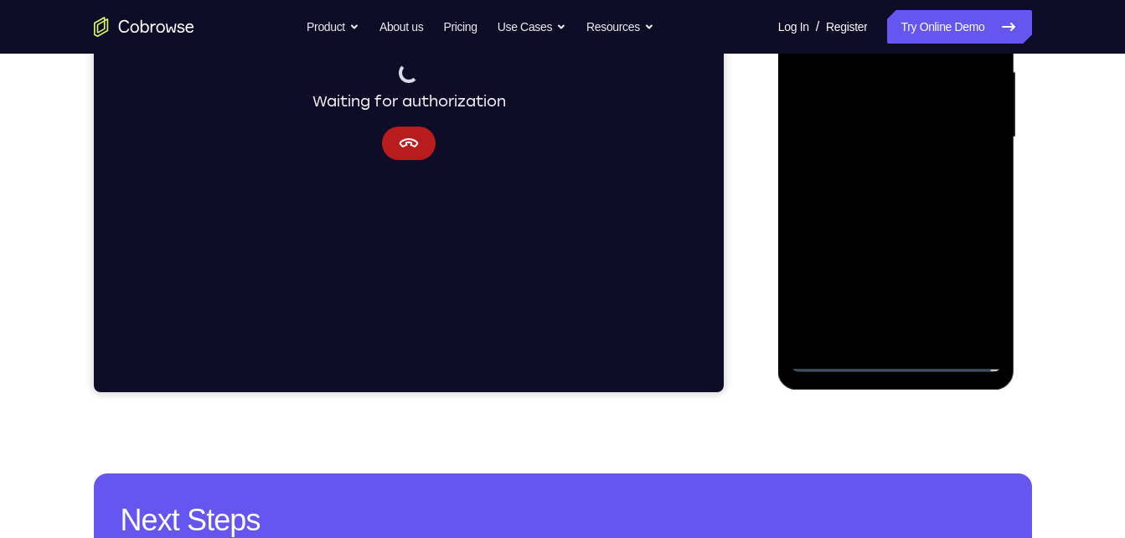
scroll to position [388, 0]
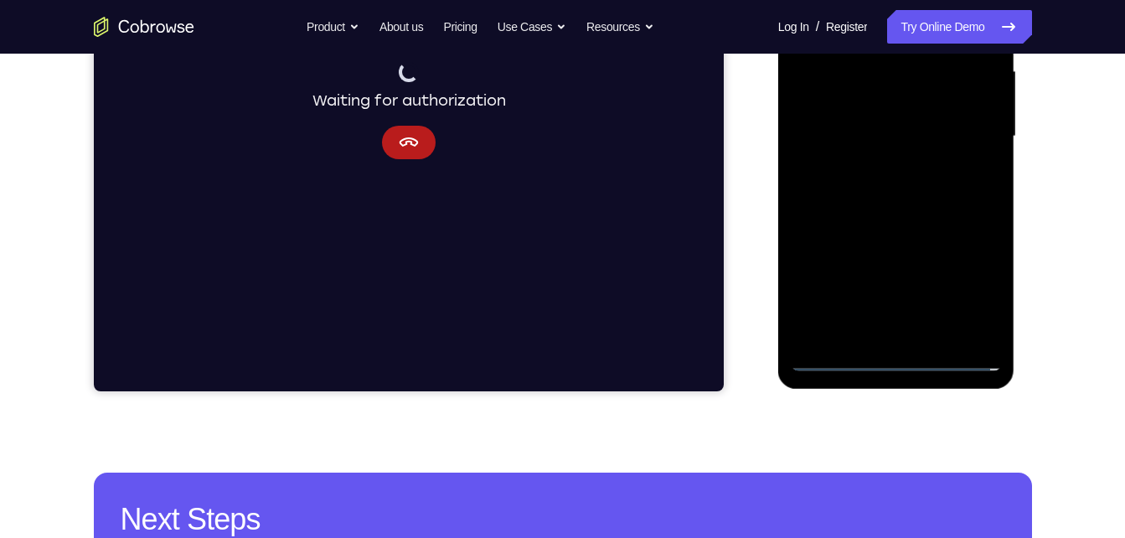
click at [897, 359] on div at bounding box center [896, 136] width 211 height 469
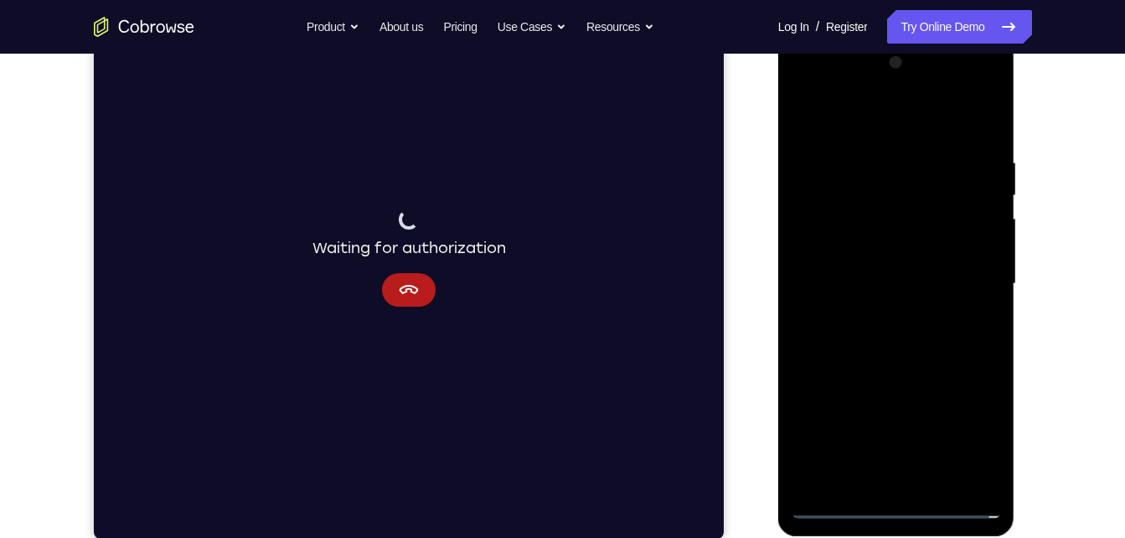
scroll to position [240, 0]
click at [897, 510] on div at bounding box center [896, 284] width 211 height 469
click at [900, 511] on div at bounding box center [896, 284] width 211 height 469
click at [977, 436] on div at bounding box center [896, 284] width 211 height 469
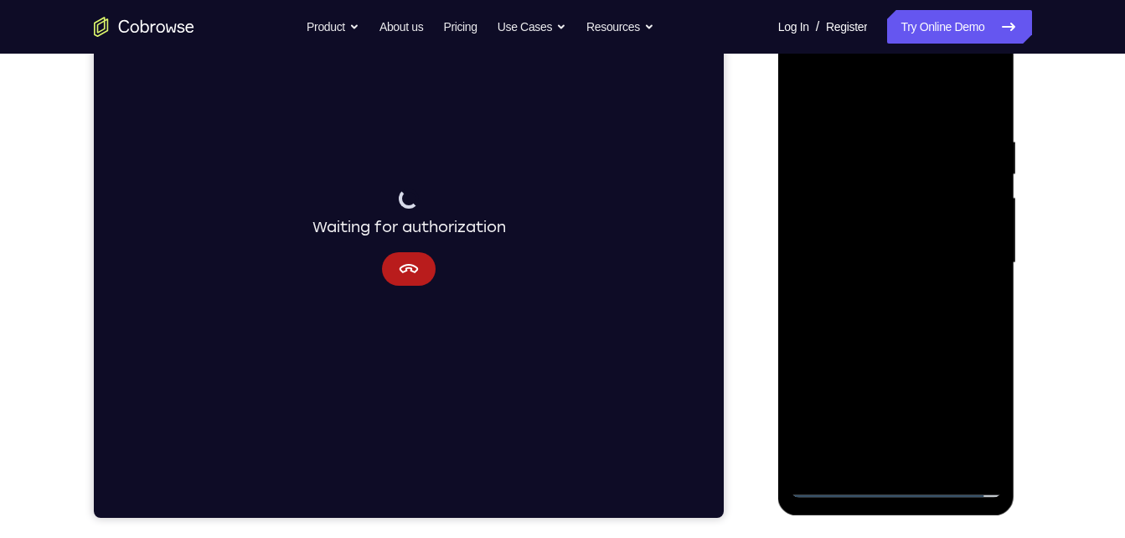
scroll to position [264, 0]
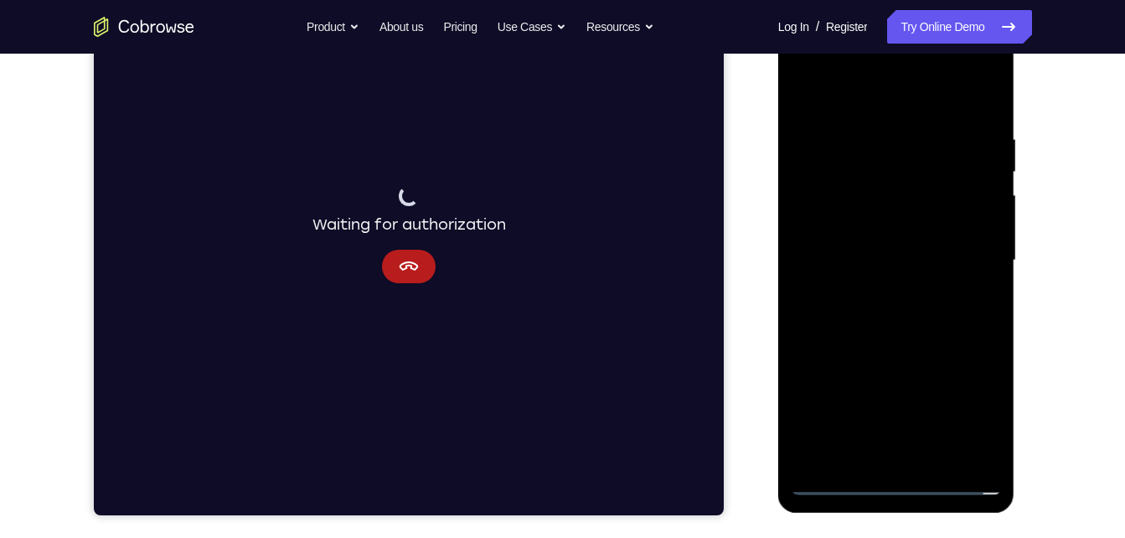
click at [840, 90] on div at bounding box center [896, 260] width 211 height 469
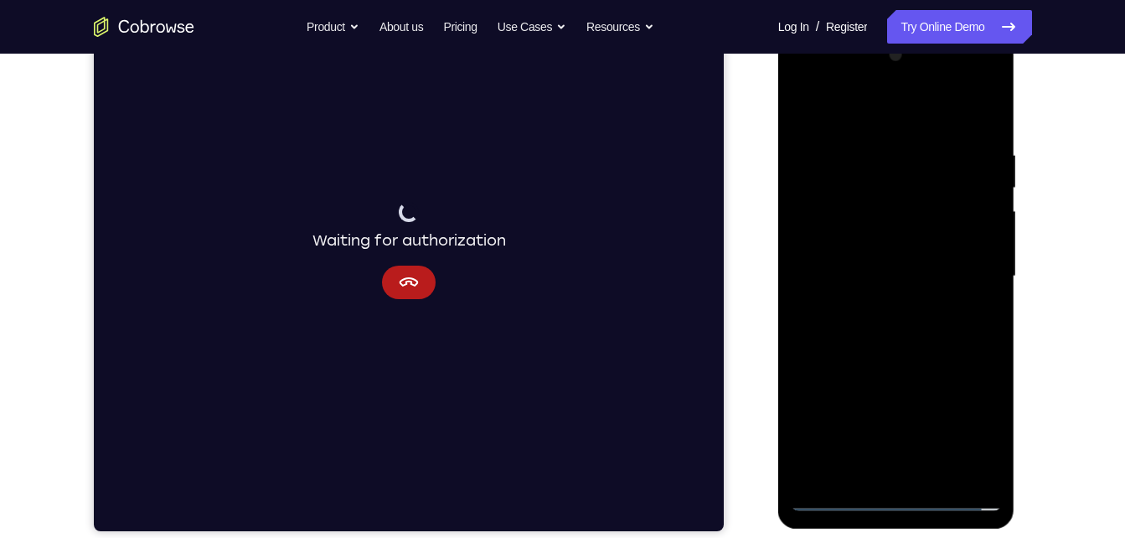
scroll to position [247, 0]
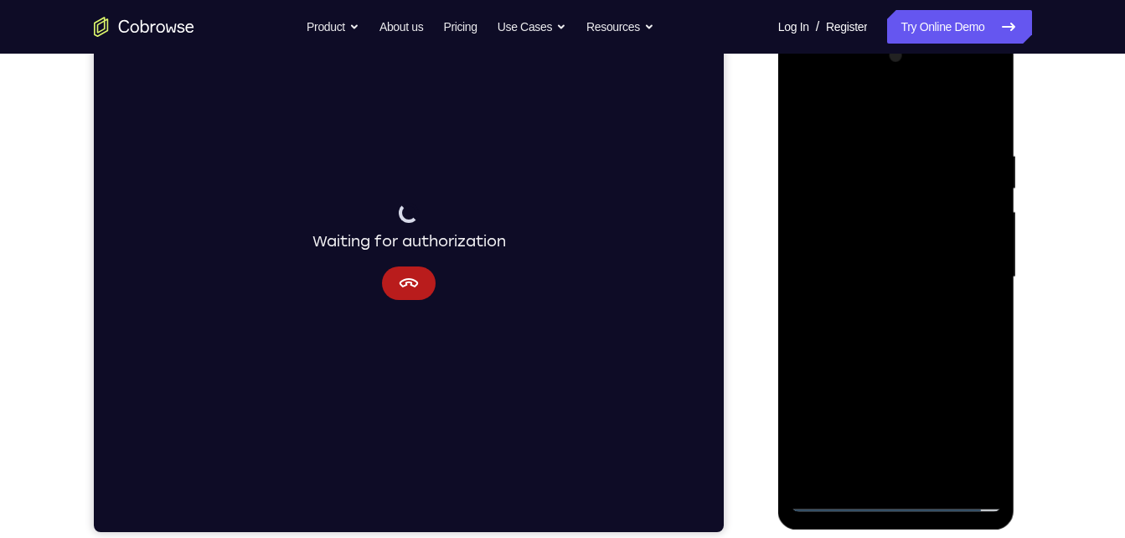
click at [969, 278] on div at bounding box center [896, 277] width 211 height 469
click at [880, 309] on div at bounding box center [896, 277] width 211 height 469
click at [881, 260] on div at bounding box center [896, 277] width 211 height 469
click at [882, 248] on div at bounding box center [896, 277] width 211 height 469
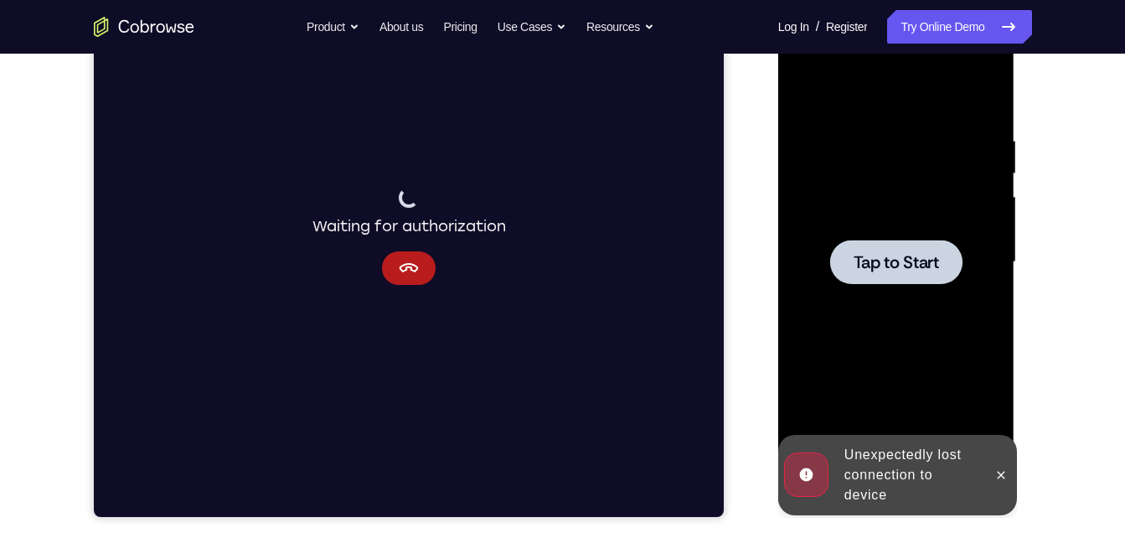
scroll to position [276, 0]
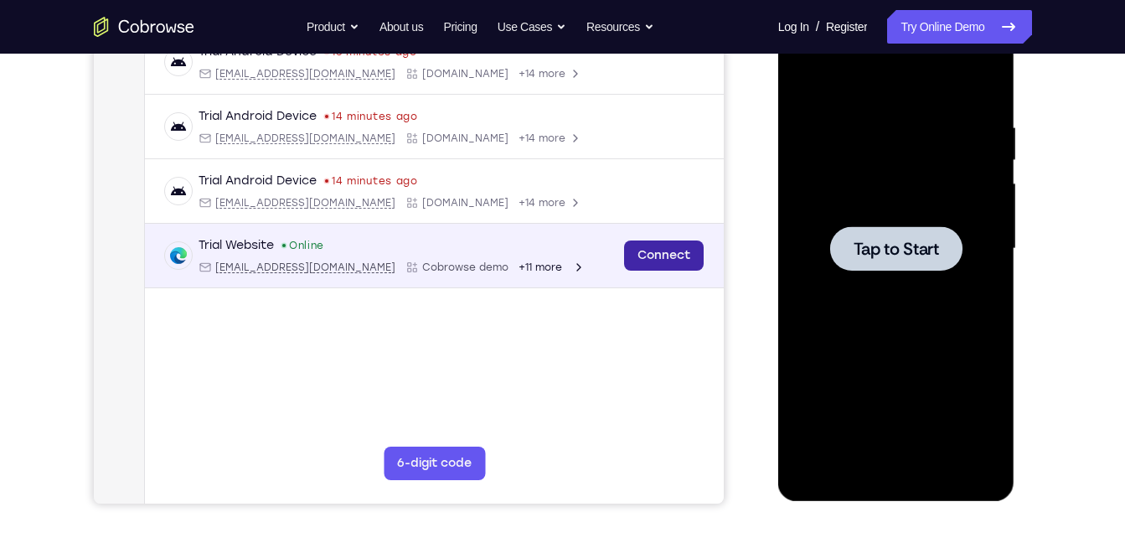
click at [677, 247] on link "Connect" at bounding box center [663, 255] width 80 height 30
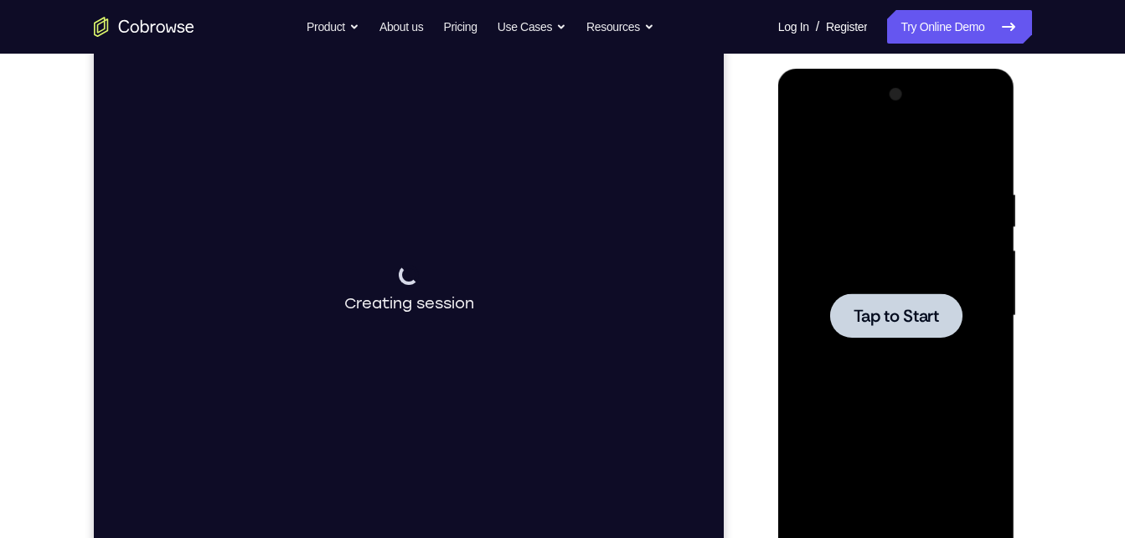
scroll to position [207, 0]
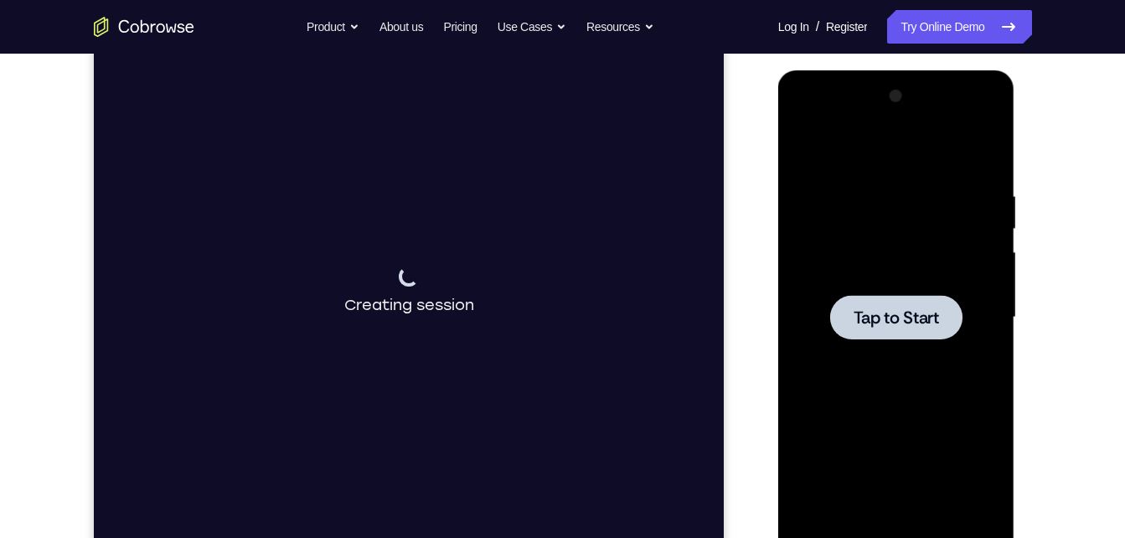
click at [866, 325] on span "Tap to Start" at bounding box center [896, 317] width 85 height 17
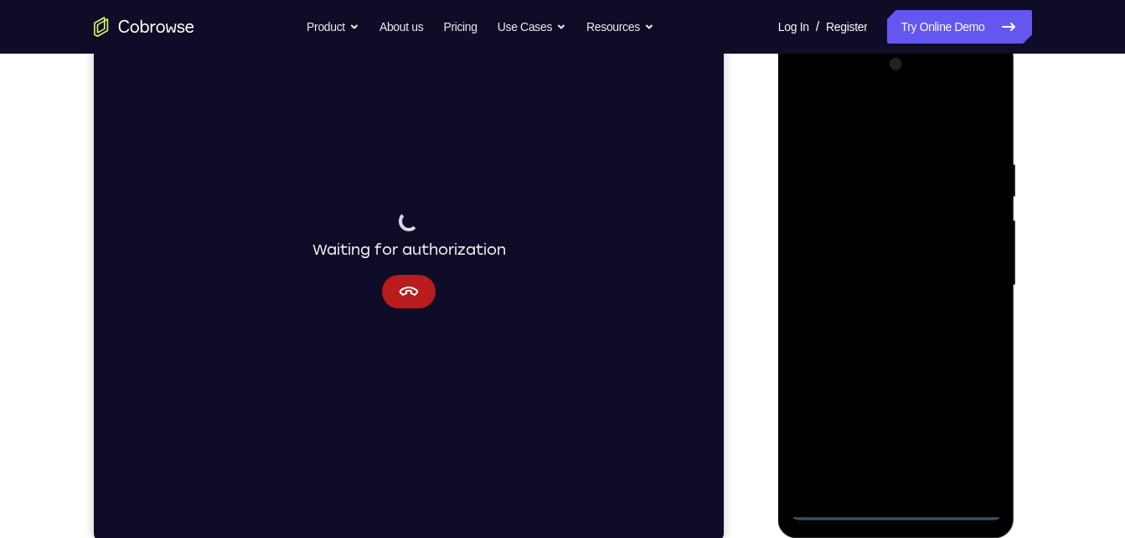
scroll to position [240, 0]
click at [901, 507] on div at bounding box center [896, 284] width 211 height 469
click at [973, 432] on div at bounding box center [896, 284] width 211 height 469
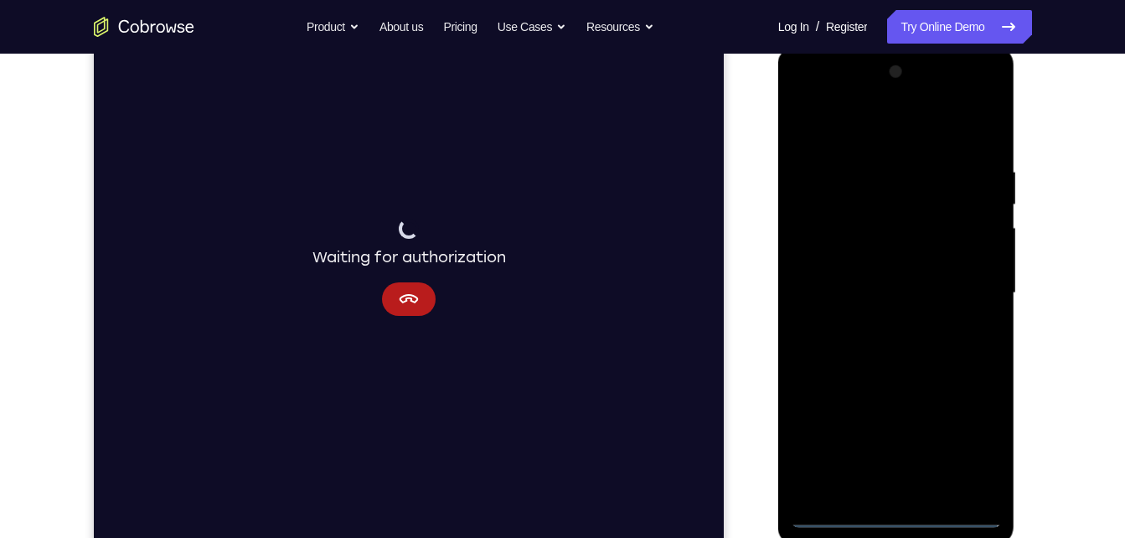
scroll to position [230, 0]
click at [938, 132] on div at bounding box center [896, 293] width 211 height 469
click at [968, 290] on div at bounding box center [896, 293] width 211 height 469
click at [880, 324] on div at bounding box center [896, 293] width 211 height 469
click at [887, 276] on div at bounding box center [896, 293] width 211 height 469
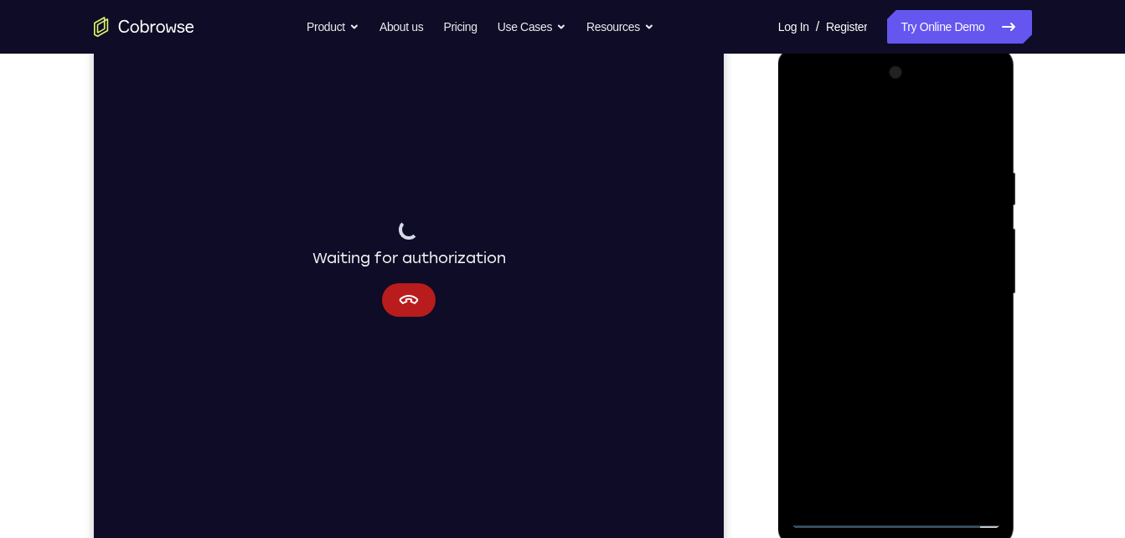
click at [895, 259] on div at bounding box center [896, 293] width 211 height 469
click at [935, 295] on div at bounding box center [896, 293] width 211 height 469
click at [921, 353] on div at bounding box center [896, 293] width 211 height 469
click at [921, 346] on div at bounding box center [896, 293] width 211 height 469
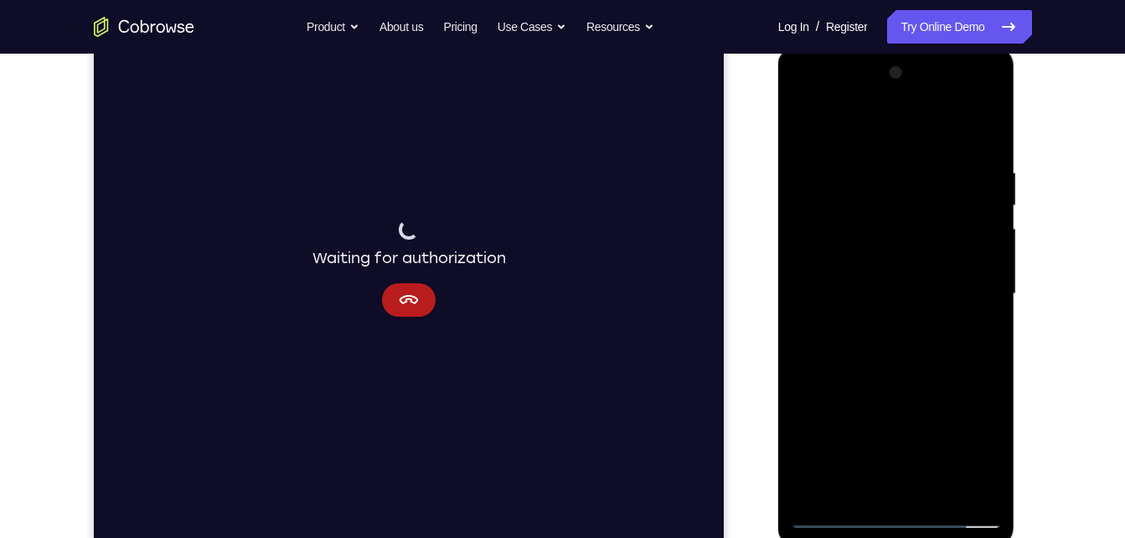
click at [904, 369] on div at bounding box center [896, 293] width 211 height 469
click at [937, 490] on div at bounding box center [896, 293] width 211 height 469
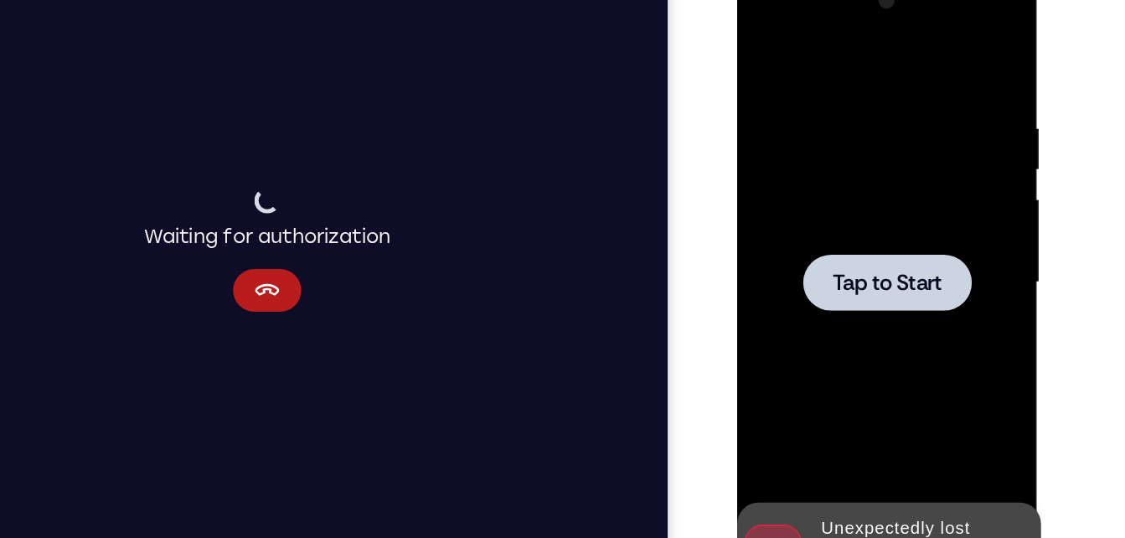
click at [865, 239] on div at bounding box center [855, 215] width 211 height 469
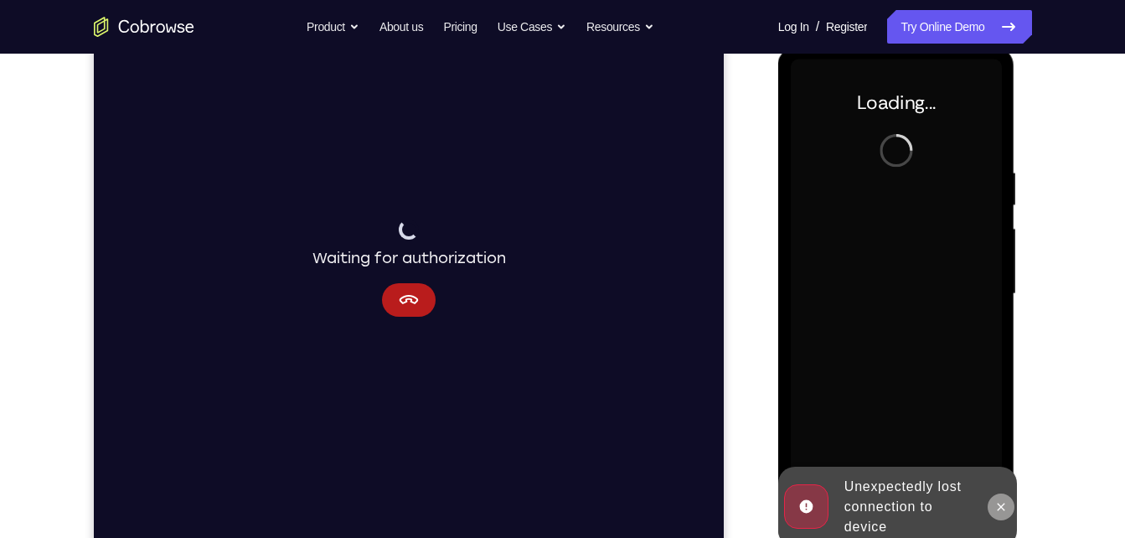
click at [1008, 506] on icon at bounding box center [1000, 506] width 13 height 13
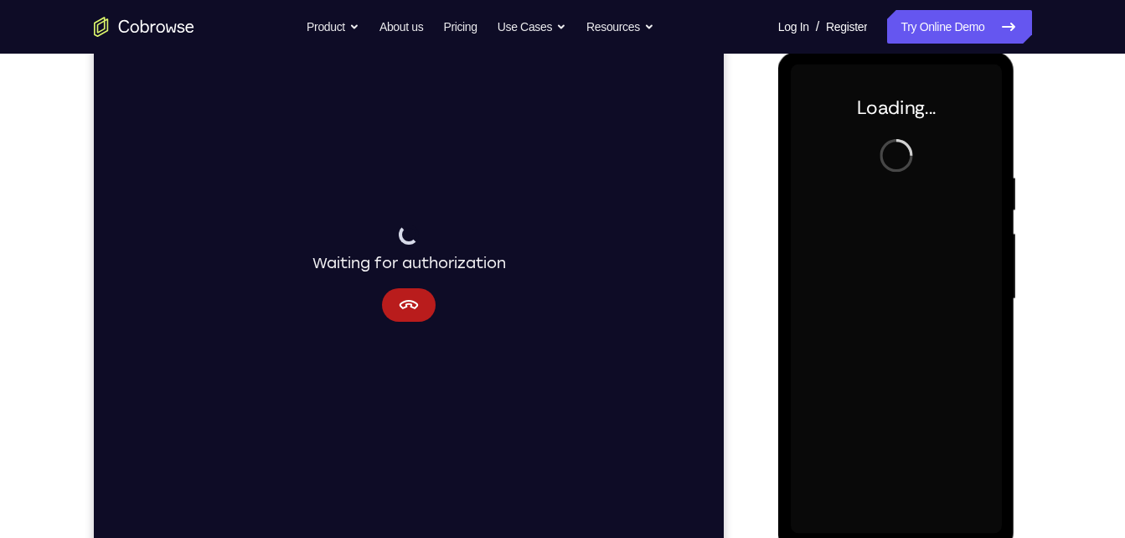
scroll to position [224, 0]
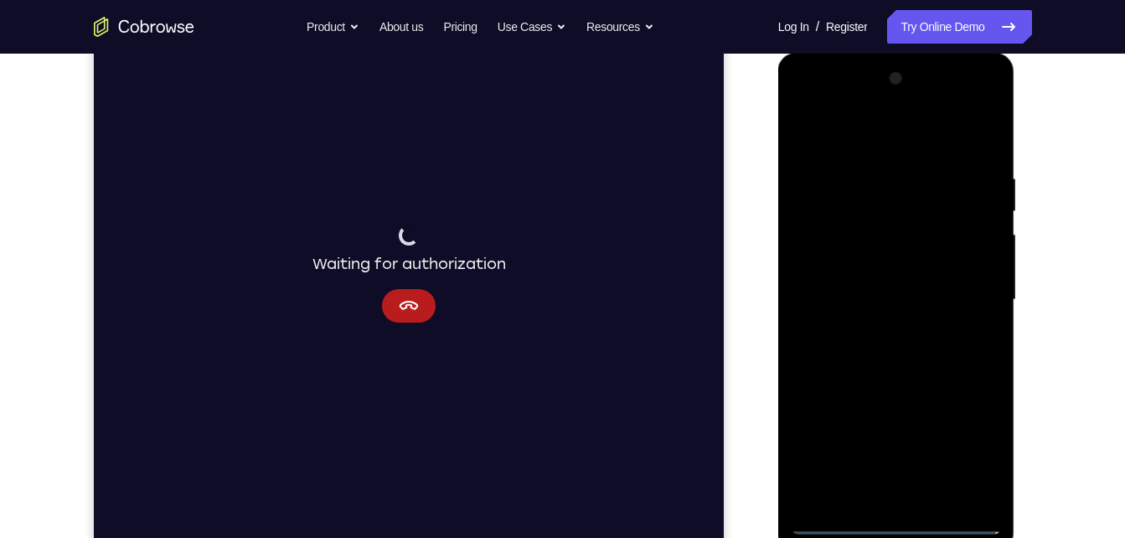
click at [905, 527] on div at bounding box center [896, 299] width 211 height 469
click at [905, 518] on div at bounding box center [896, 299] width 211 height 469
click at [971, 439] on div at bounding box center [896, 299] width 211 height 469
click at [955, 363] on div at bounding box center [896, 299] width 211 height 469
click at [870, 140] on div at bounding box center [896, 299] width 211 height 469
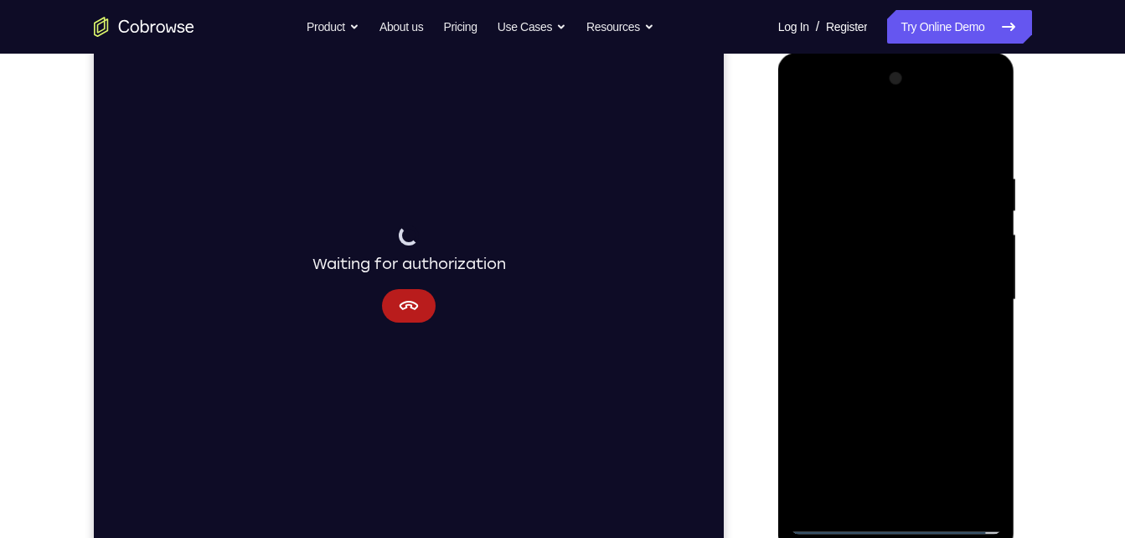
click at [967, 293] on div at bounding box center [896, 299] width 211 height 469
click at [914, 492] on div at bounding box center [896, 299] width 211 height 469
click at [889, 283] on div at bounding box center [896, 299] width 211 height 469
click at [893, 275] on div at bounding box center [896, 299] width 211 height 469
click at [894, 304] on div at bounding box center [896, 299] width 211 height 469
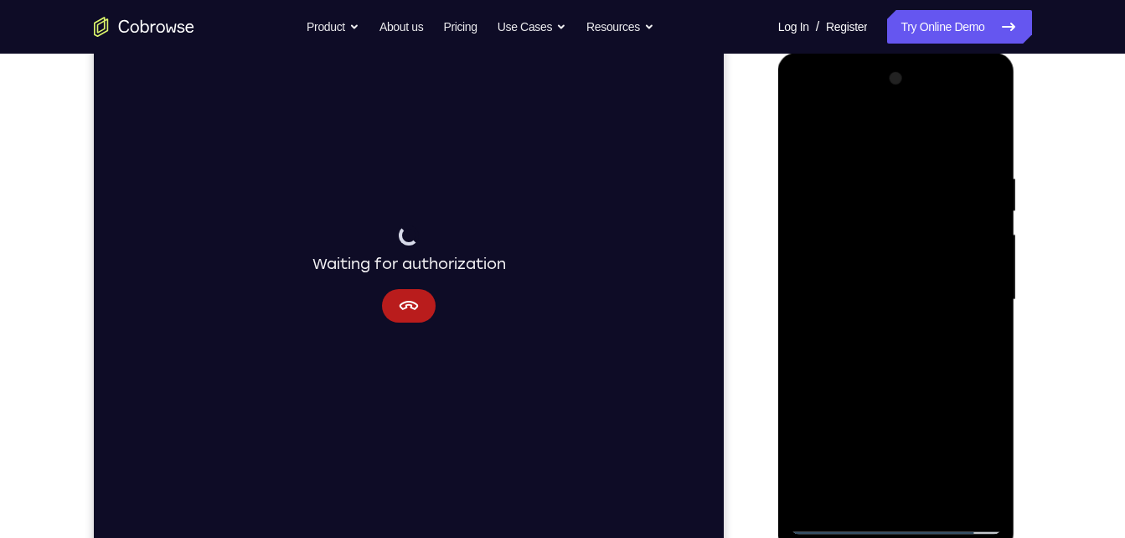
click at [885, 318] on div at bounding box center [896, 299] width 211 height 469
click at [881, 343] on div at bounding box center [896, 299] width 211 height 469
click at [878, 326] on div at bounding box center [896, 299] width 211 height 469
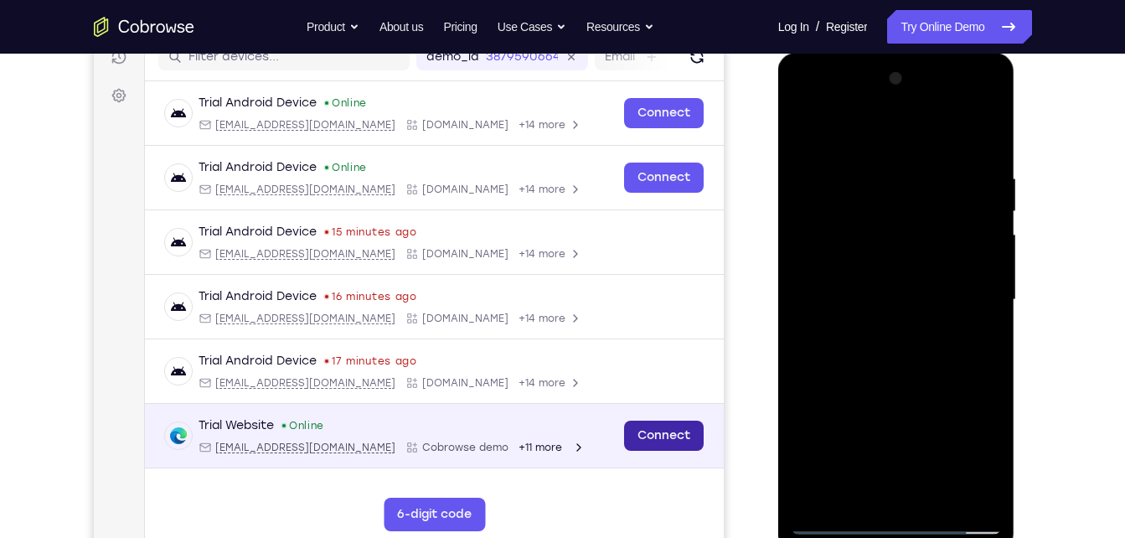
click at [683, 425] on link "Connect" at bounding box center [663, 435] width 80 height 30
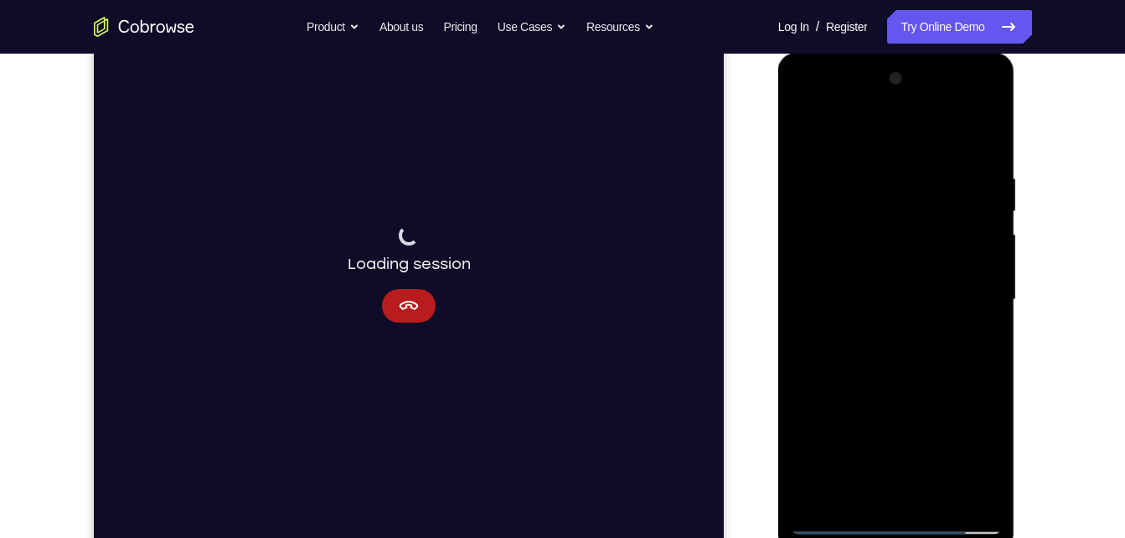
click at [841, 519] on div at bounding box center [896, 299] width 211 height 469
click at [871, 326] on div at bounding box center [896, 299] width 211 height 469
click at [889, 300] on div at bounding box center [896, 299] width 211 height 469
click at [896, 357] on div at bounding box center [896, 299] width 211 height 469
click at [943, 359] on div at bounding box center [896, 299] width 211 height 469
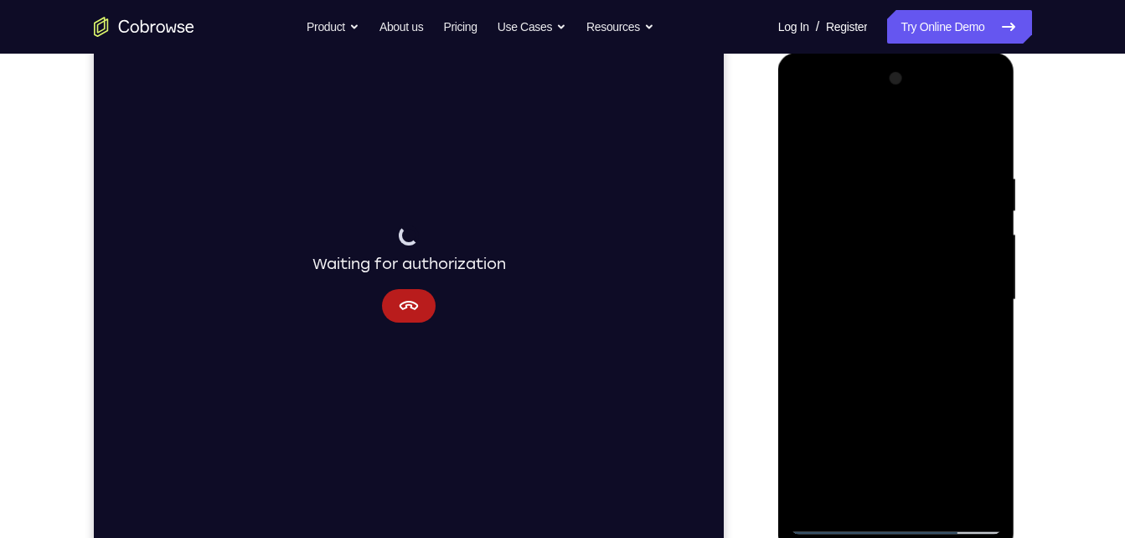
click at [988, 163] on div at bounding box center [896, 299] width 211 height 469
click at [917, 350] on div at bounding box center [896, 299] width 211 height 469
click at [881, 492] on div at bounding box center [896, 299] width 211 height 469
click at [952, 343] on div at bounding box center [896, 299] width 211 height 469
click at [986, 164] on div at bounding box center [896, 299] width 211 height 469
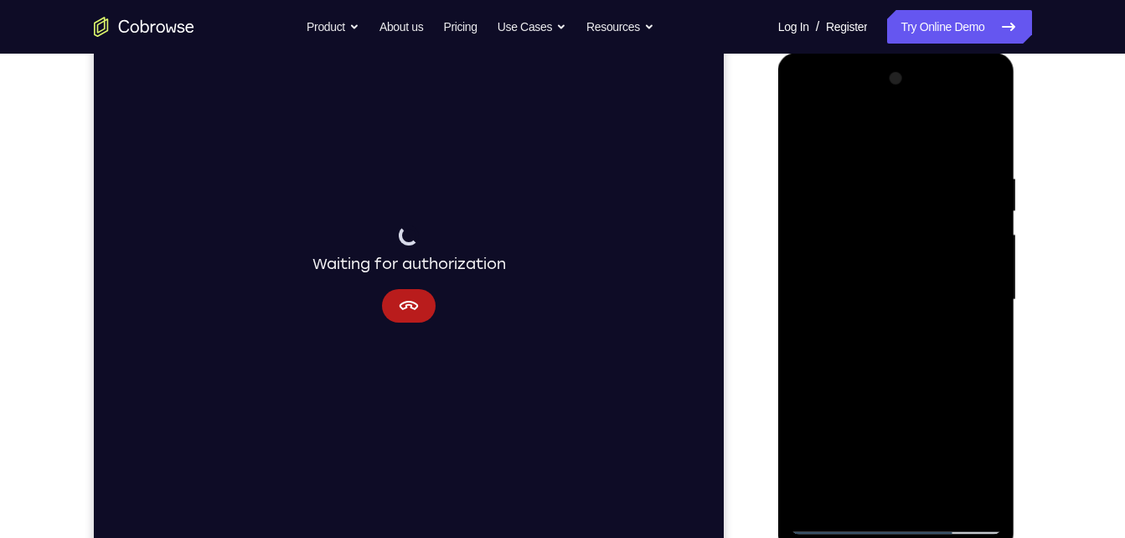
click at [947, 369] on div at bounding box center [896, 299] width 211 height 469
click at [937, 334] on div at bounding box center [896, 299] width 211 height 469
click at [875, 485] on div at bounding box center [896, 299] width 211 height 469
click at [967, 128] on div at bounding box center [896, 299] width 211 height 469
click at [980, 169] on div at bounding box center [896, 299] width 211 height 469
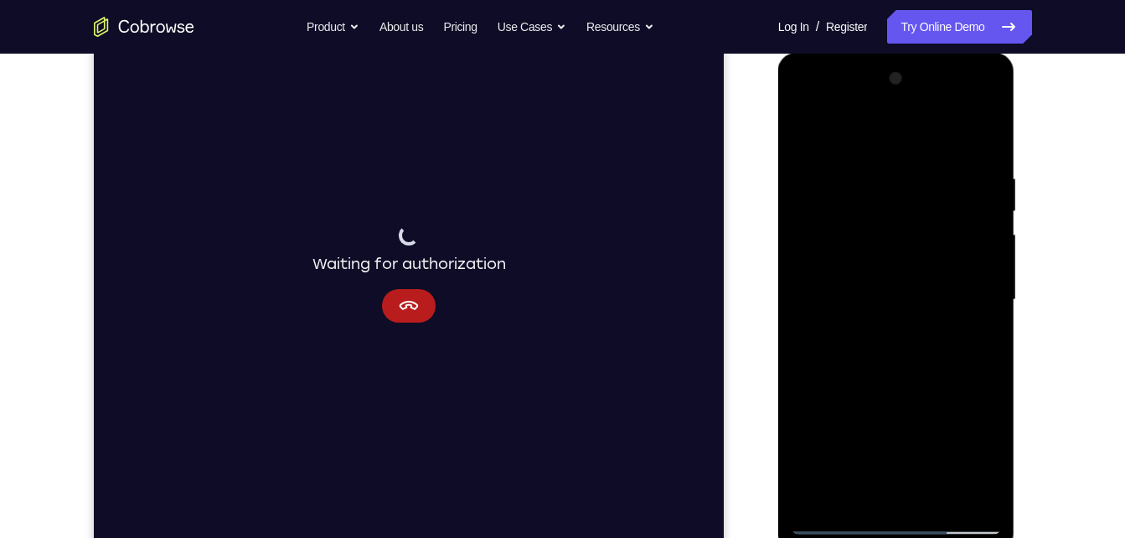
drag, startPoint x: 939, startPoint y: 305, endPoint x: 974, endPoint y: 549, distance: 246.3
click at [974, 537] on div at bounding box center [896, 302] width 237 height 499
click at [931, 490] on div at bounding box center [896, 299] width 211 height 469
click at [905, 368] on div at bounding box center [896, 299] width 211 height 469
click at [936, 497] on div at bounding box center [896, 299] width 211 height 469
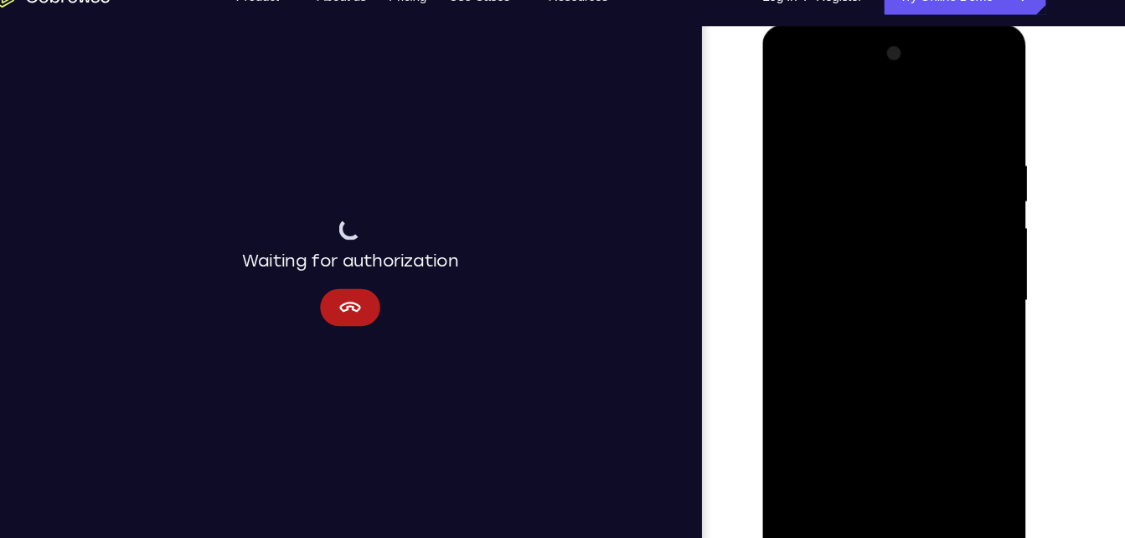
click at [919, 471] on div at bounding box center [880, 272] width 211 height 469
click at [885, 259] on div at bounding box center [880, 272] width 211 height 469
click at [887, 364] on div at bounding box center [880, 272] width 211 height 469
click at [903, 243] on div at bounding box center [880, 272] width 211 height 469
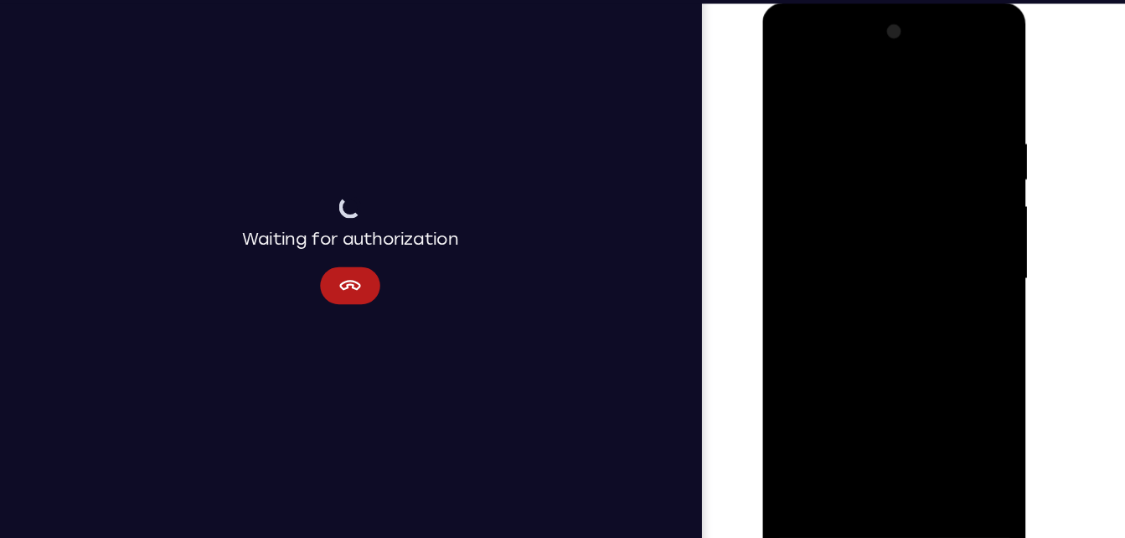
scroll to position [245, 0]
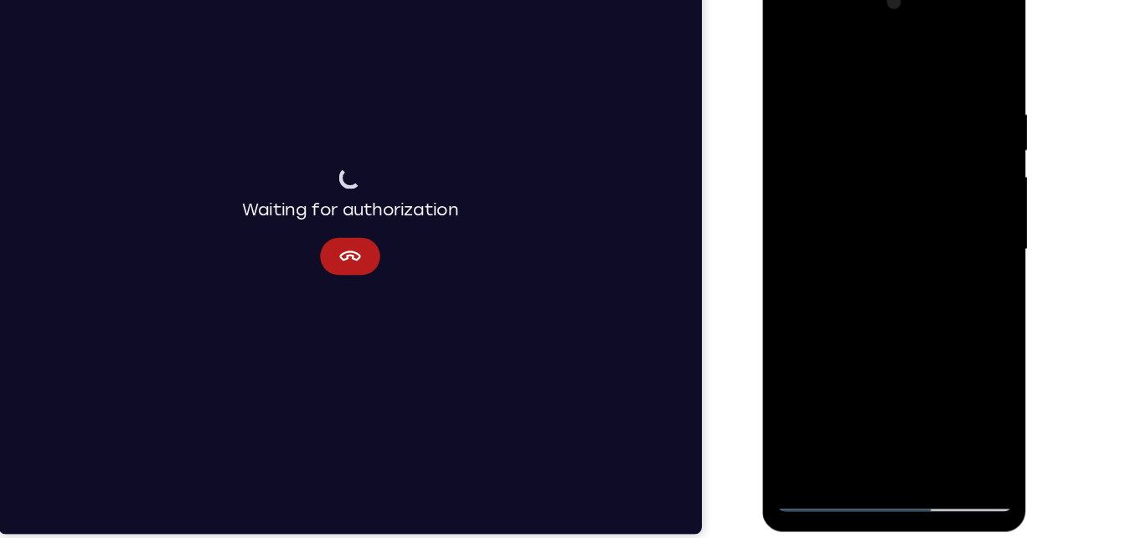
click at [961, 264] on div at bounding box center [880, 221] width 211 height 469
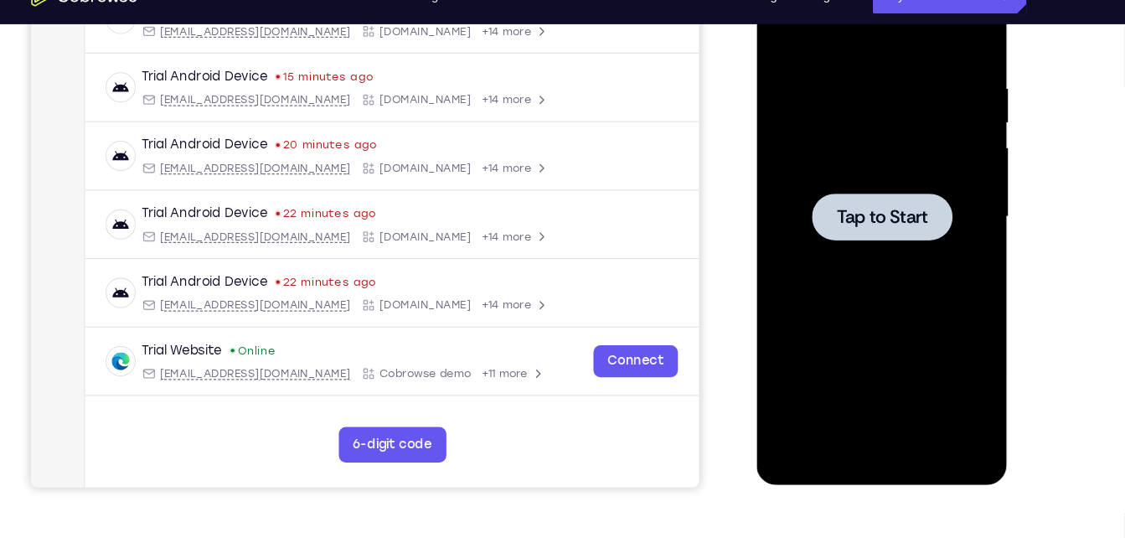
scroll to position [289, 0]
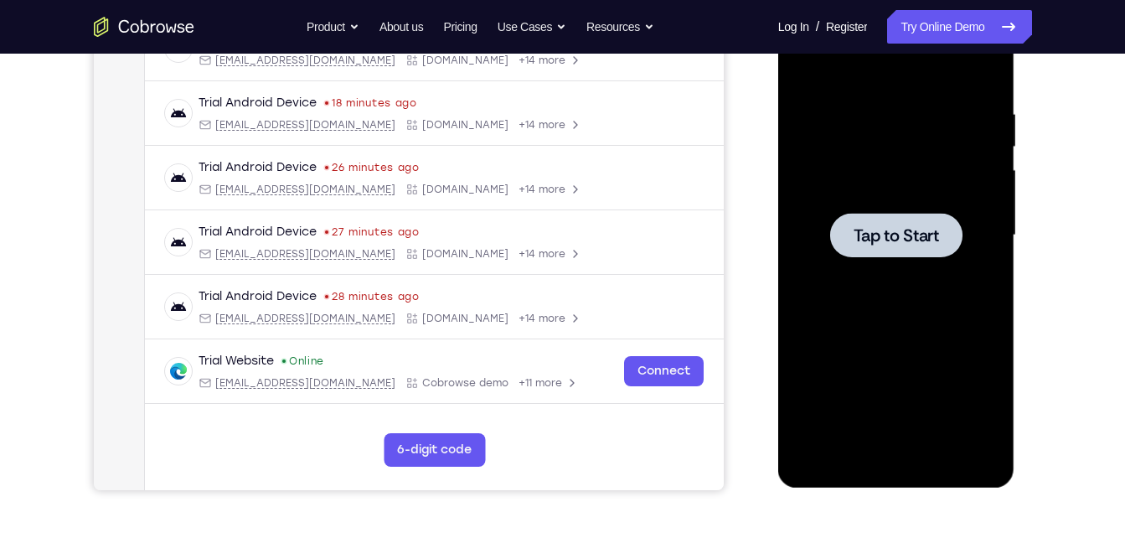
click at [844, 249] on div at bounding box center [896, 235] width 132 height 44
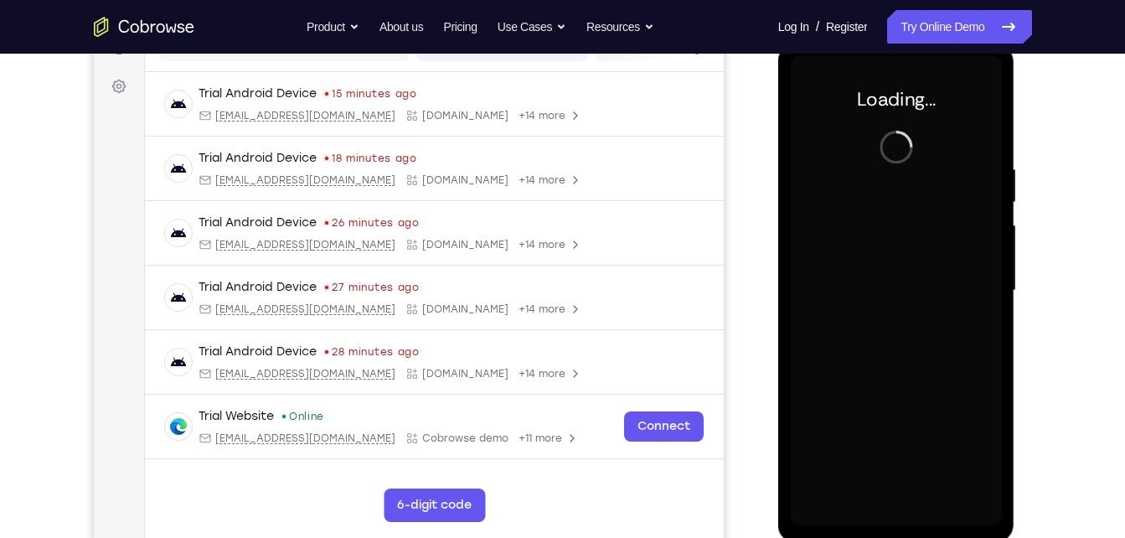
scroll to position [233, 0]
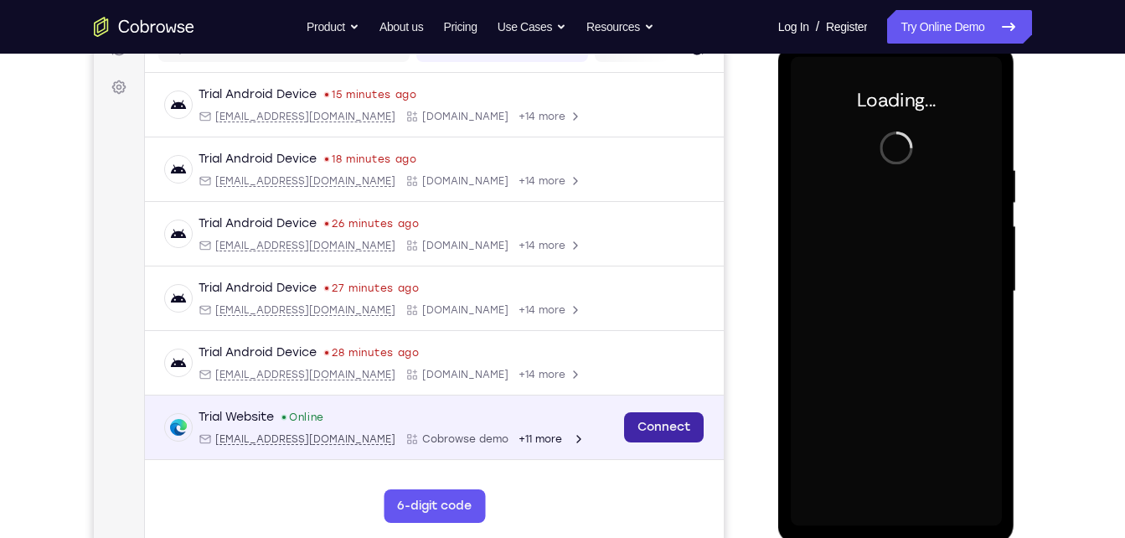
click at [656, 419] on link "Connect" at bounding box center [663, 427] width 80 height 30
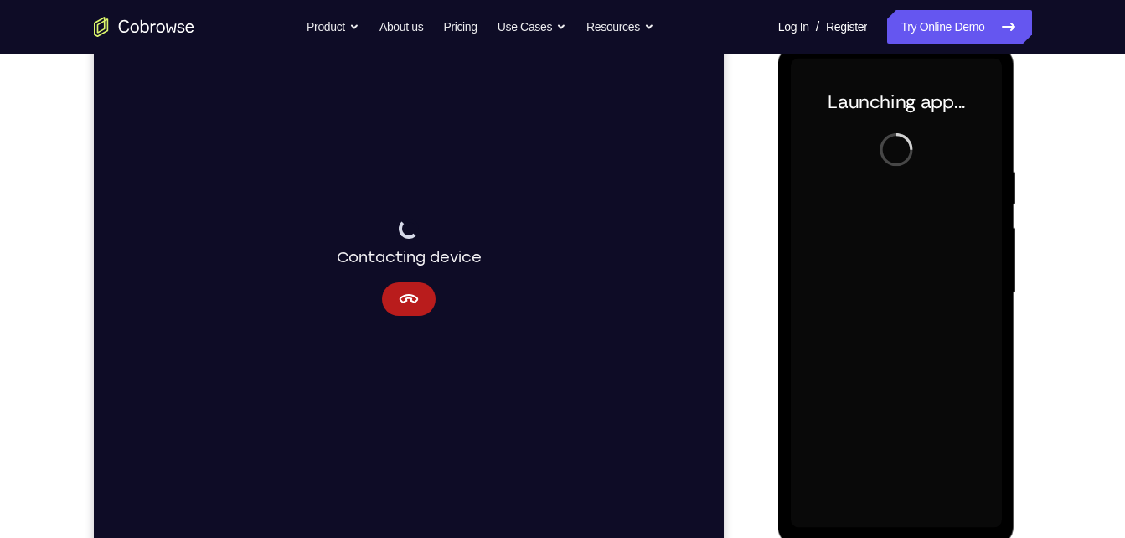
scroll to position [231, 0]
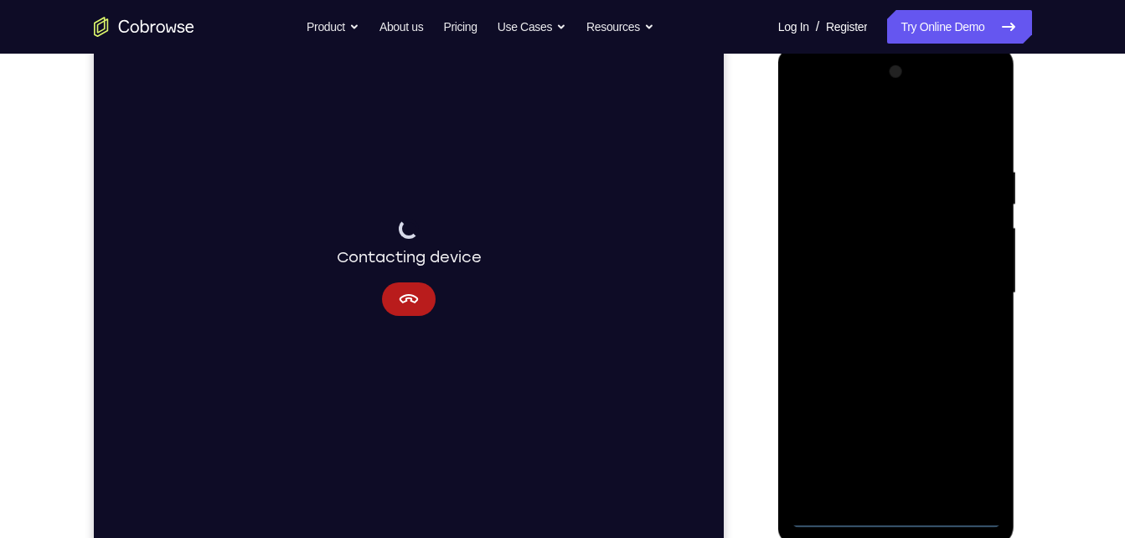
click at [893, 515] on div at bounding box center [896, 293] width 211 height 469
click at [893, 513] on div at bounding box center [896, 293] width 211 height 469
click at [974, 441] on div at bounding box center [896, 293] width 211 height 469
click at [820, 126] on div at bounding box center [896, 293] width 211 height 469
click at [966, 286] on div at bounding box center [896, 293] width 211 height 469
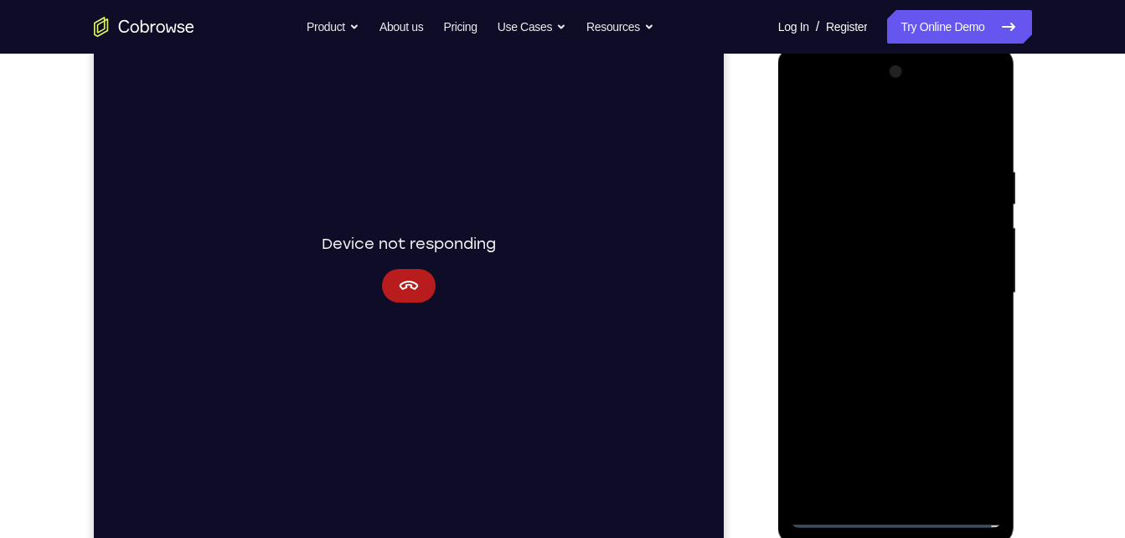
click at [877, 321] on div at bounding box center [896, 293] width 211 height 469
click at [878, 323] on div at bounding box center [896, 293] width 211 height 469
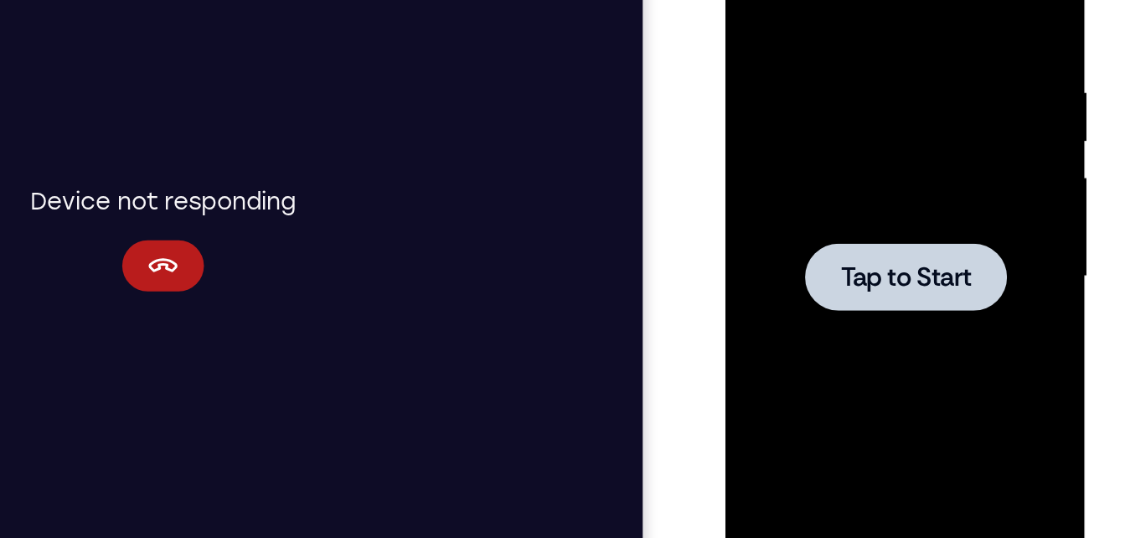
click at [825, 178] on div at bounding box center [844, 148] width 211 height 469
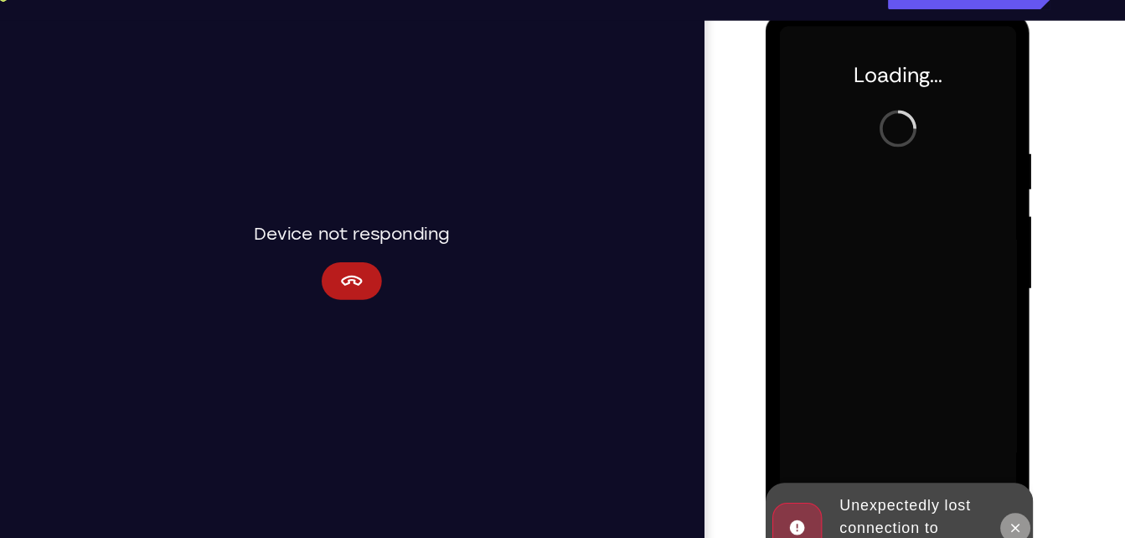
click at [983, 472] on icon at bounding box center [988, 471] width 13 height 13
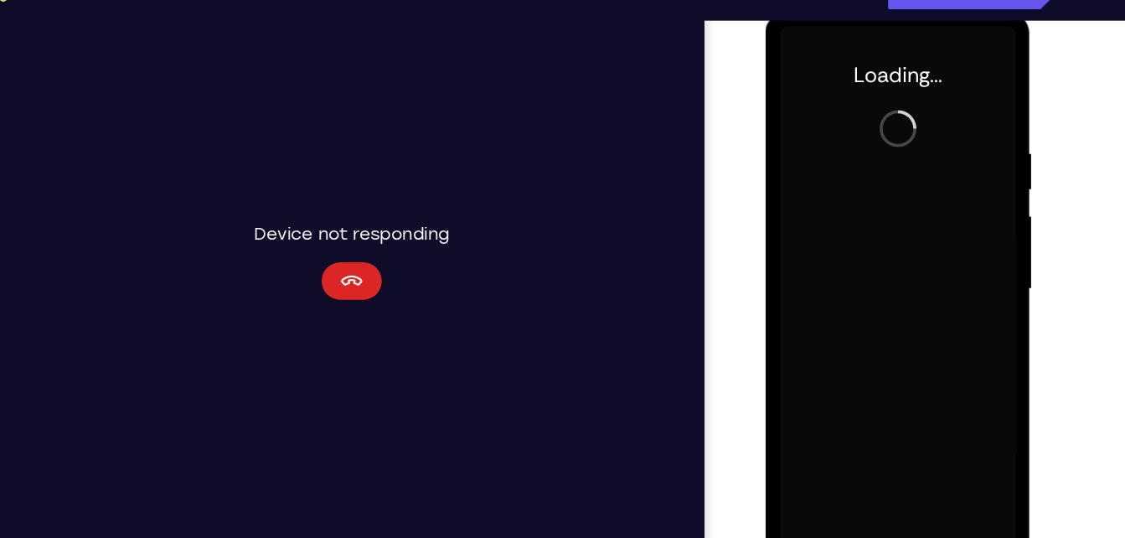
click at [287, 241] on button "Cancel" at bounding box center [314, 245] width 54 height 34
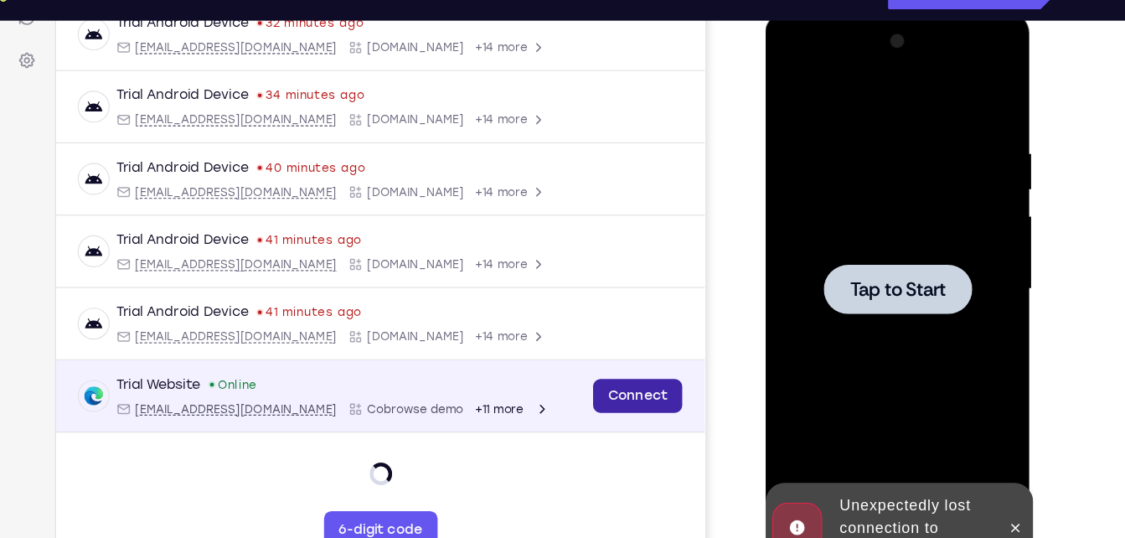
scroll to position [83, 0]
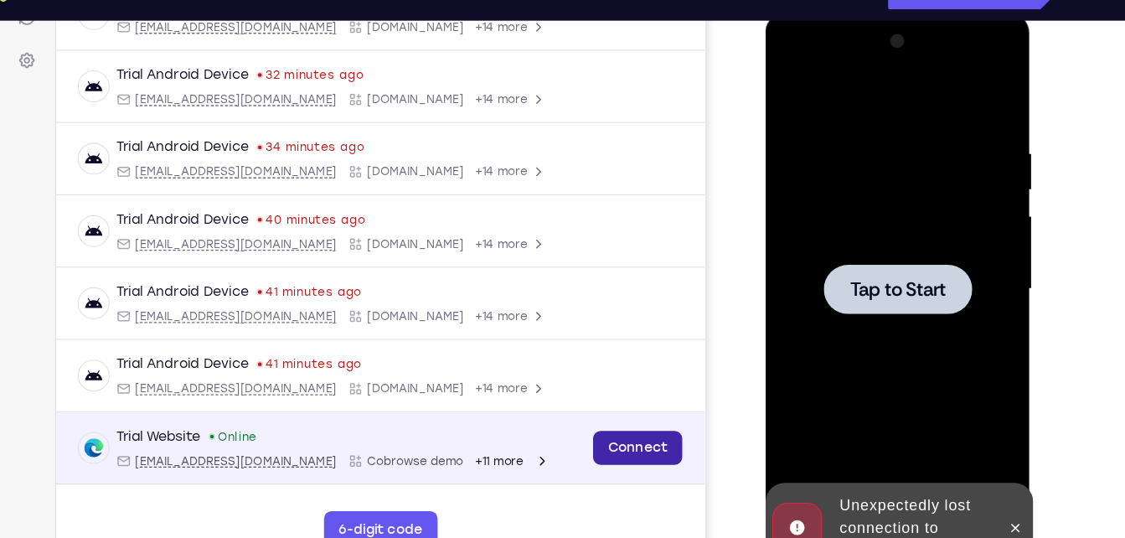
click at [565, 393] on link "Connect" at bounding box center [569, 394] width 80 height 30
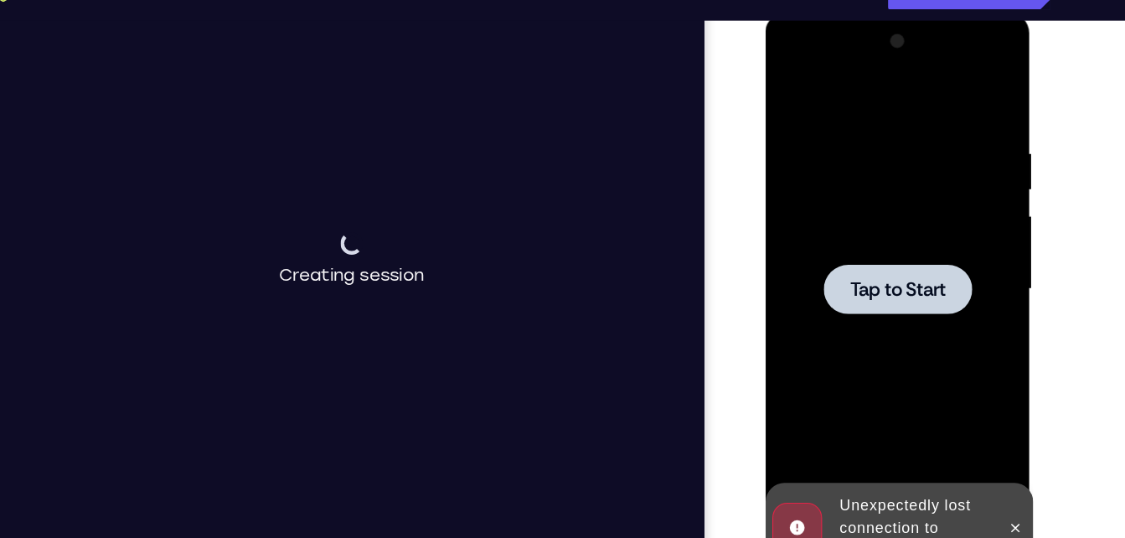
click at [873, 265] on span "Tap to Start" at bounding box center [883, 258] width 85 height 17
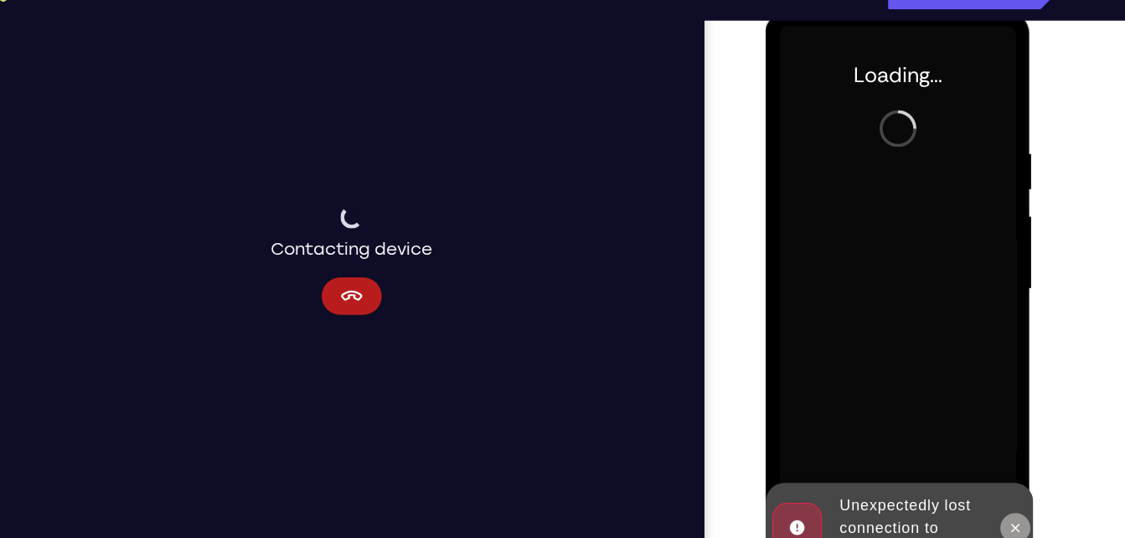
click at [986, 465] on icon at bounding box center [988, 471] width 13 height 13
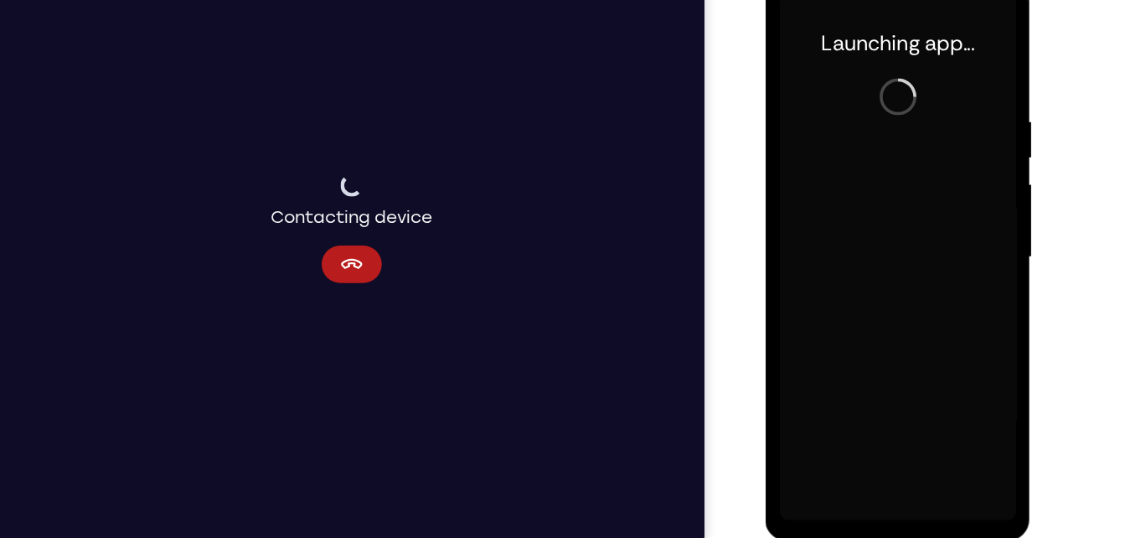
scroll to position [241, 0]
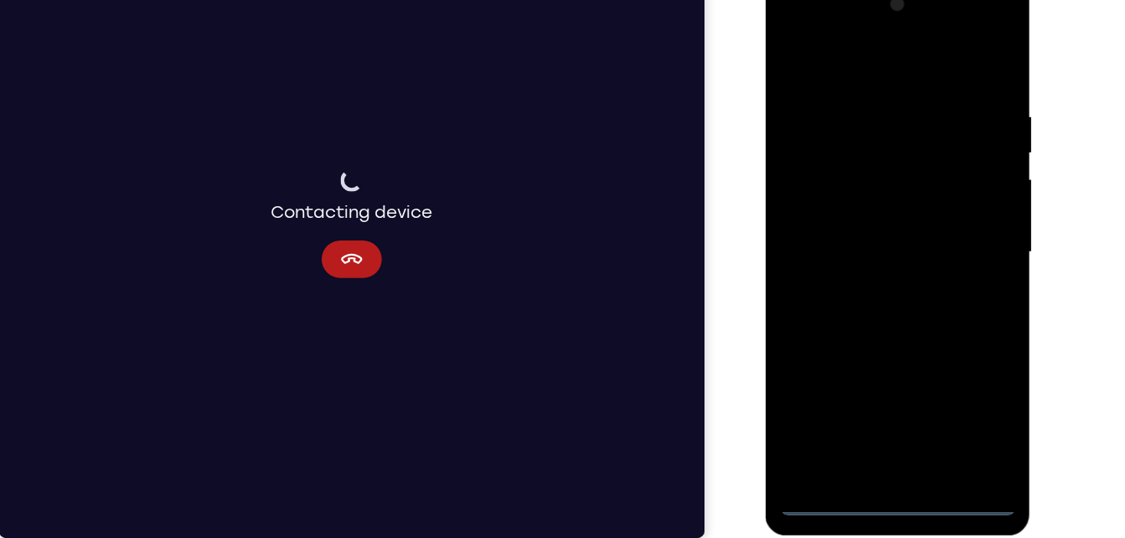
click at [885, 452] on div at bounding box center [883, 223] width 211 height 469
click at [959, 376] on div at bounding box center [883, 223] width 211 height 469
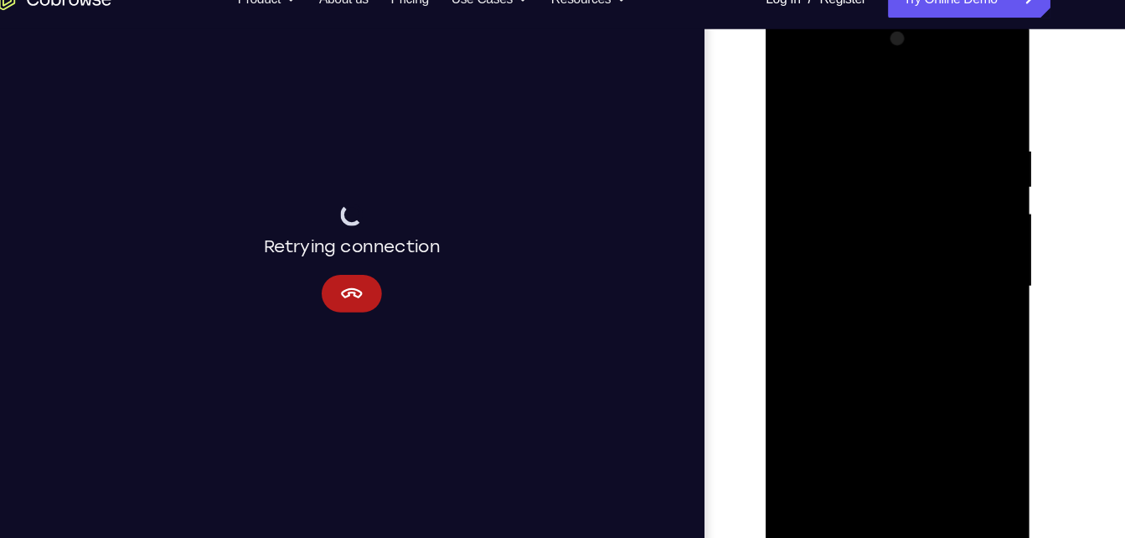
click at [812, 87] on div at bounding box center [883, 257] width 211 height 469
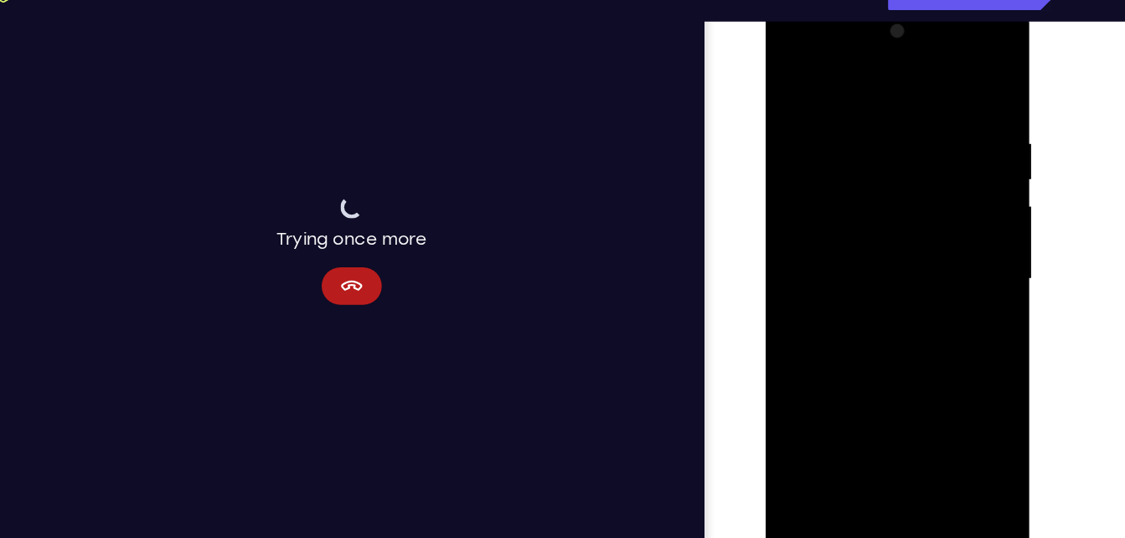
click at [952, 239] on div at bounding box center [883, 249] width 211 height 469
click at [866, 281] on div at bounding box center [883, 249] width 211 height 469
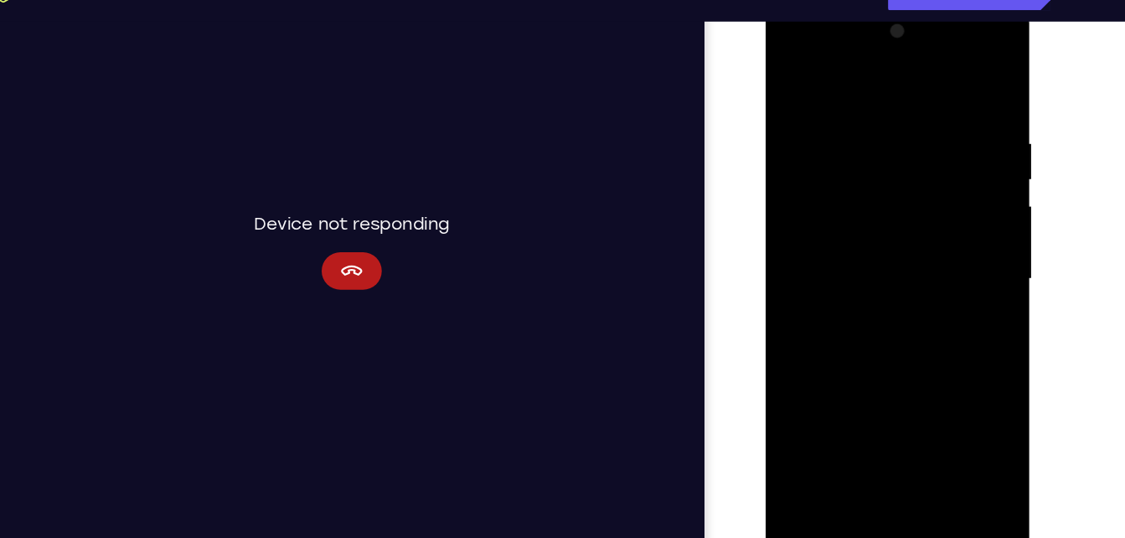
click at [859, 235] on div at bounding box center [883, 249] width 211 height 469
click at [866, 209] on div at bounding box center [883, 249] width 211 height 469
click at [844, 270] on div at bounding box center [883, 249] width 211 height 469
click at [850, 251] on div at bounding box center [883, 249] width 211 height 469
click at [863, 307] on div at bounding box center [883, 249] width 211 height 469
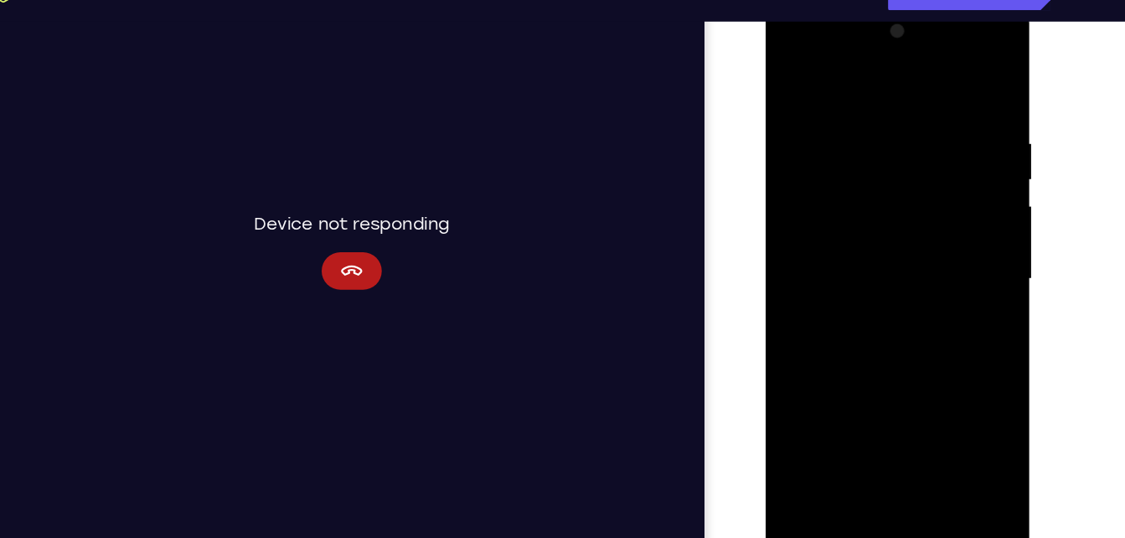
click at [920, 443] on div at bounding box center [883, 249] width 211 height 469
click at [828, 237] on div at bounding box center [883, 249] width 211 height 469
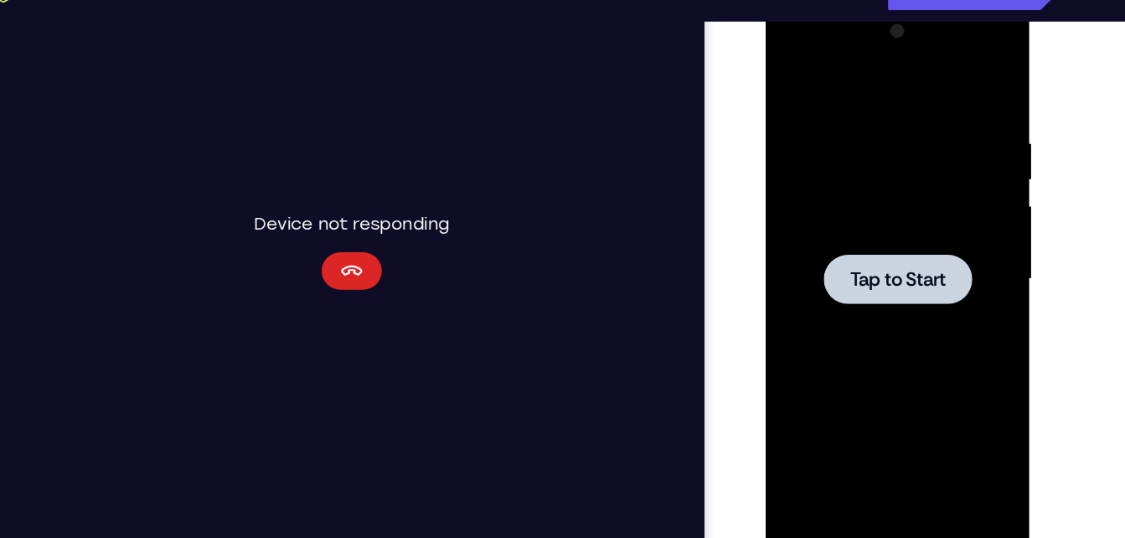
click at [316, 250] on button "Cancel" at bounding box center [314, 236] width 54 height 34
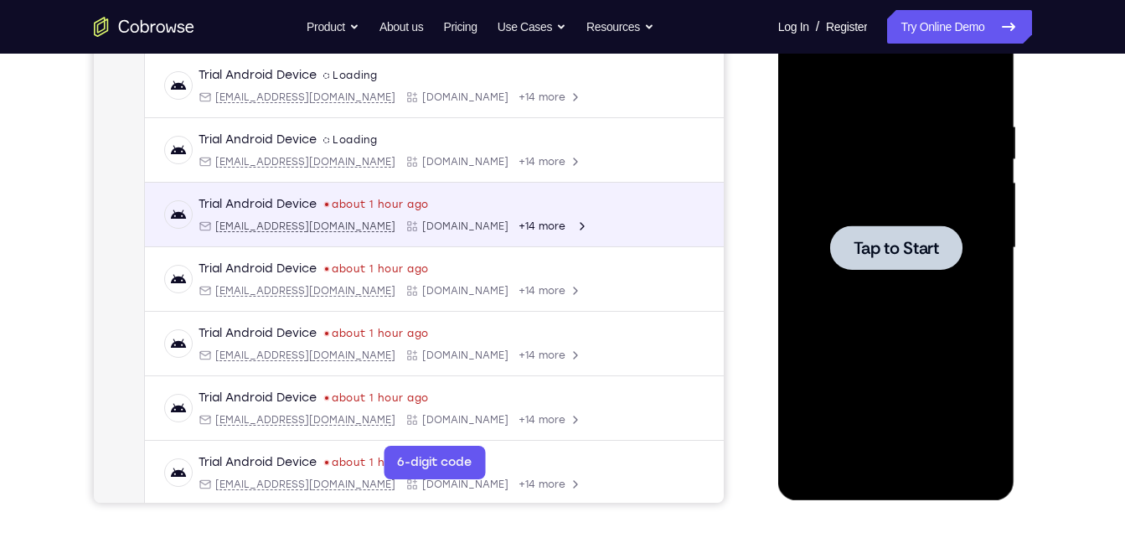
scroll to position [194, 0]
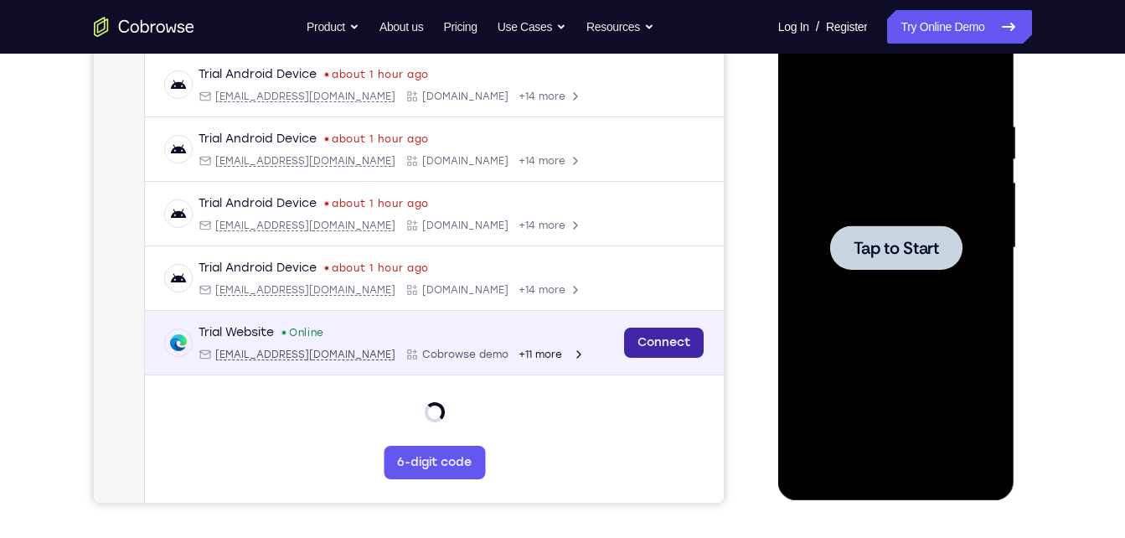
click at [656, 341] on link "Connect" at bounding box center [663, 343] width 80 height 30
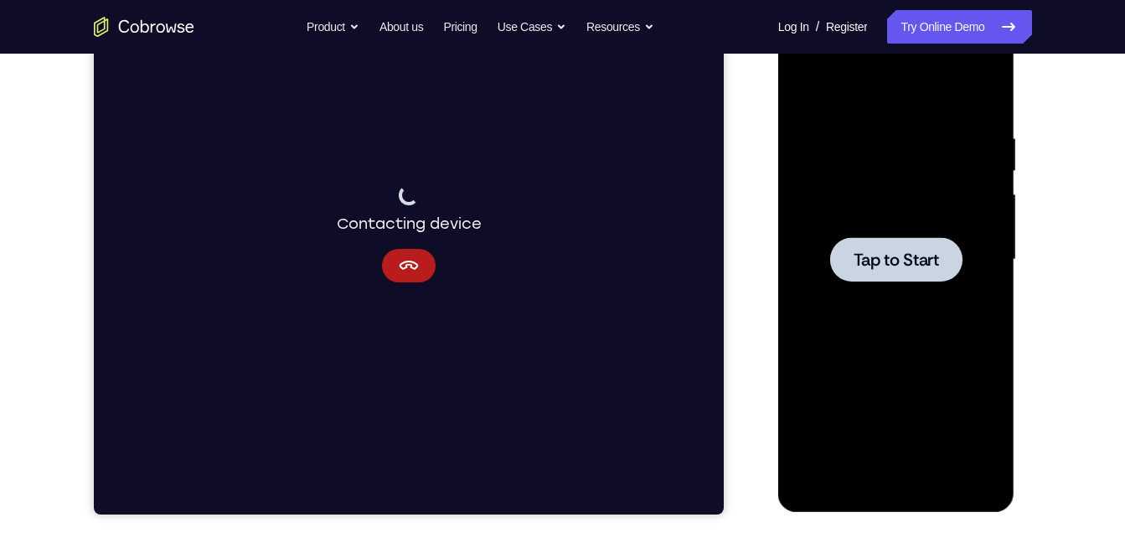
scroll to position [263, 0]
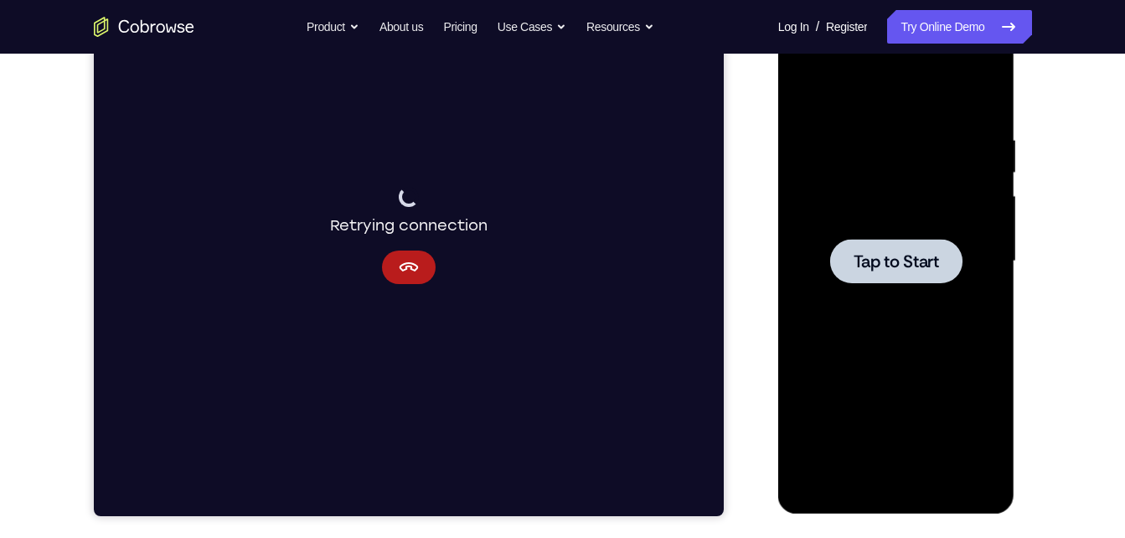
click at [936, 276] on div at bounding box center [896, 261] width 132 height 44
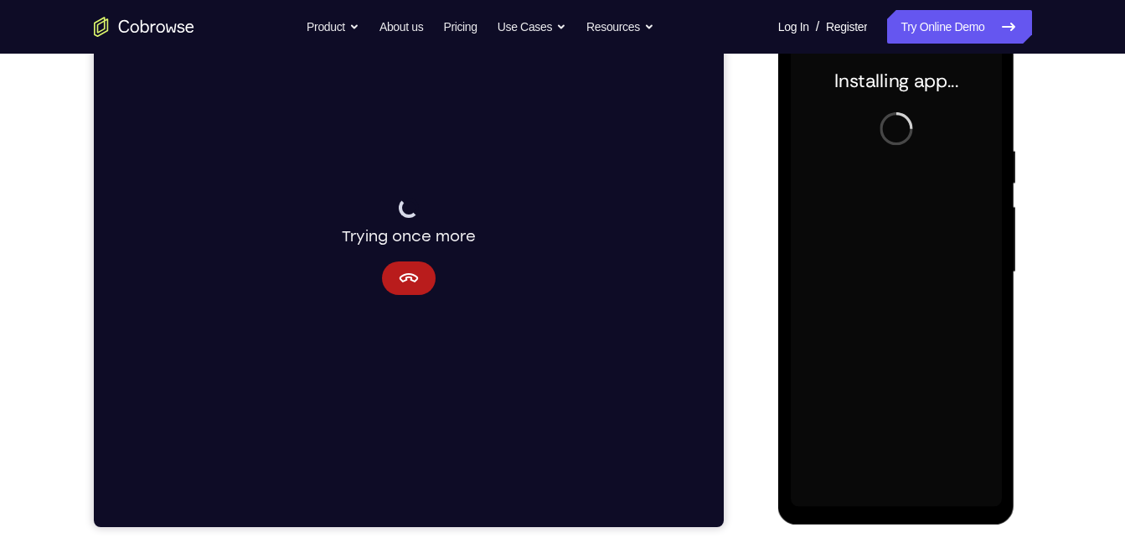
scroll to position [251, 0]
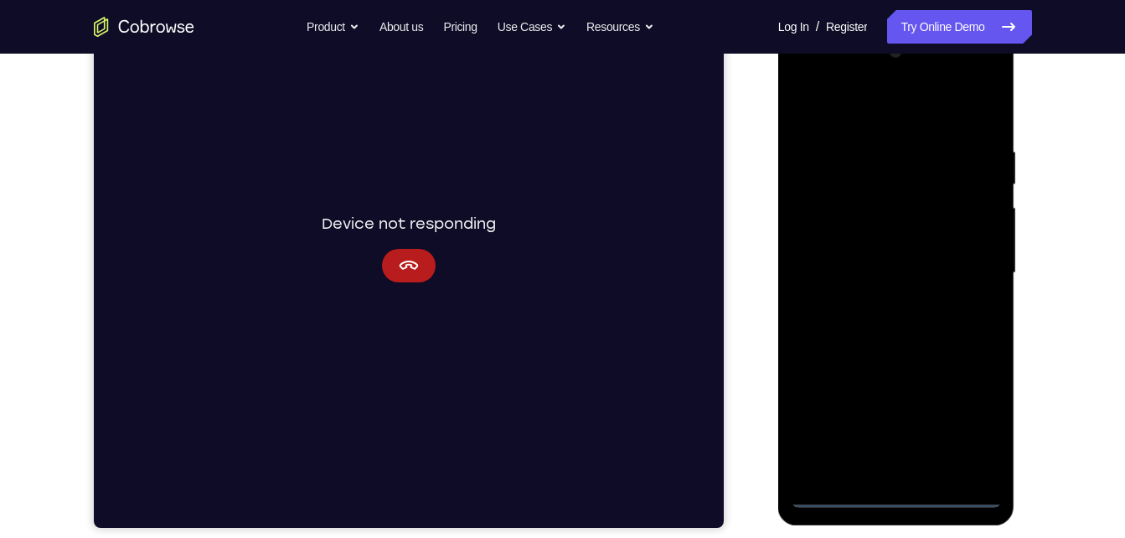
click at [900, 495] on div at bounding box center [896, 273] width 211 height 469
click at [957, 427] on div at bounding box center [896, 273] width 211 height 469
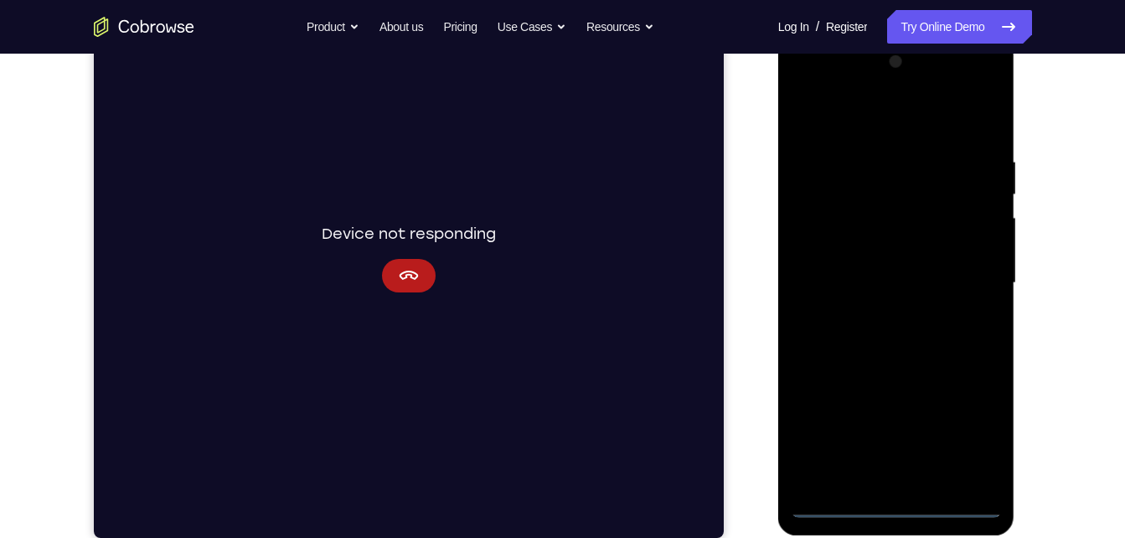
scroll to position [237, 0]
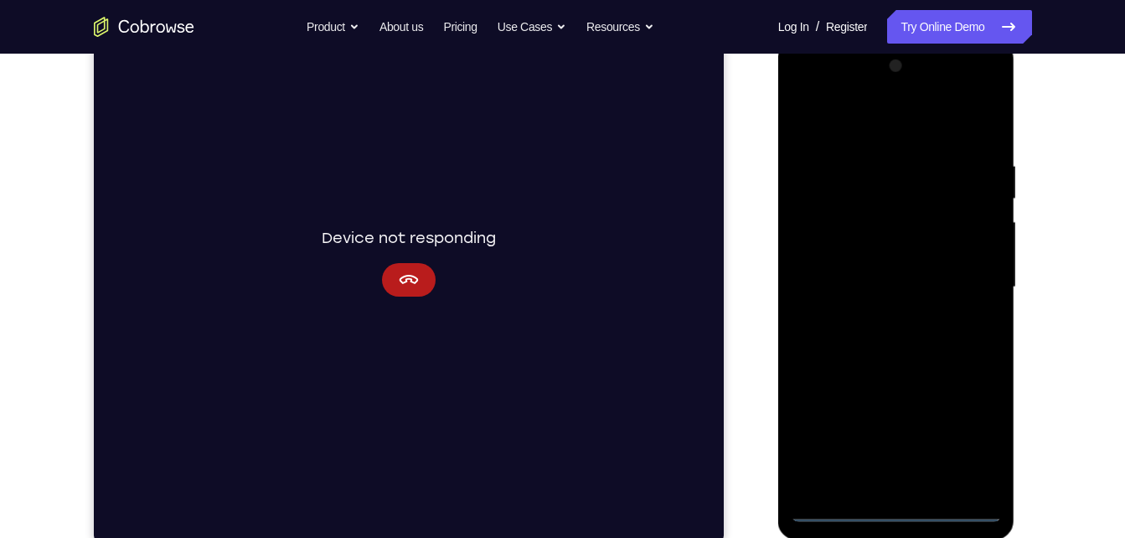
click at [880, 117] on div at bounding box center [896, 287] width 211 height 469
click at [972, 287] on div at bounding box center [896, 287] width 211 height 469
click at [426, 276] on button "Cancel" at bounding box center [408, 280] width 54 height 34
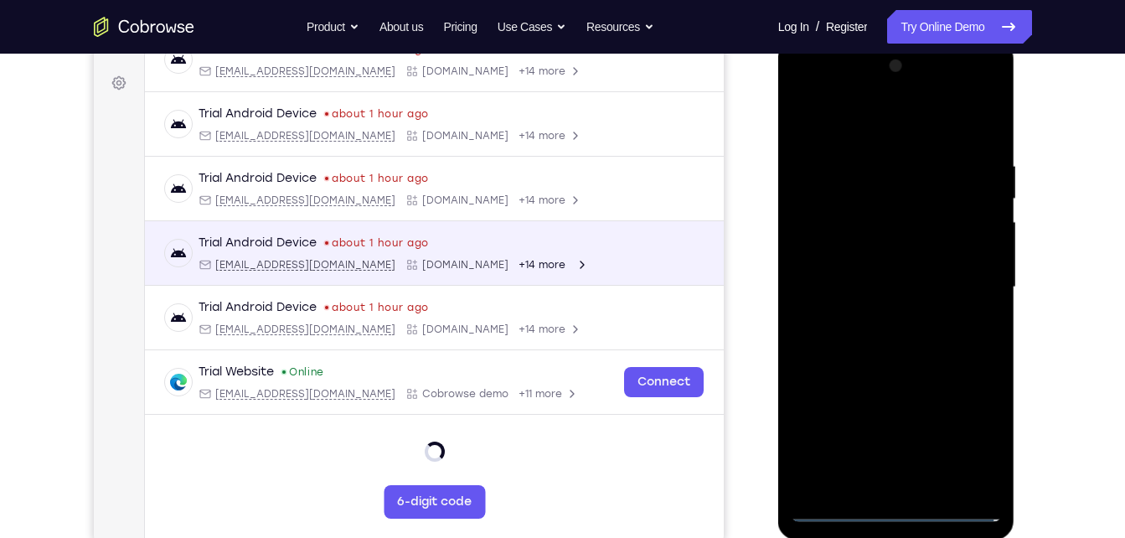
scroll to position [212, 0]
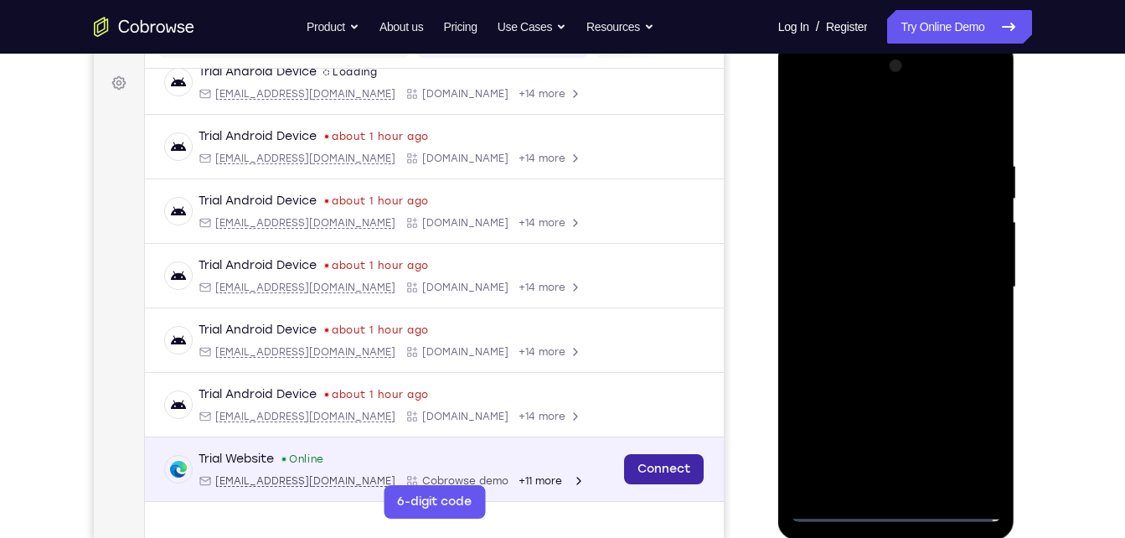
click at [635, 469] on link "Connect" at bounding box center [663, 469] width 80 height 30
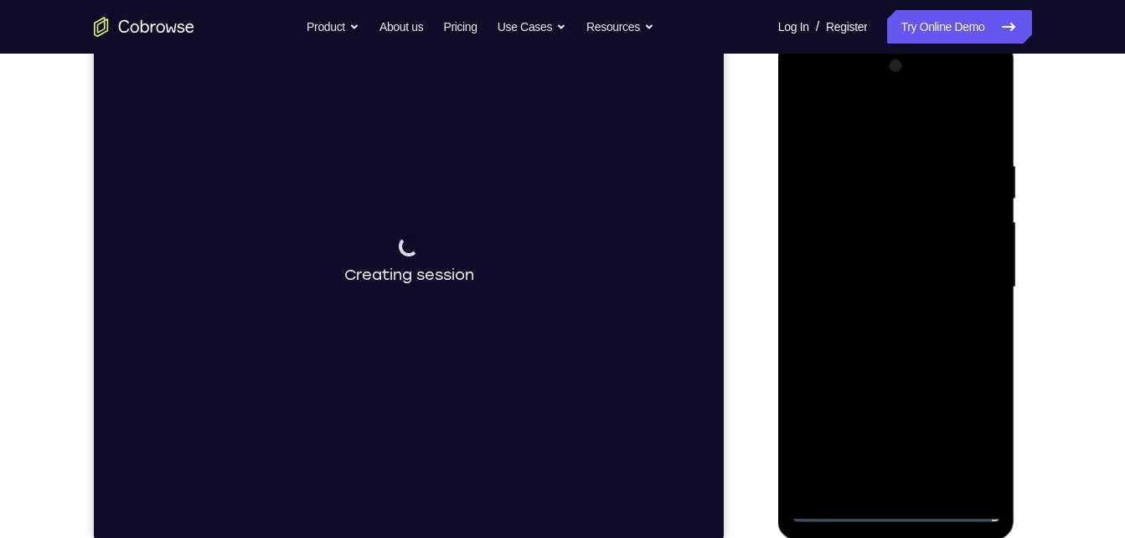
click at [878, 320] on div at bounding box center [896, 287] width 211 height 469
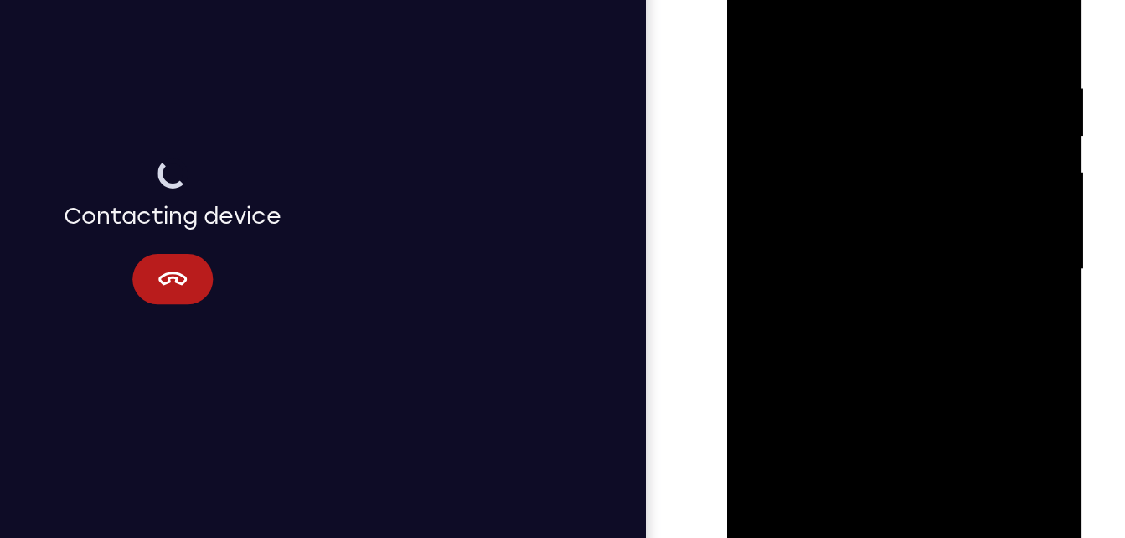
click at [809, 110] on div at bounding box center [845, 146] width 211 height 469
click at [807, 134] on div at bounding box center [845, 146] width 211 height 469
click at [816, 177] on div at bounding box center [845, 146] width 211 height 469
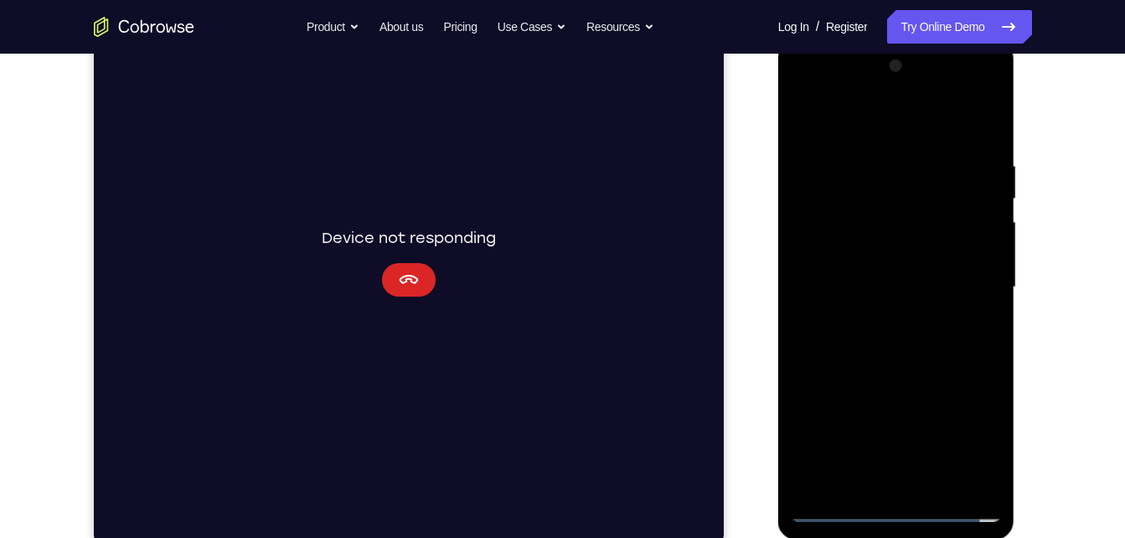
click at [422, 282] on button "Cancel" at bounding box center [408, 280] width 54 height 34
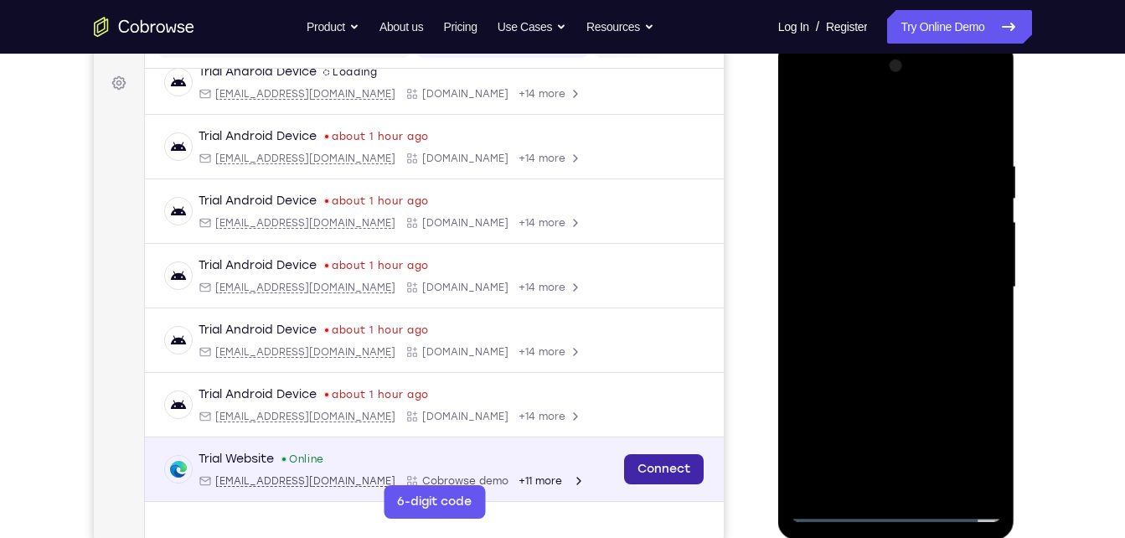
click at [636, 472] on link "Connect" at bounding box center [663, 469] width 80 height 30
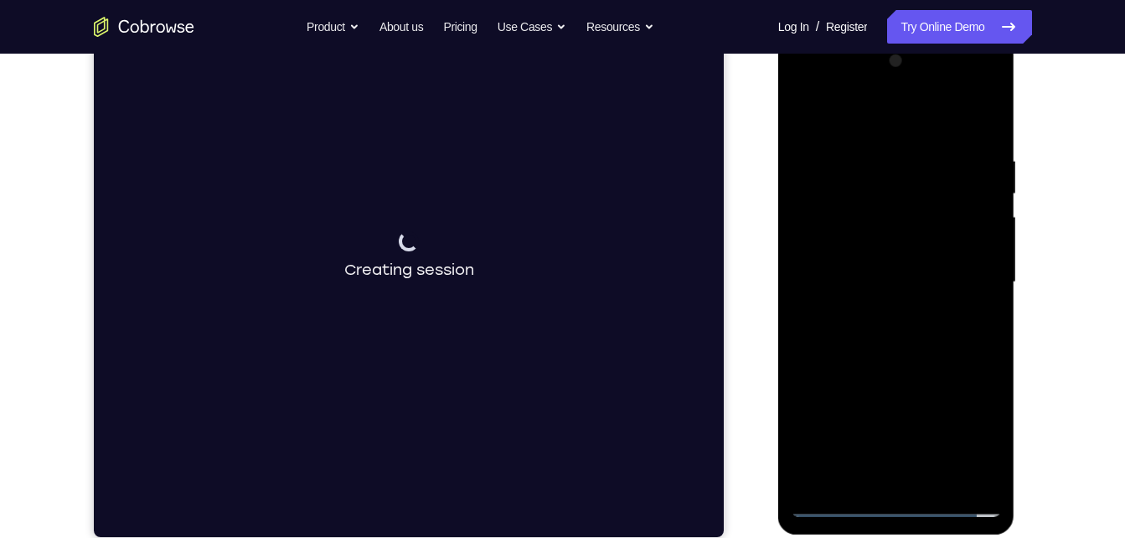
scroll to position [240, 0]
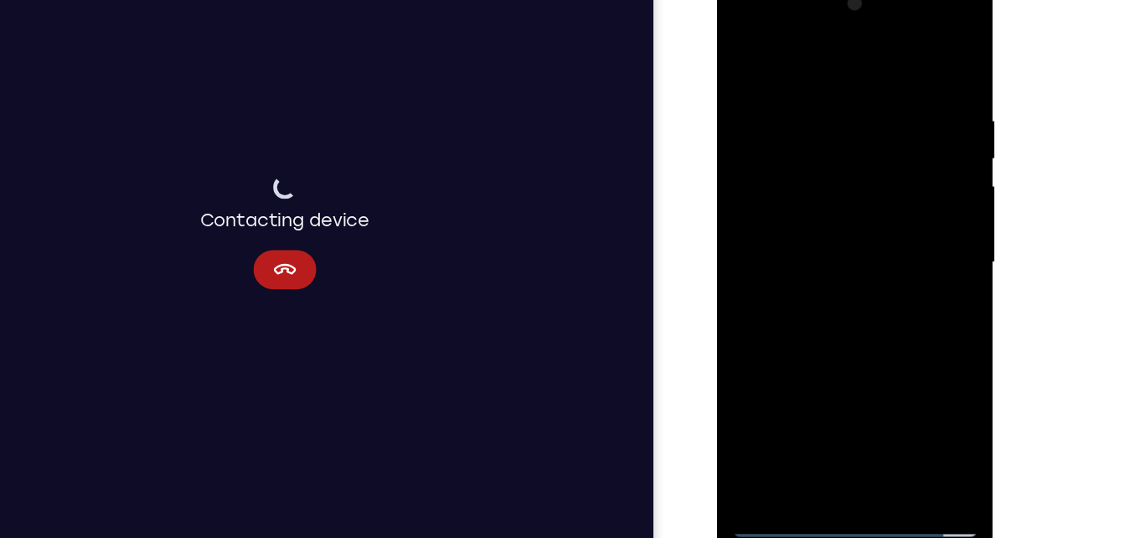
click at [831, 184] on div at bounding box center [835, 221] width 211 height 469
click at [875, 417] on div at bounding box center [835, 221] width 211 height 469
click at [875, 420] on div at bounding box center [835, 221] width 211 height 469
click at [826, 312] on div at bounding box center [835, 221] width 211 height 469
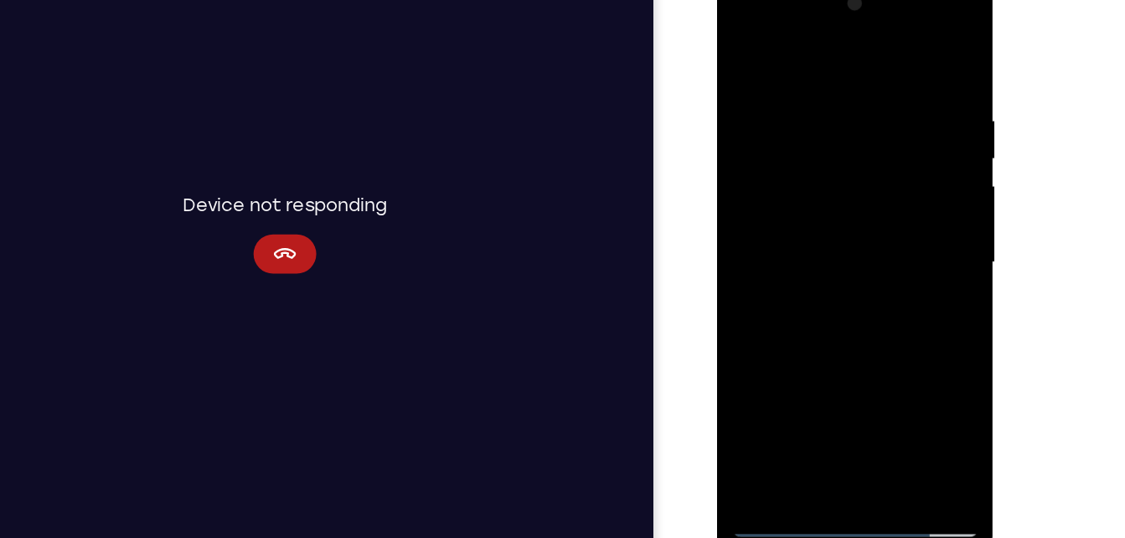
click at [848, 197] on div at bounding box center [835, 221] width 211 height 469
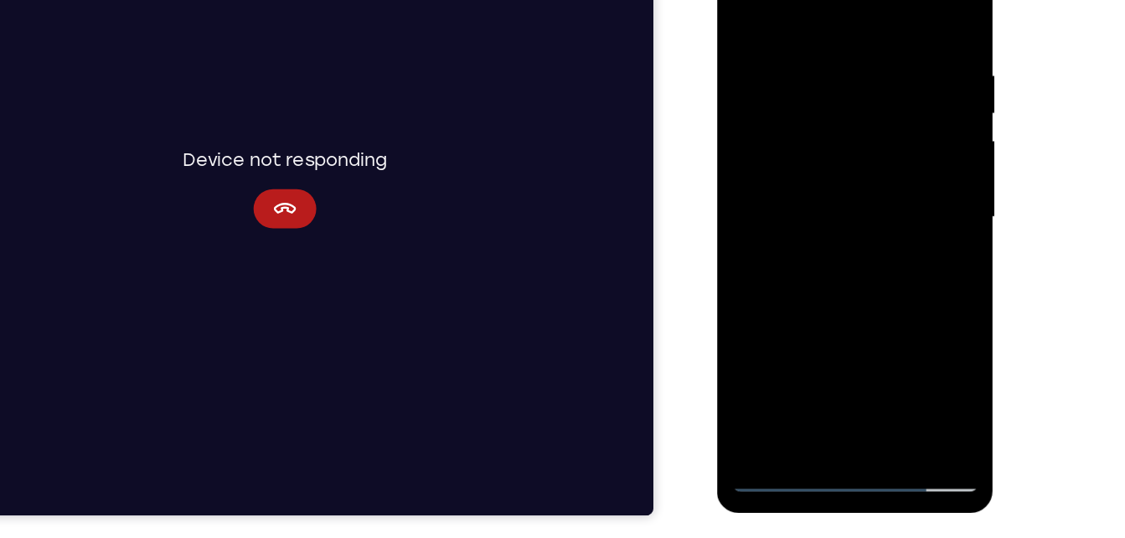
scroll to position [268, 0]
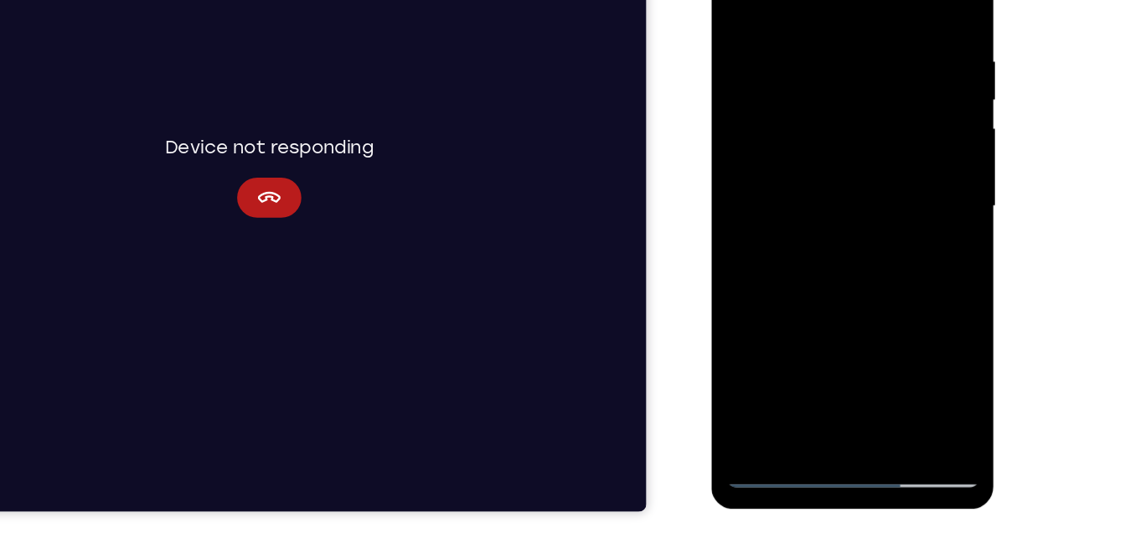
click at [774, 384] on div at bounding box center [829, 158] width 211 height 469
click at [843, 202] on div at bounding box center [829, 158] width 211 height 469
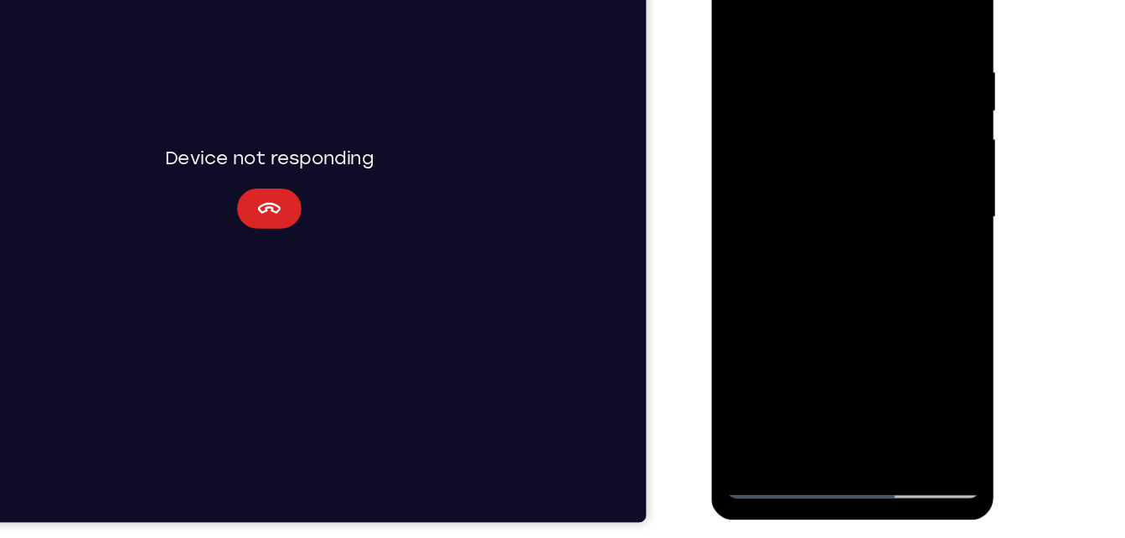
click at [199, 155] on icon "Cancel" at bounding box center [207, 150] width 20 height 20
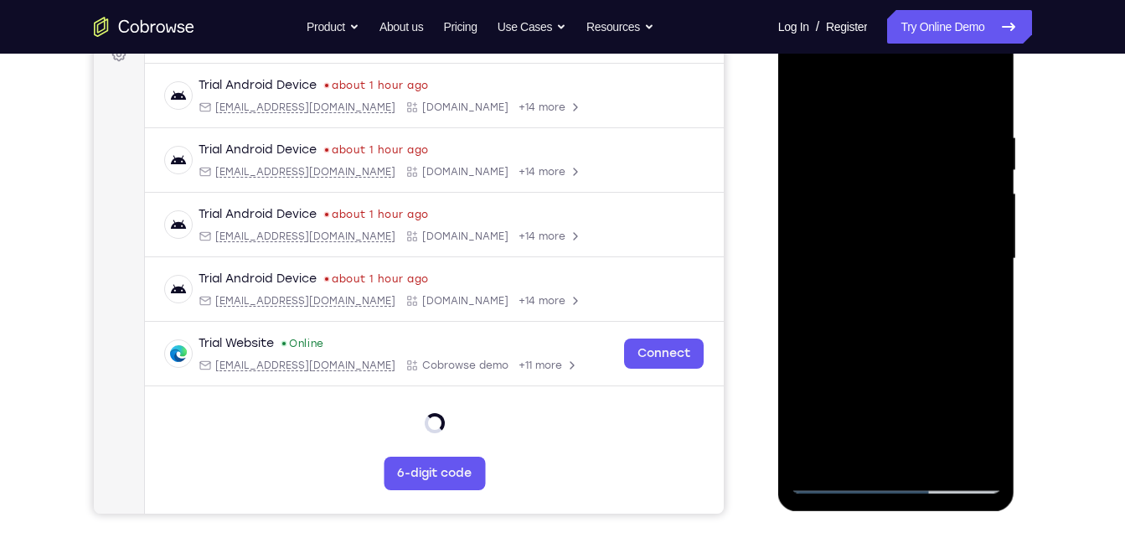
scroll to position [212, 0]
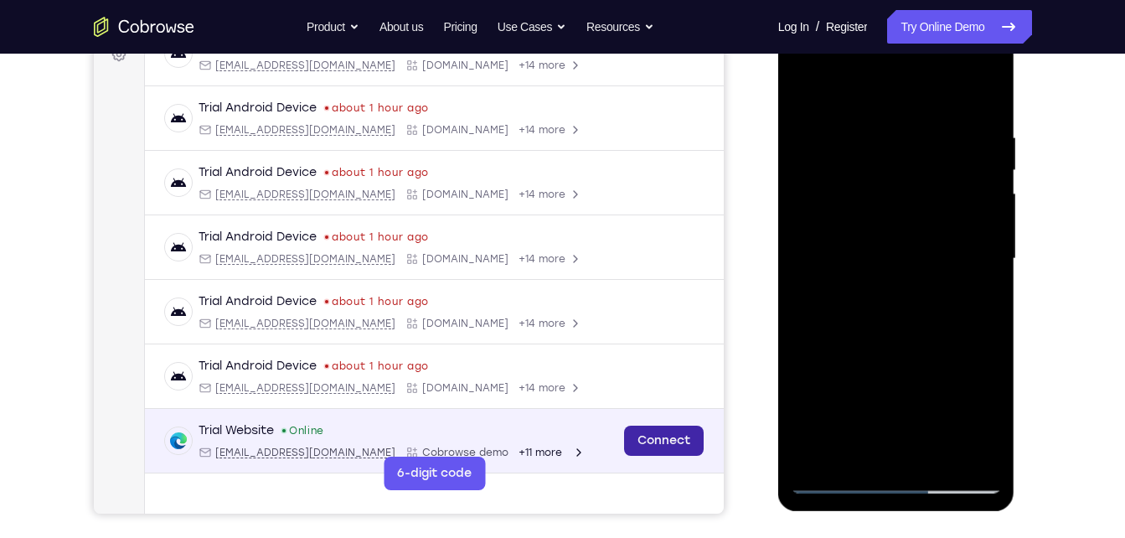
click at [653, 446] on link "Connect" at bounding box center [663, 441] width 80 height 30
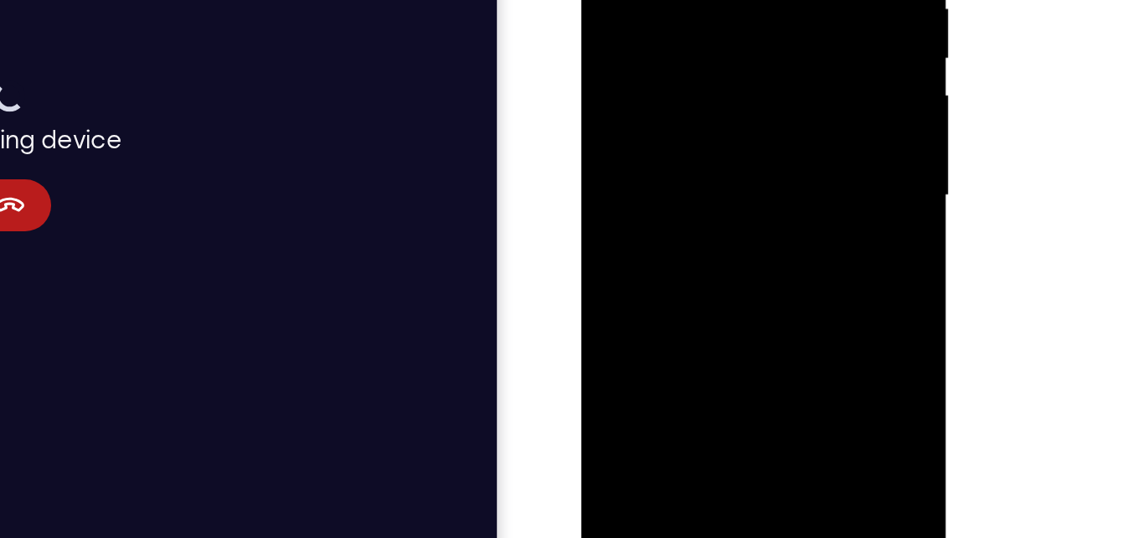
scroll to position [266, 0]
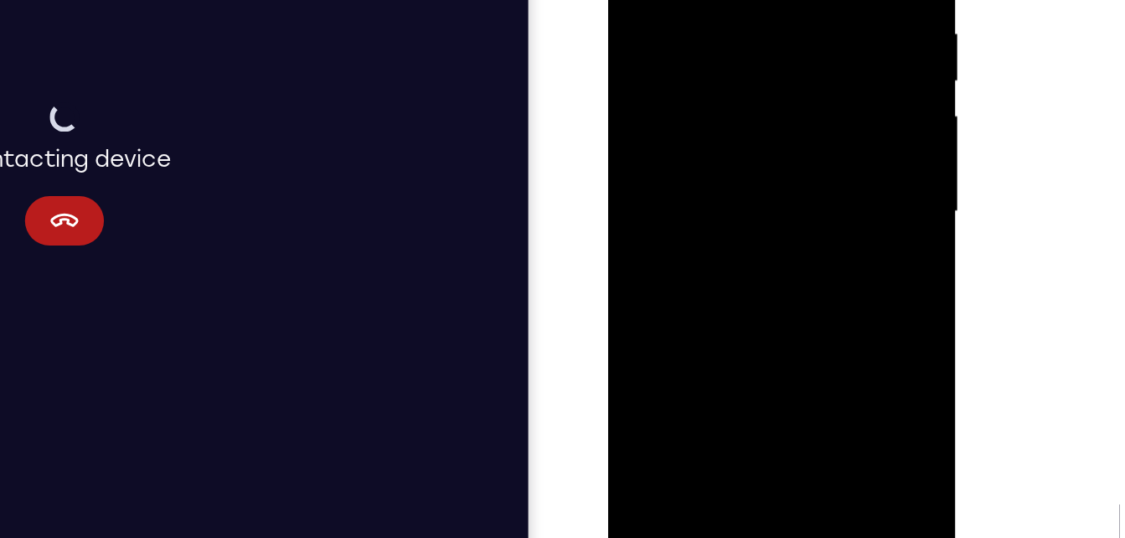
click at [673, 292] on div at bounding box center [726, 95] width 211 height 469
click at [751, 171] on div at bounding box center [726, 95] width 211 height 469
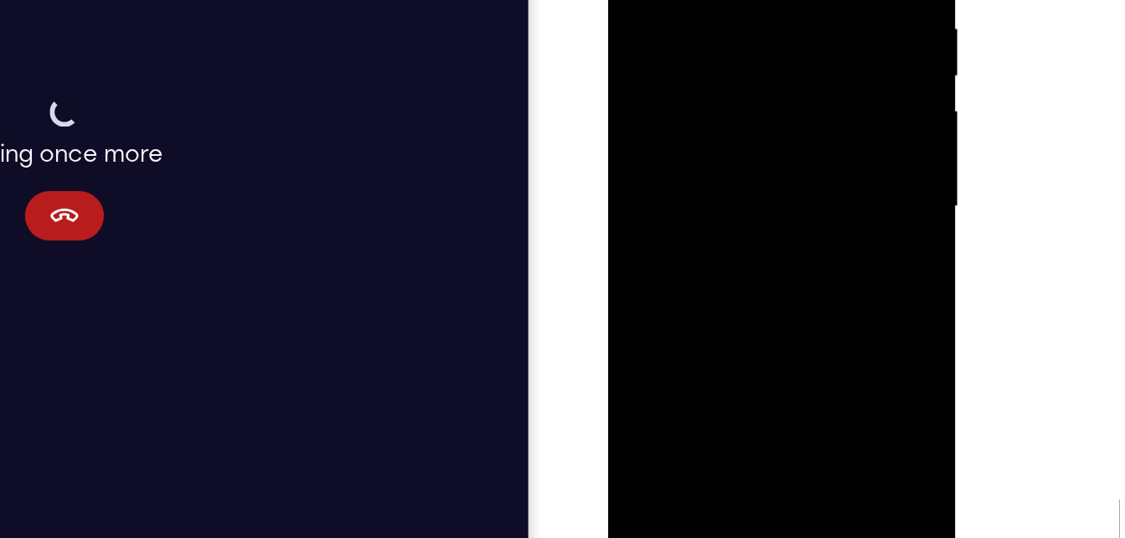
click at [681, 0] on div at bounding box center [726, 90] width 211 height 469
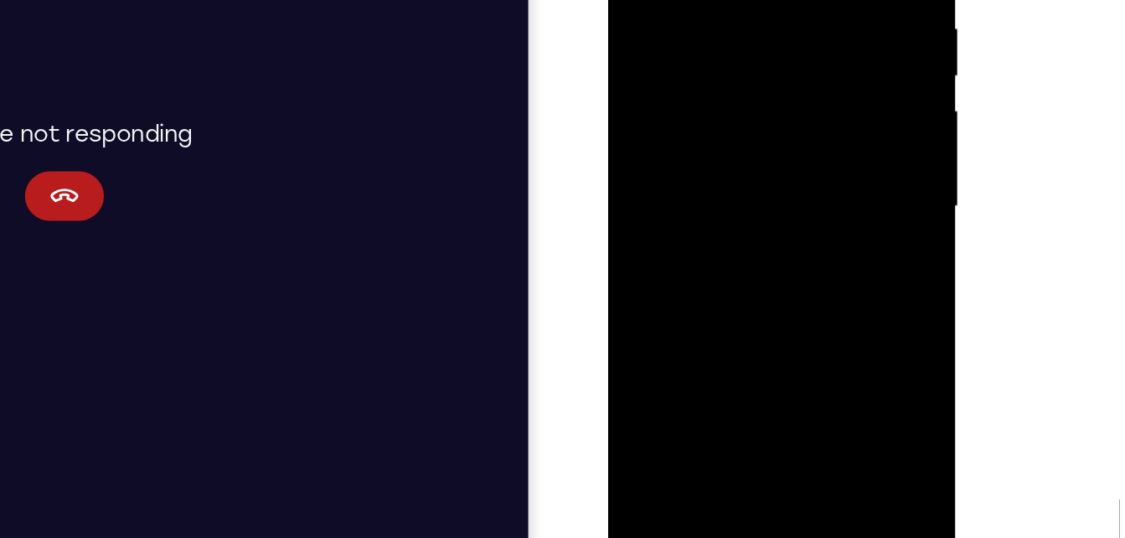
click at [733, 281] on div at bounding box center [726, 90] width 211 height 469
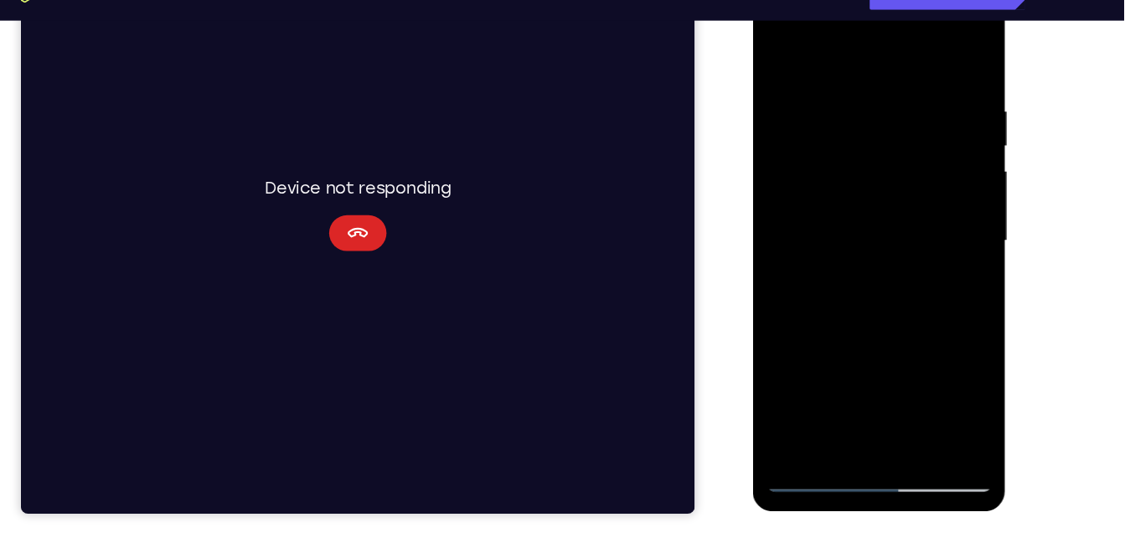
click at [316, 222] on button "Cancel" at bounding box center [335, 213] width 54 height 34
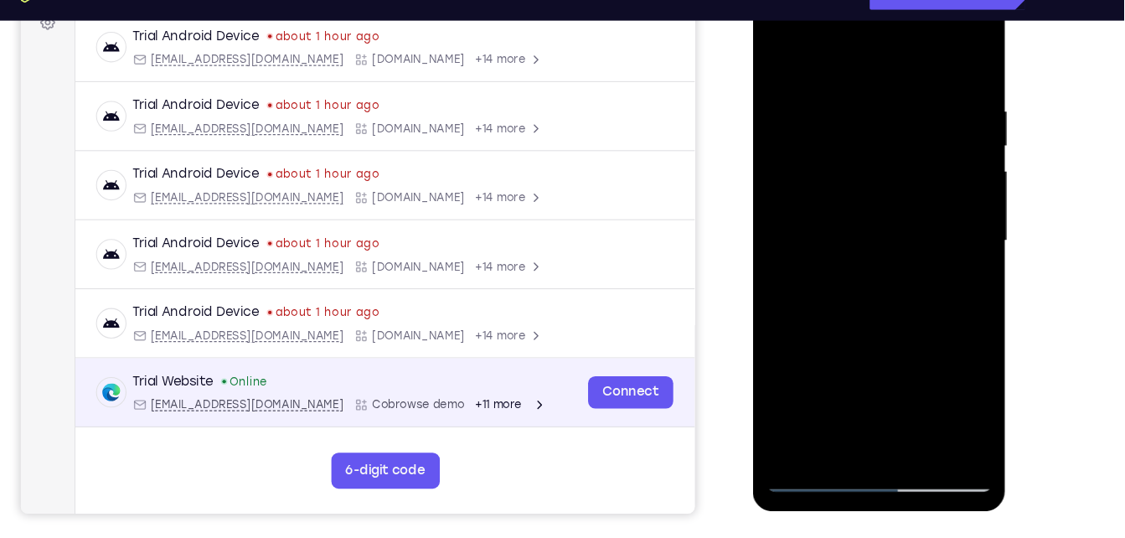
scroll to position [212, 0]
click at [580, 354] on link "Connect" at bounding box center [590, 362] width 80 height 30
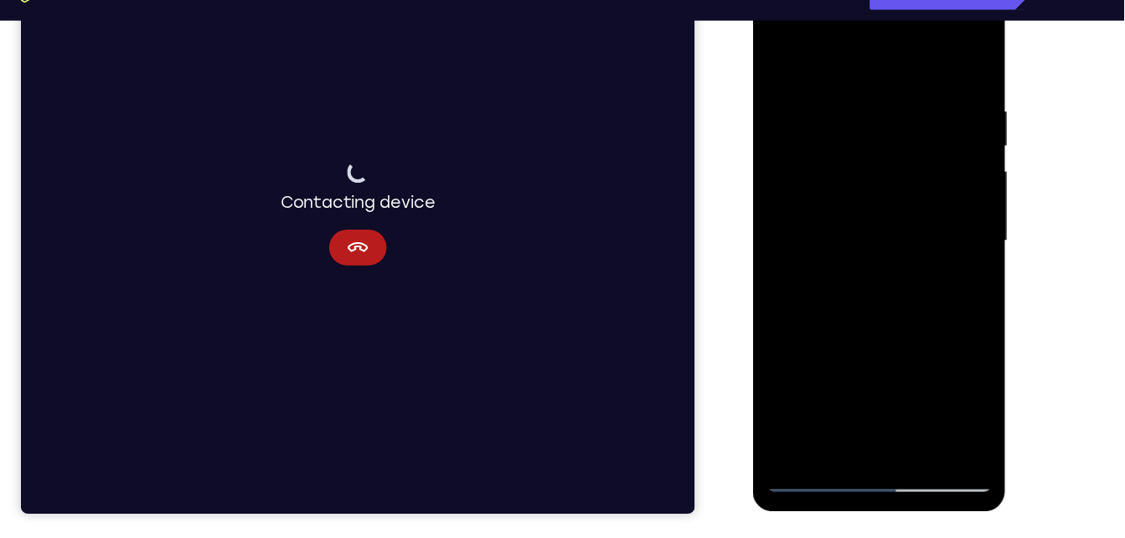
drag, startPoint x: 938, startPoint y: 307, endPoint x: 865, endPoint y: 90, distance: 228.9
click at [865, 90] on div at bounding box center [871, 224] width 211 height 469
drag, startPoint x: 854, startPoint y: 319, endPoint x: 796, endPoint y: 142, distance: 186.0
click at [796, 142] on div at bounding box center [871, 224] width 211 height 469
drag, startPoint x: 823, startPoint y: 360, endPoint x: 801, endPoint y: 180, distance: 181.4
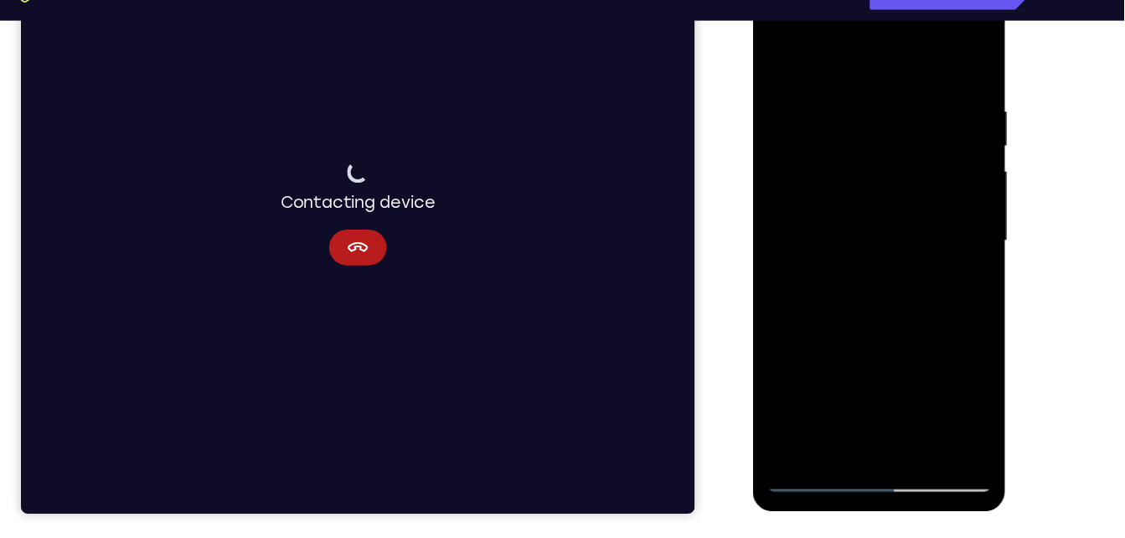
click at [801, 180] on div at bounding box center [871, 224] width 211 height 469
drag, startPoint x: 800, startPoint y: 245, endPoint x: 794, endPoint y: 186, distance: 59.8
click at [794, 186] on div at bounding box center [871, 224] width 211 height 469
click at [807, 402] on div at bounding box center [871, 224] width 211 height 469
click at [823, 213] on div at bounding box center [871, 224] width 211 height 469
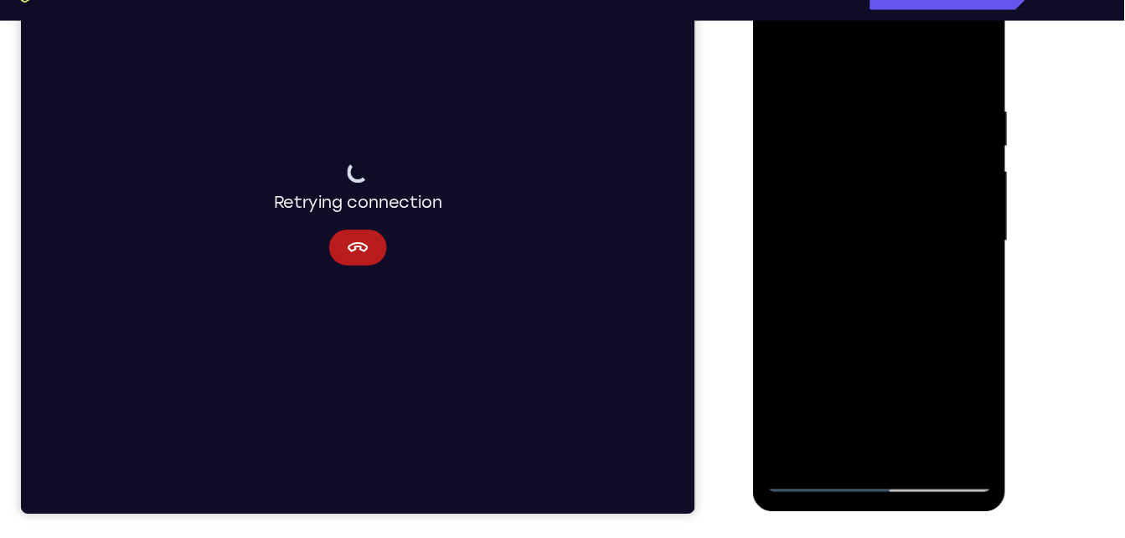
click at [951, 415] on div at bounding box center [871, 224] width 211 height 469
click at [818, 445] on div at bounding box center [871, 224] width 211 height 469
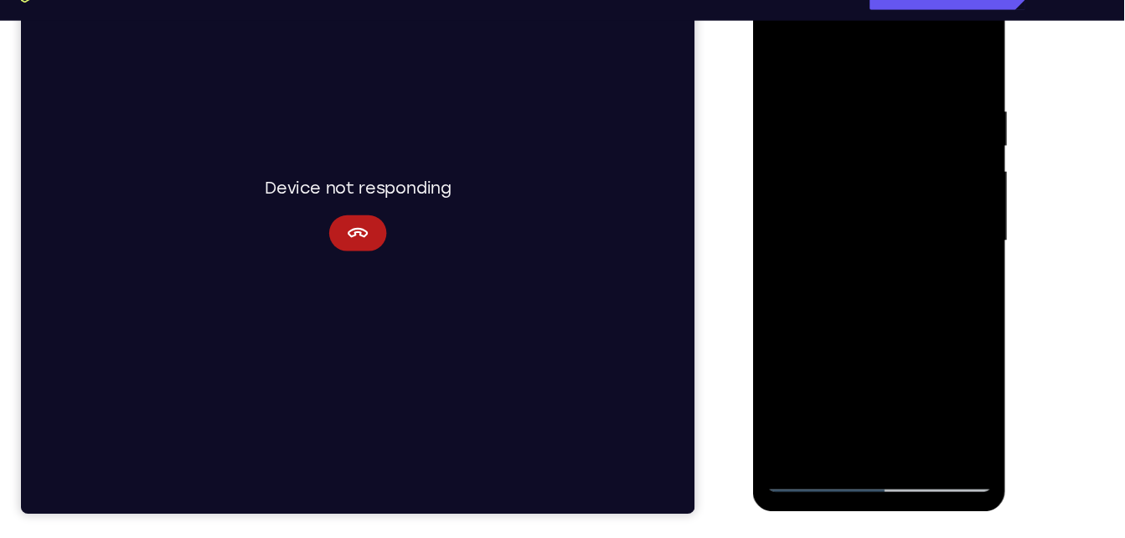
click at [823, 417] on div at bounding box center [871, 224] width 211 height 469
click at [778, 59] on div at bounding box center [871, 224] width 211 height 469
click at [860, 203] on div at bounding box center [871, 224] width 211 height 469
click at [355, 210] on button "Cancel" at bounding box center [335, 213] width 54 height 34
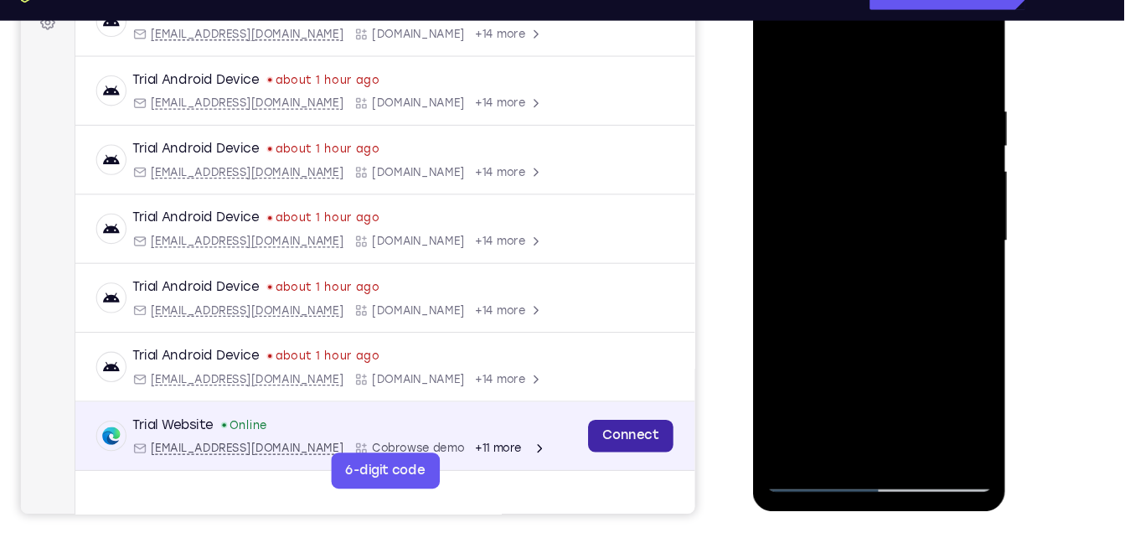
click at [565, 395] on link "Connect" at bounding box center [590, 402] width 80 height 30
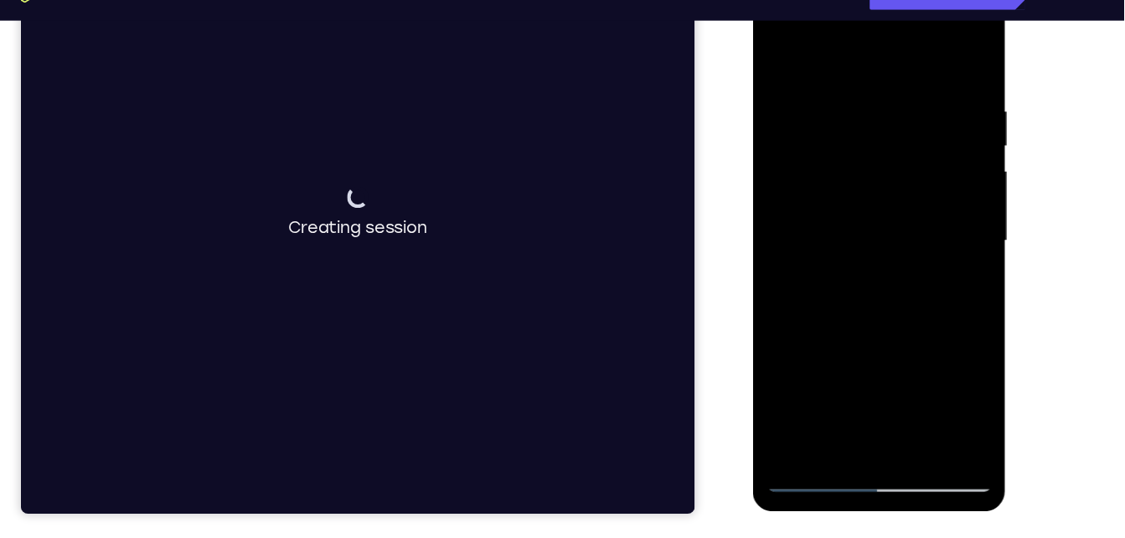
scroll to position [265, 0]
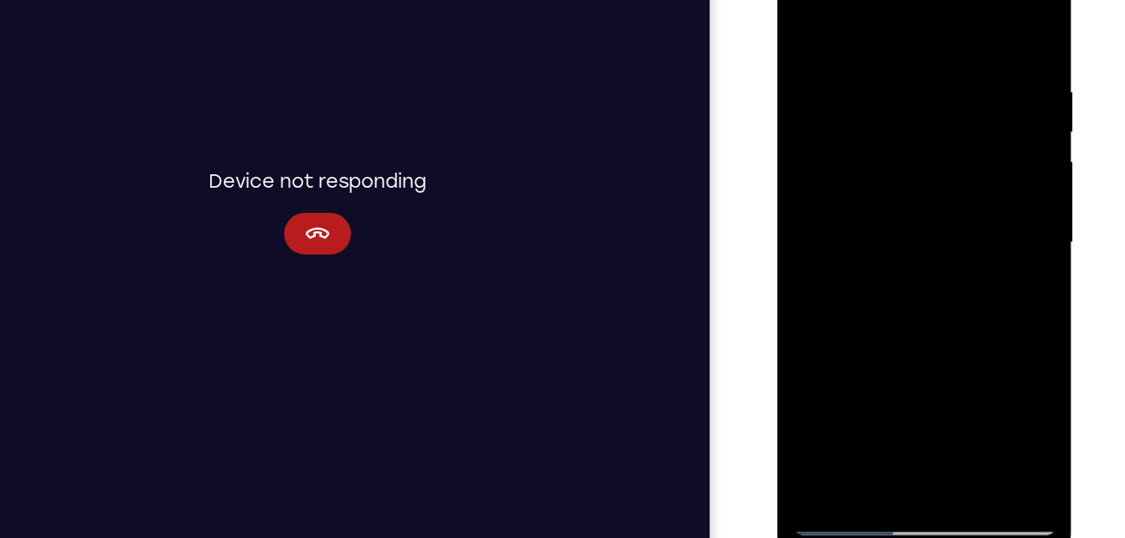
click at [806, 14] on div at bounding box center [895, 182] width 211 height 469
click at [885, 197] on div at bounding box center [895, 182] width 211 height 469
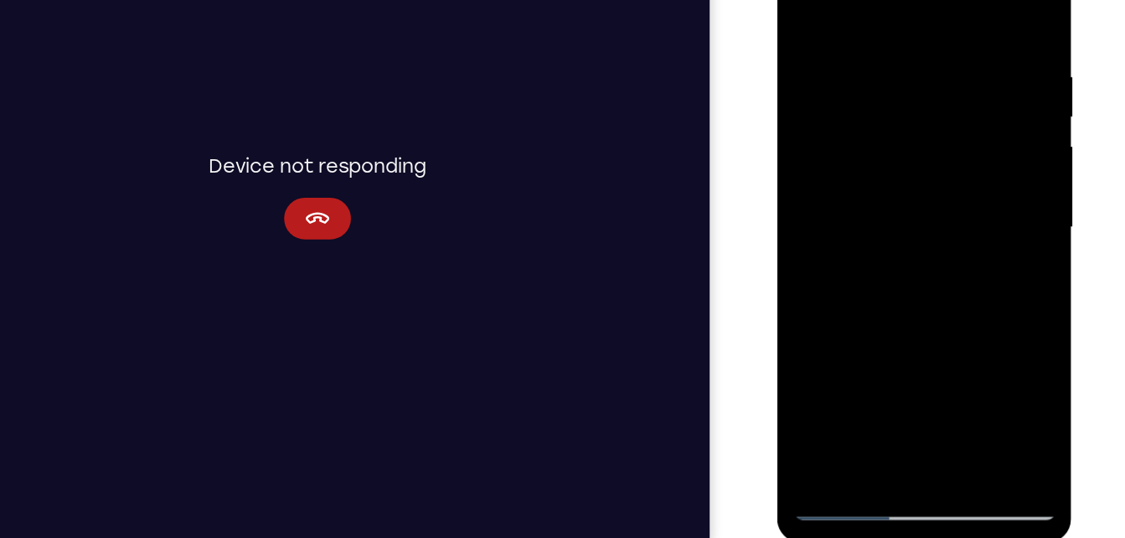
click at [864, 354] on div at bounding box center [895, 167] width 211 height 469
click at [875, 294] on div at bounding box center [895, 167] width 211 height 469
click at [894, 294] on div at bounding box center [895, 167] width 211 height 469
click at [888, 369] on div at bounding box center [895, 167] width 211 height 469
click at [841, 312] on div at bounding box center [895, 167] width 211 height 469
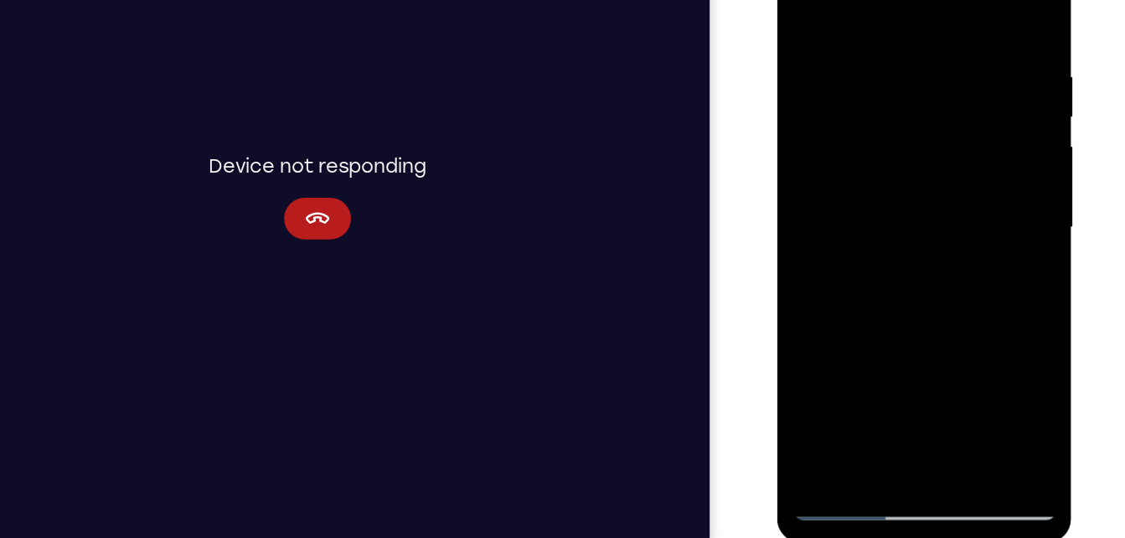
click at [909, 271] on div at bounding box center [895, 167] width 211 height 469
click at [952, 297] on div at bounding box center [895, 167] width 211 height 469
click at [895, 352] on div at bounding box center [895, 167] width 211 height 469
click at [909, 271] on div at bounding box center [895, 167] width 211 height 469
click at [898, 349] on div at bounding box center [895, 167] width 211 height 469
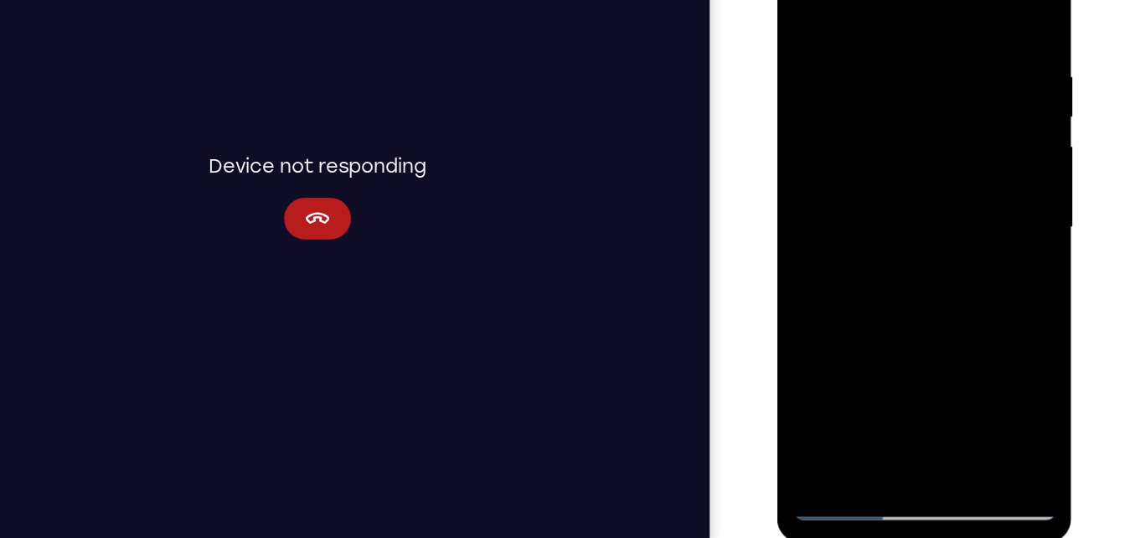
click at [897, 306] on div at bounding box center [895, 167] width 211 height 469
click at [950, 301] on div at bounding box center [895, 167] width 211 height 469
click at [888, 302] on div at bounding box center [895, 167] width 211 height 469
click at [905, 363] on div at bounding box center [895, 167] width 211 height 469
click at [895, 302] on div at bounding box center [895, 167] width 211 height 469
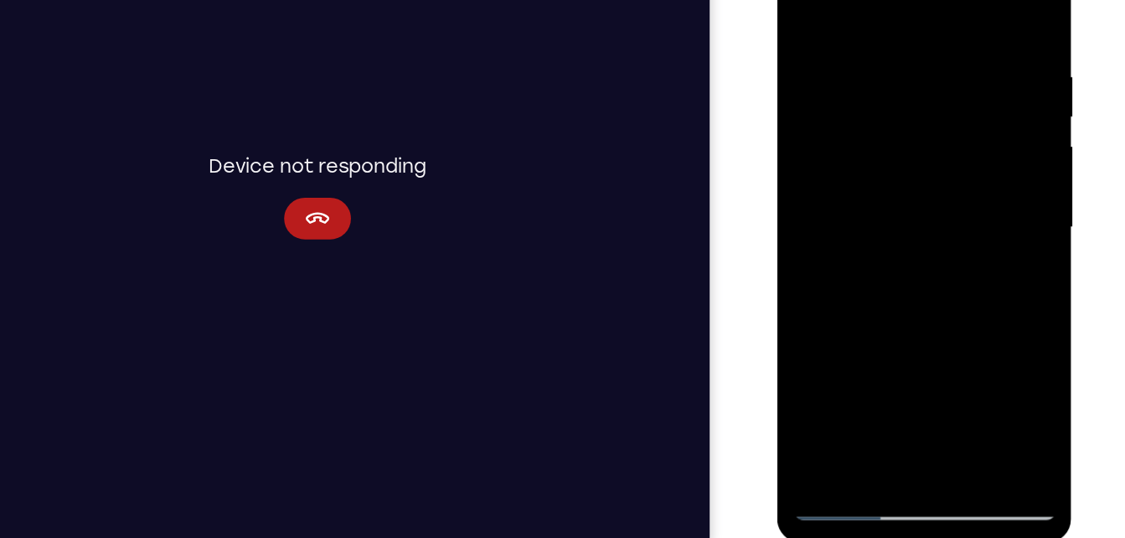
click at [933, 302] on div at bounding box center [895, 167] width 211 height 469
click at [936, 321] on div at bounding box center [895, 167] width 211 height 469
click at [873, 291] on div at bounding box center [895, 167] width 211 height 469
click at [970, 213] on div at bounding box center [895, 167] width 211 height 469
click at [242, 150] on icon "Cancel" at bounding box center [240, 145] width 20 height 20
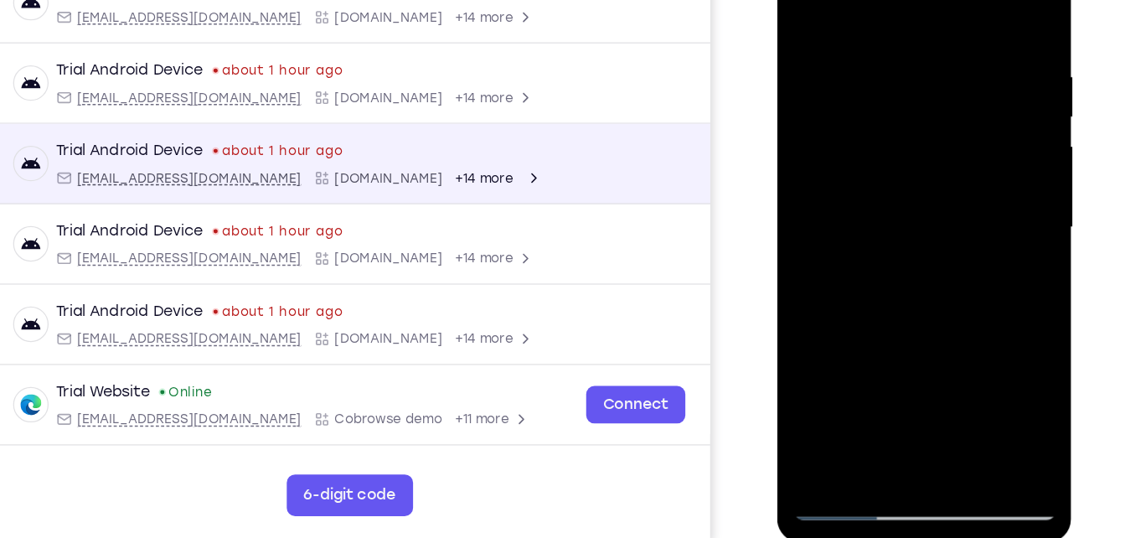
scroll to position [259, 0]
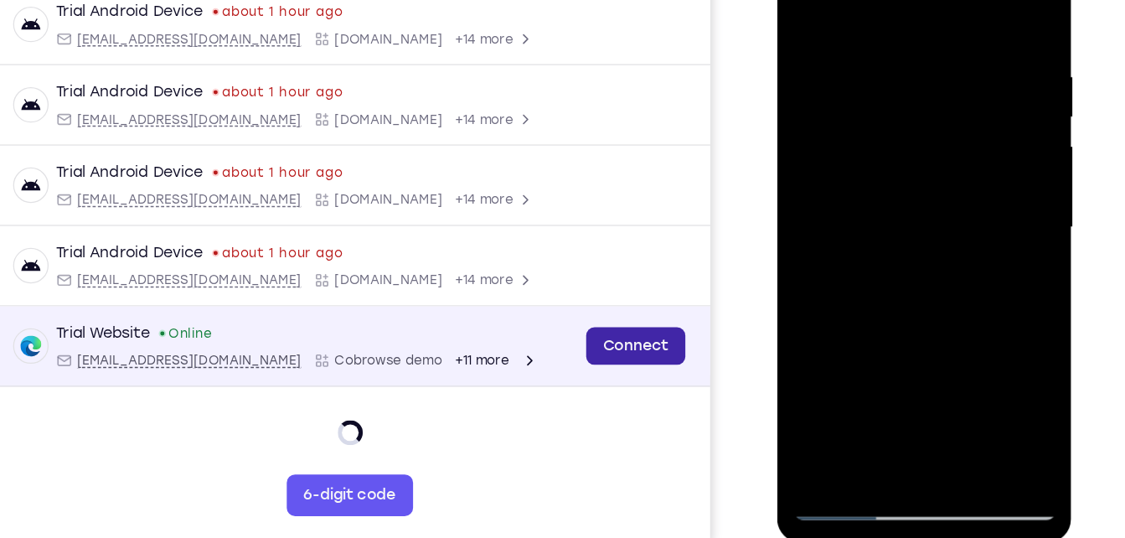
click at [498, 258] on link "Connect" at bounding box center [495, 247] width 80 height 30
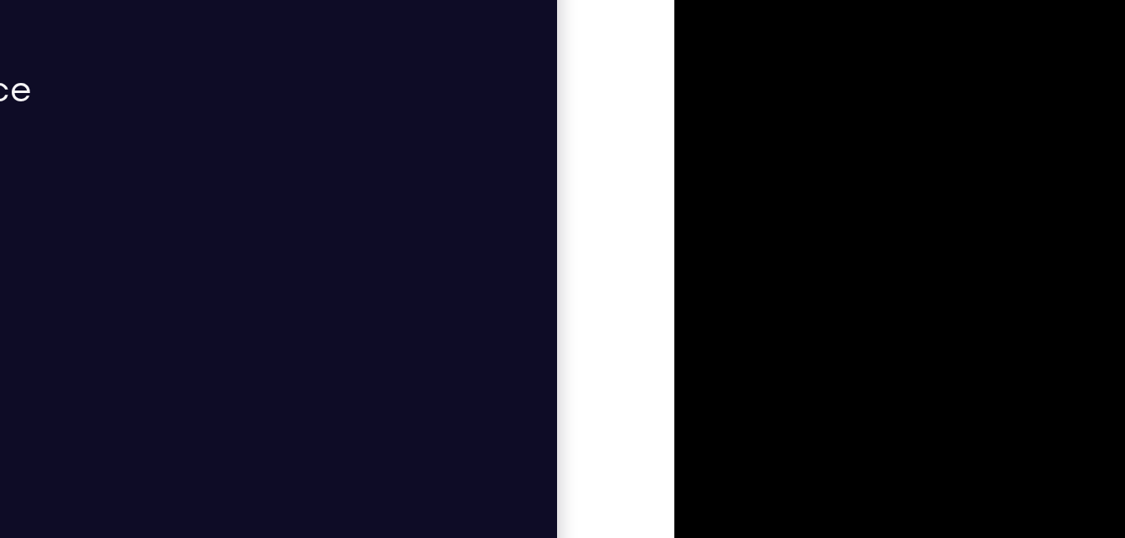
drag, startPoint x: 824, startPoint y: -101, endPoint x: 763, endPoint y: -106, distance: 61.4
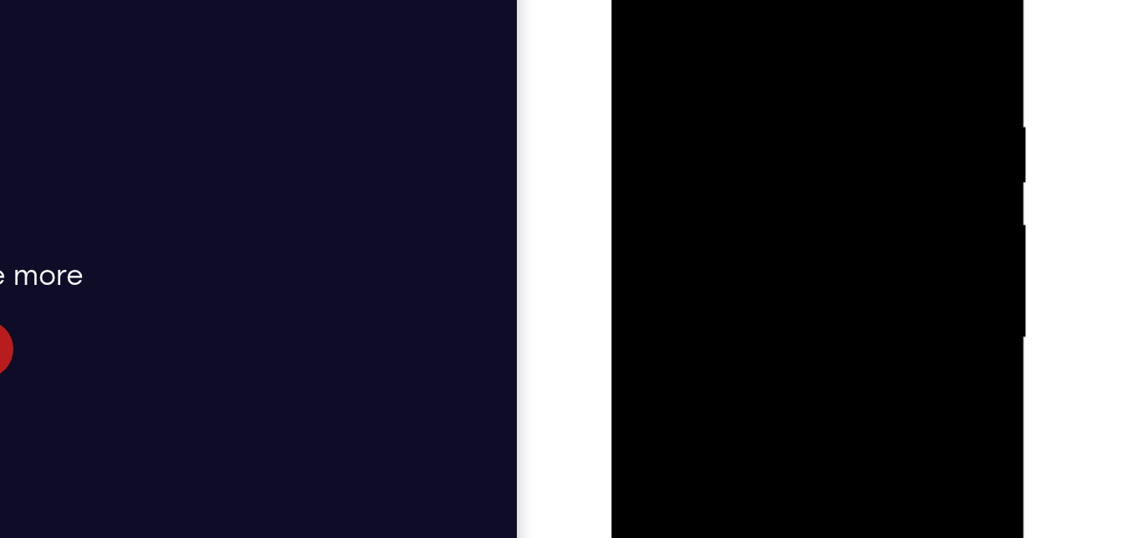
click at [638, 0] on div at bounding box center [729, 154] width 211 height 469
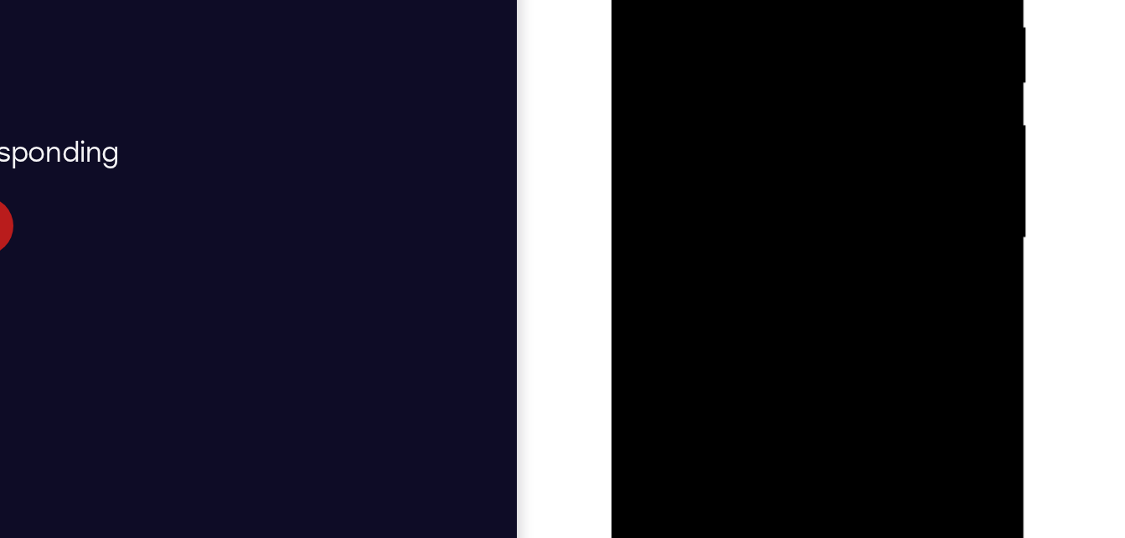
click at [708, 29] on div at bounding box center [729, 54] width 211 height 469
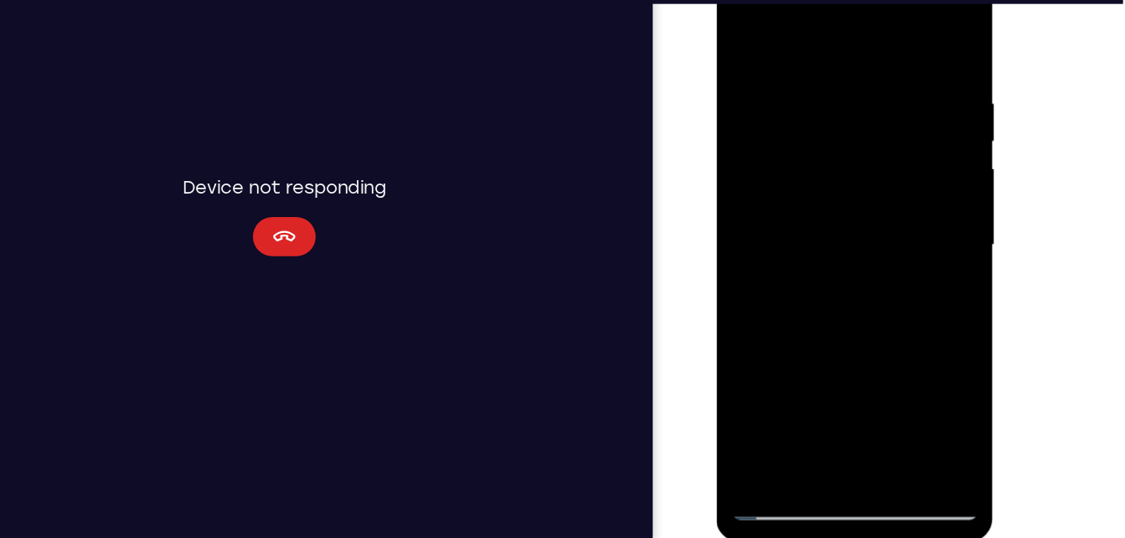
click at [225, 183] on icon "Cancel" at bounding box center [230, 185] width 19 height 9
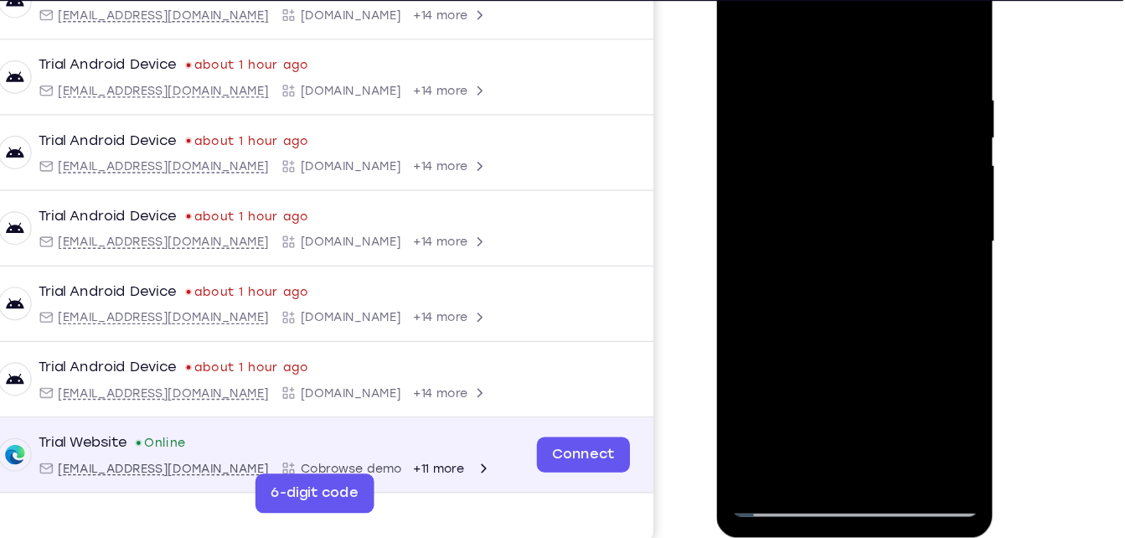
scroll to position [212, 0]
click at [460, 365] on link "Connect" at bounding box center [486, 372] width 80 height 30
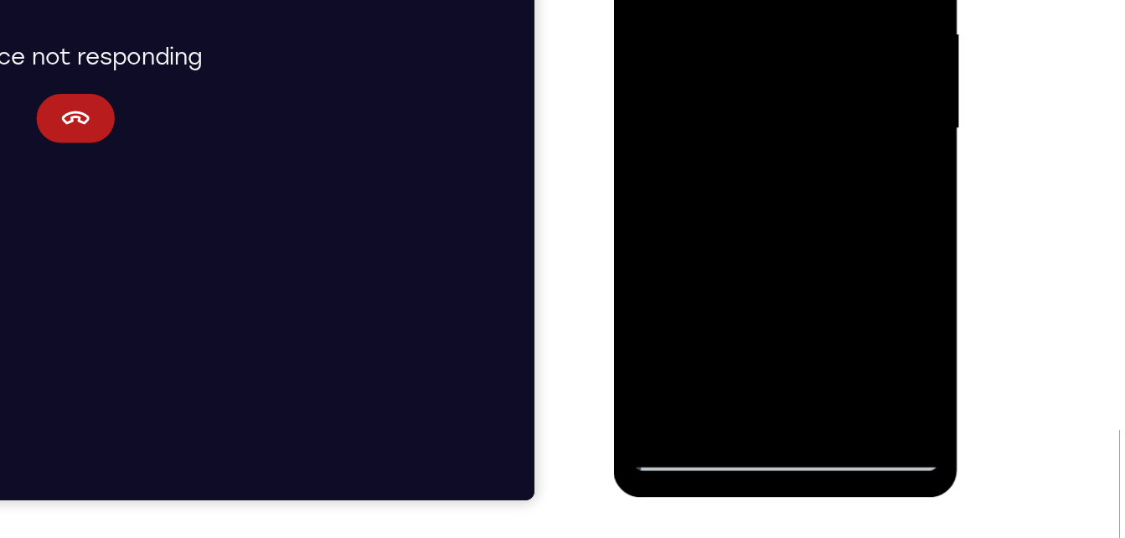
scroll to position [268, 0]
